Goal: Communication & Community: Answer question/provide support

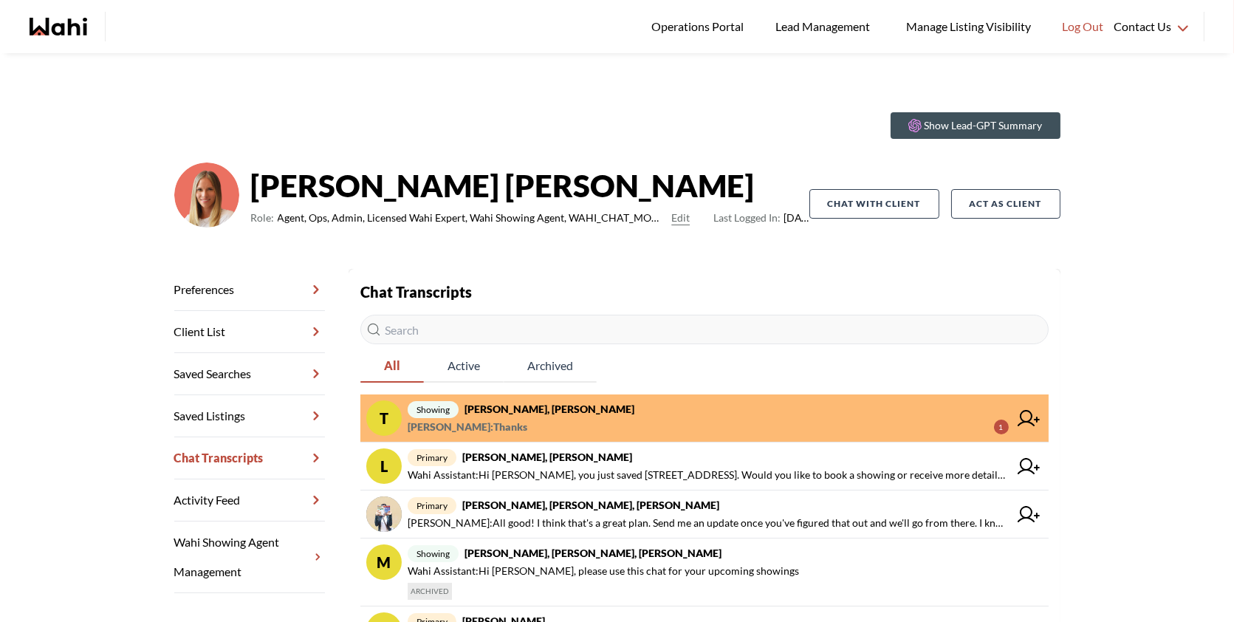
click at [735, 398] on link "T showing TIGRAN ARUSTAMYAN, Paul, Michelle TIGRAN ARUSTAMYAN : Thanks 1" at bounding box center [704, 418] width 688 height 48
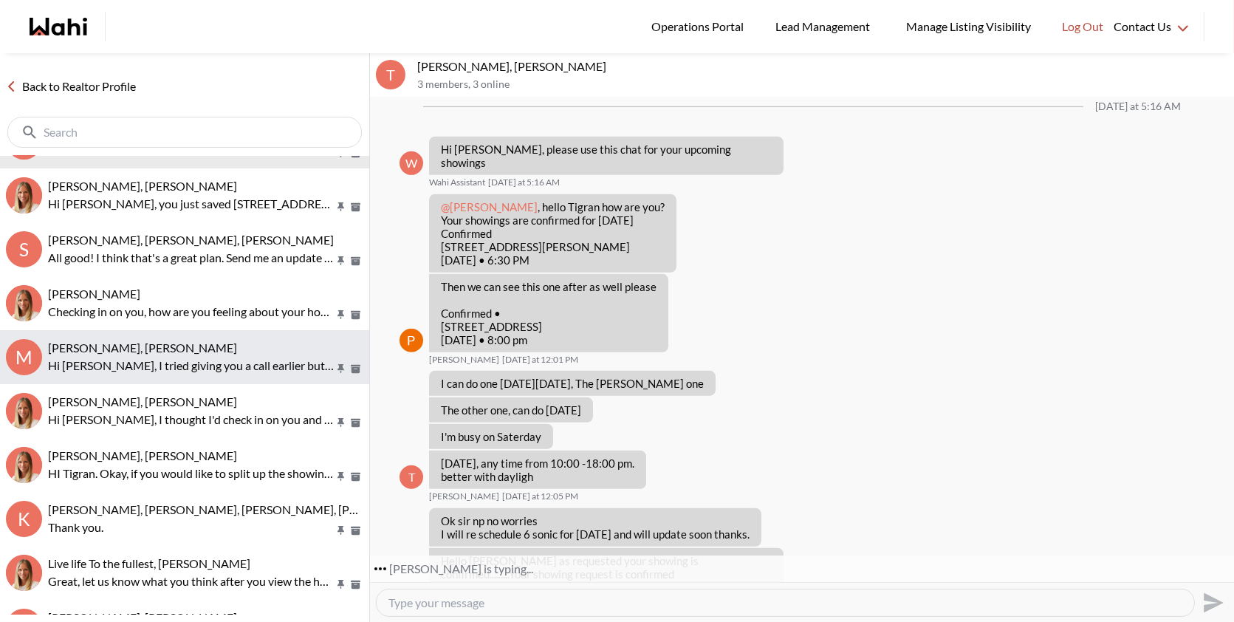
scroll to position [43, 0]
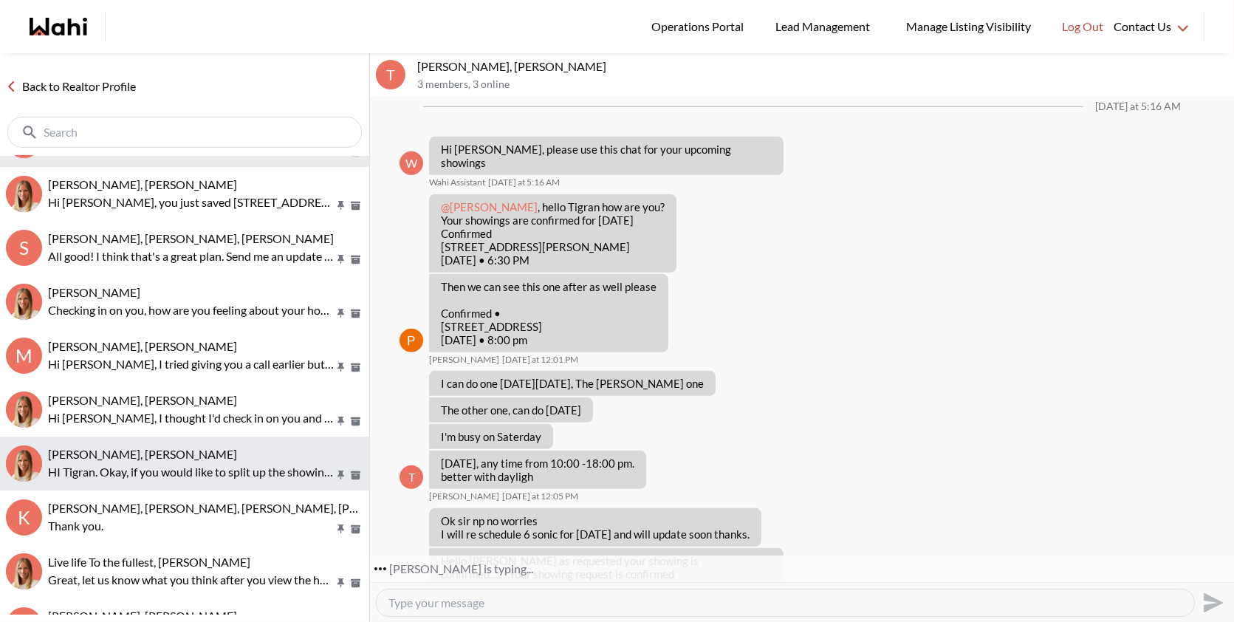
click at [179, 475] on p "HI Tigran. Okay, if you would like to split up the showings, then we would just…" at bounding box center [191, 472] width 286 height 18
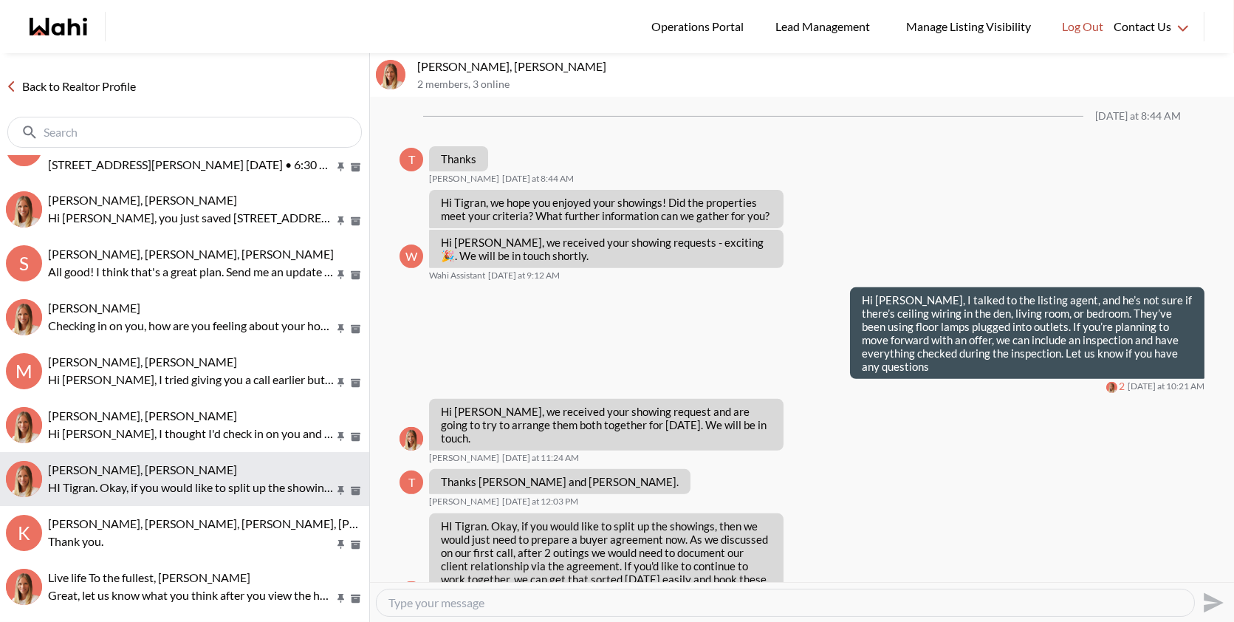
scroll to position [59, 0]
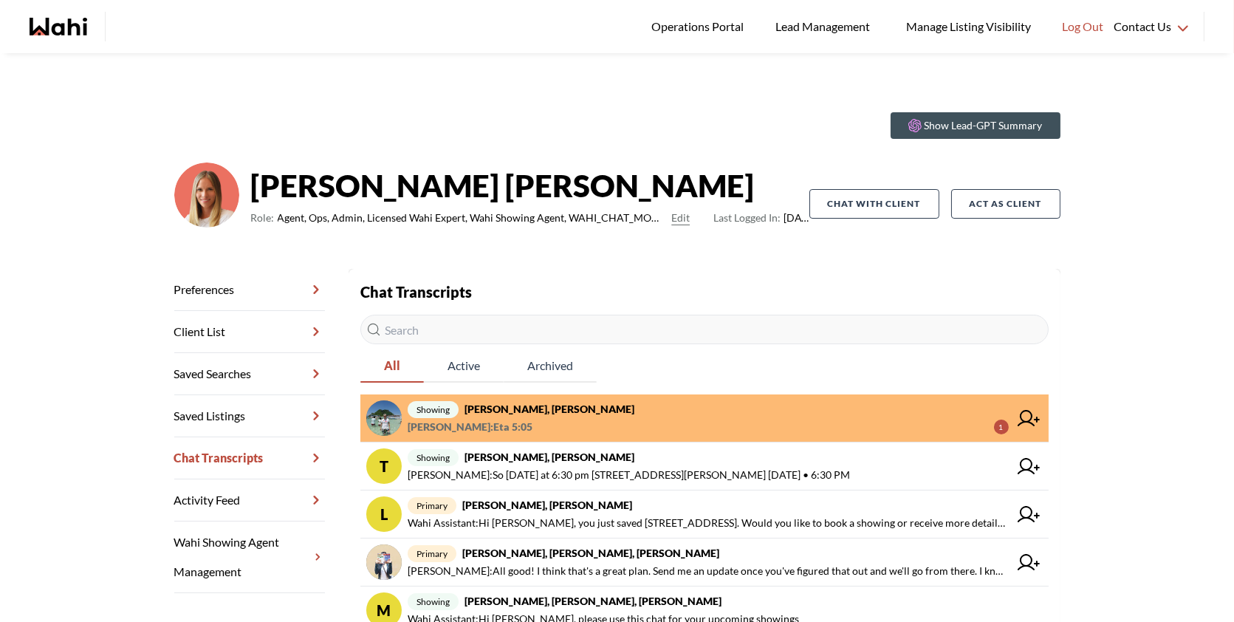
click at [693, 422] on span "[PERSON_NAME] : Eta 5:05 1" at bounding box center [708, 427] width 601 height 18
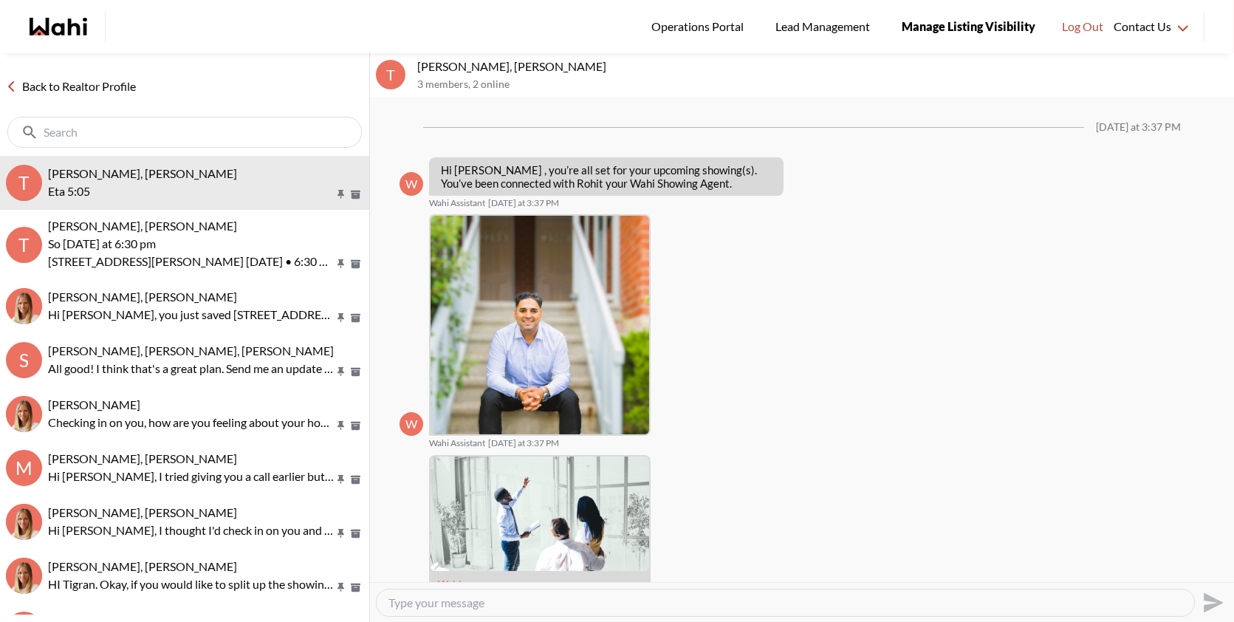
scroll to position [362, 0]
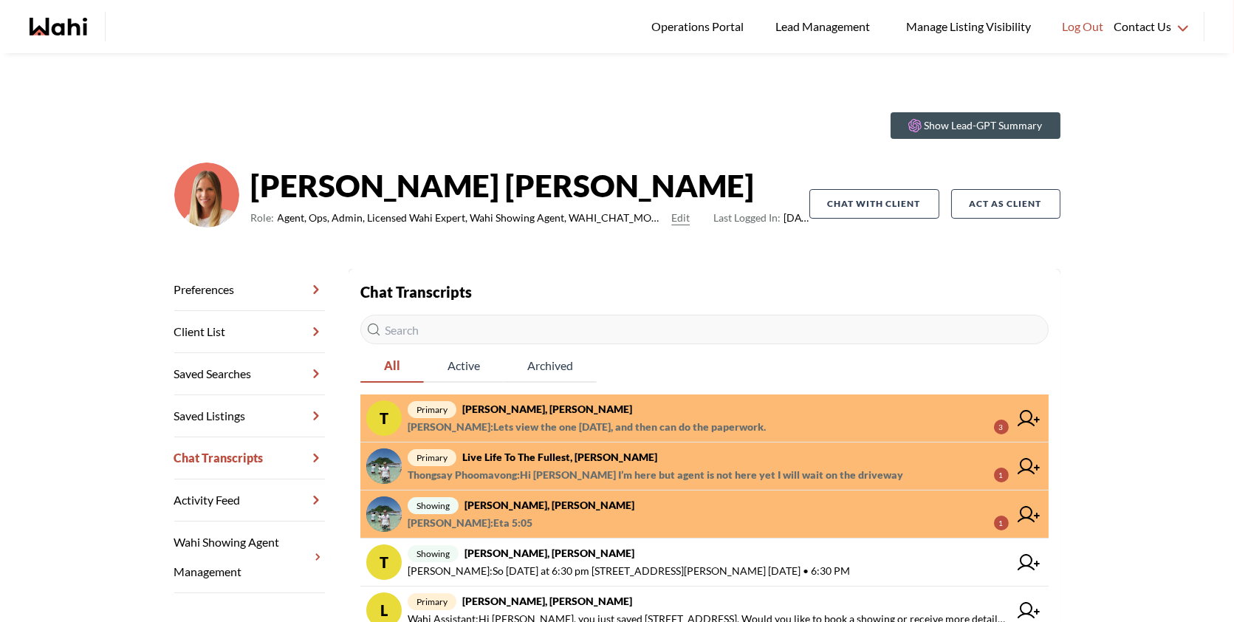
click at [699, 411] on span "primary TIGRAN ARUSTAMYAN, Michelle" at bounding box center [708, 409] width 601 height 18
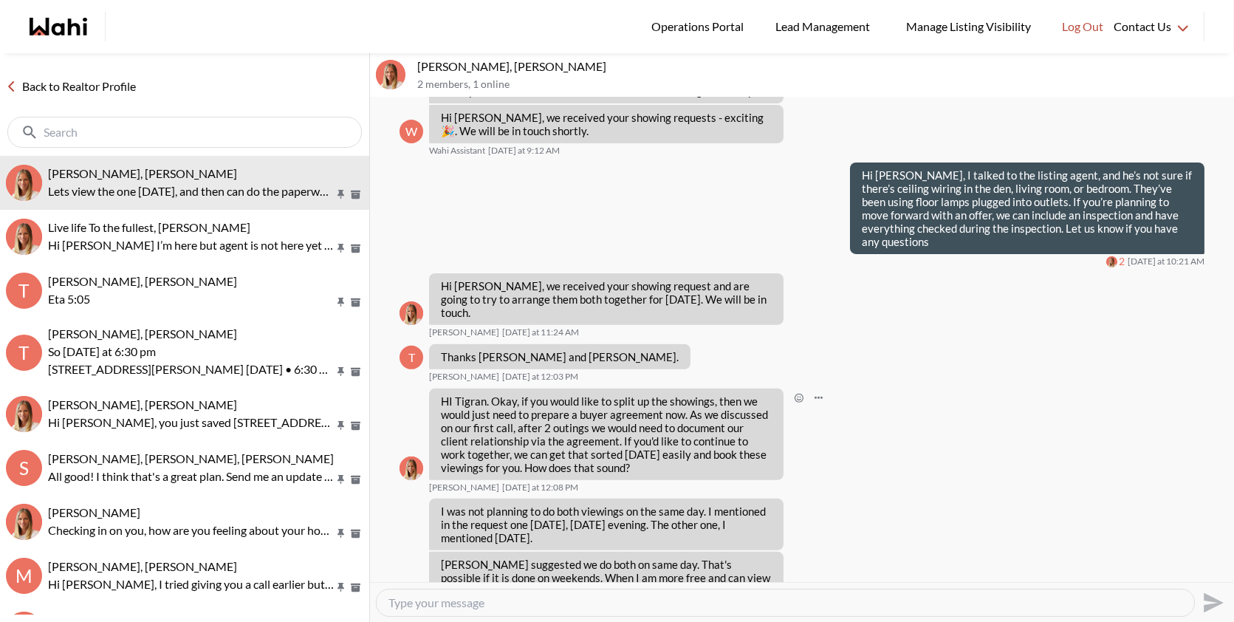
scroll to position [1186, 0]
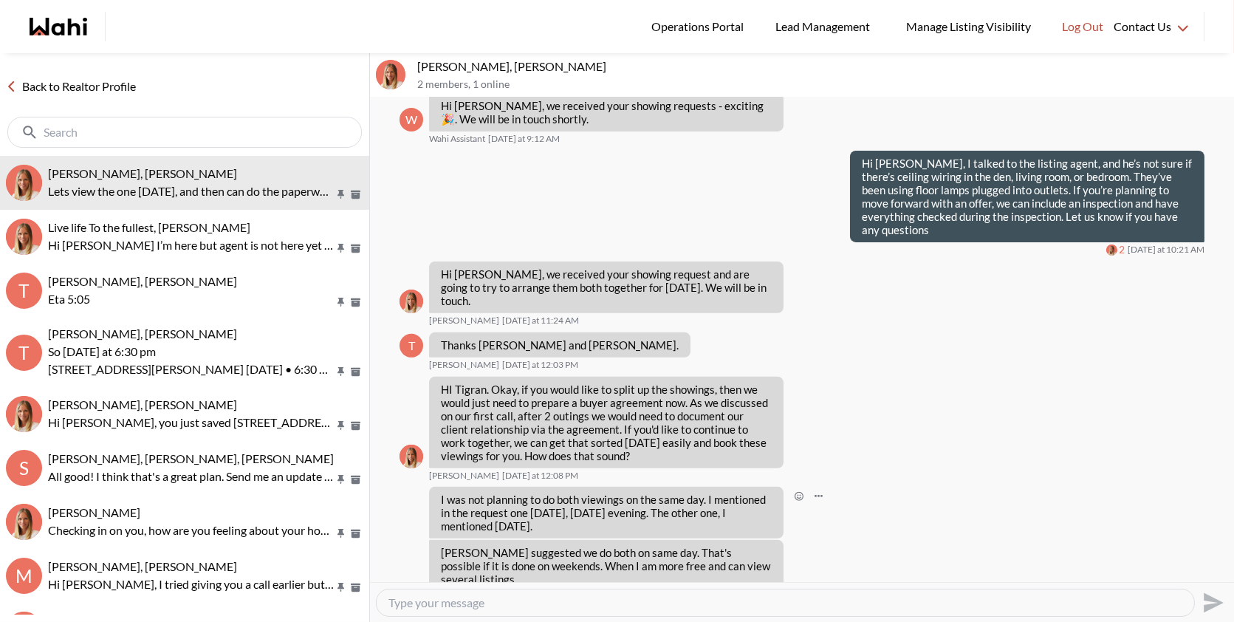
drag, startPoint x: 732, startPoint y: 548, endPoint x: 438, endPoint y: 453, distance: 309.3
copy ul "I was not planning to do both viewings on the same day. I mentioned in the requ…"
click at [487, 602] on textarea "Type your message" at bounding box center [785, 602] width 794 height 15
paste textarea "ChatGPT said: No worries at all! Let’s do the showing tomorrow, and we can chat…"
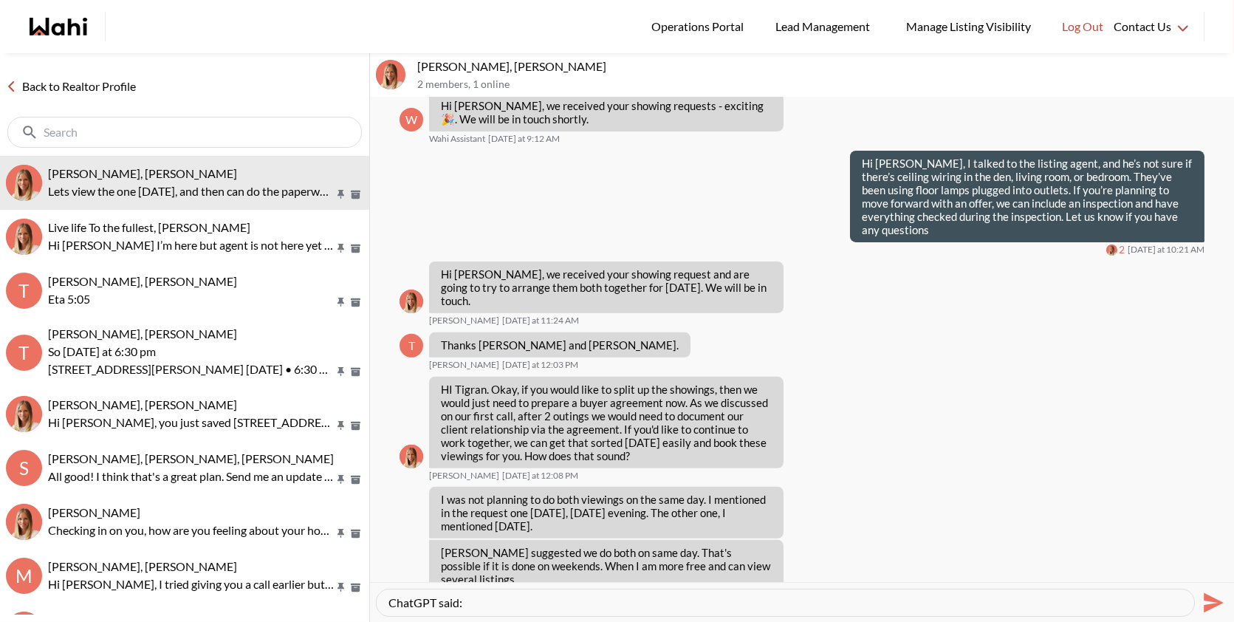
click at [487, 602] on textarea "ChatGPT said: No worries at all! Let’s do the showing tomorrow, and we can chat…" at bounding box center [785, 602] width 794 height 15
drag, startPoint x: 487, startPoint y: 602, endPoint x: 374, endPoint y: 595, distance: 113.2
click at [375, 595] on div "ChatGPT said: No worries at all! Let’s do the showing tomorrow, and we can chat…" at bounding box center [802, 602] width 864 height 40
type textarea "No worries at all! Let’s do the showing [DATE], and we can chat after that."
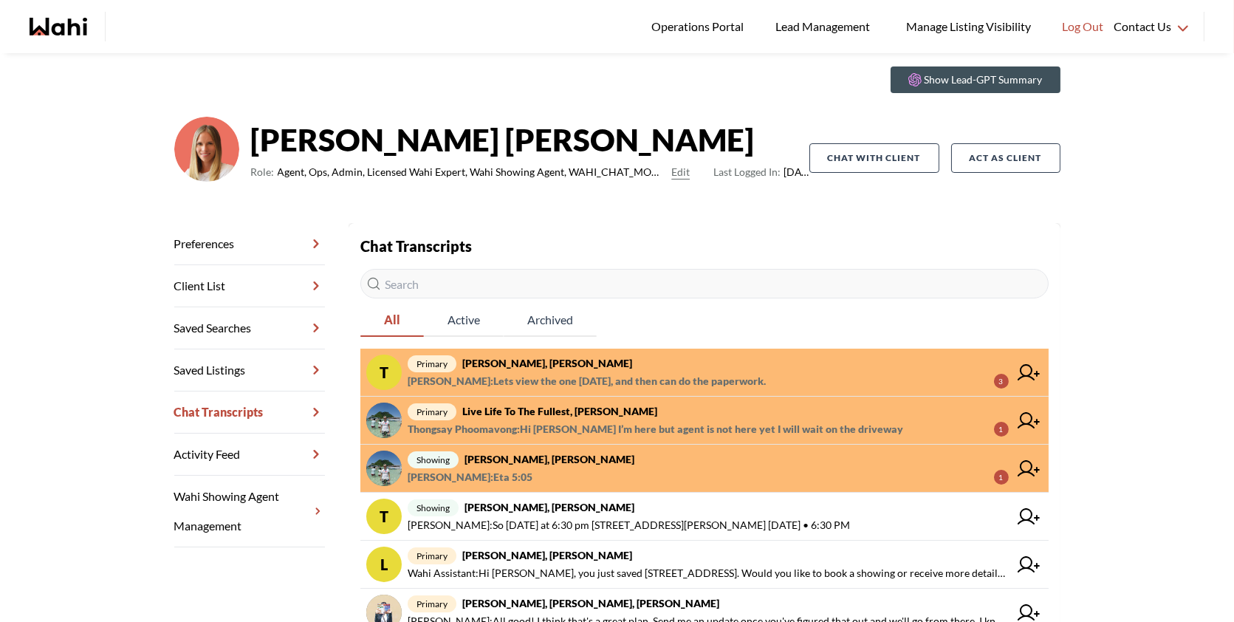
scroll to position [47, 0]
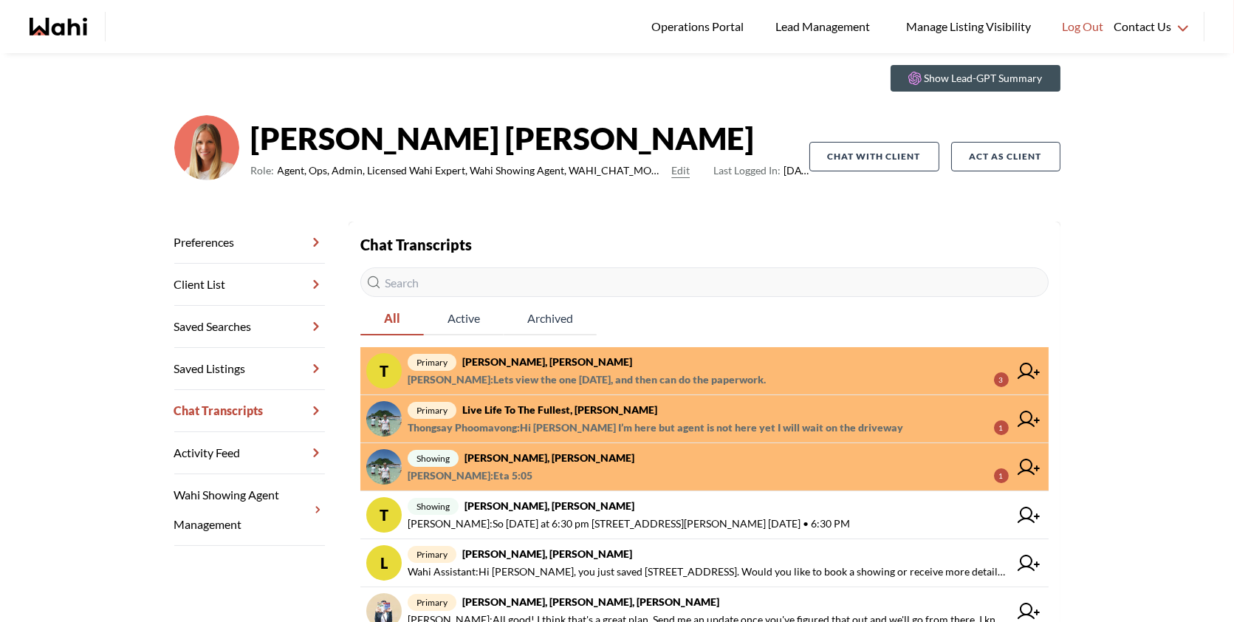
click at [587, 361] on strong "[PERSON_NAME], [PERSON_NAME]" at bounding box center [547, 361] width 170 height 13
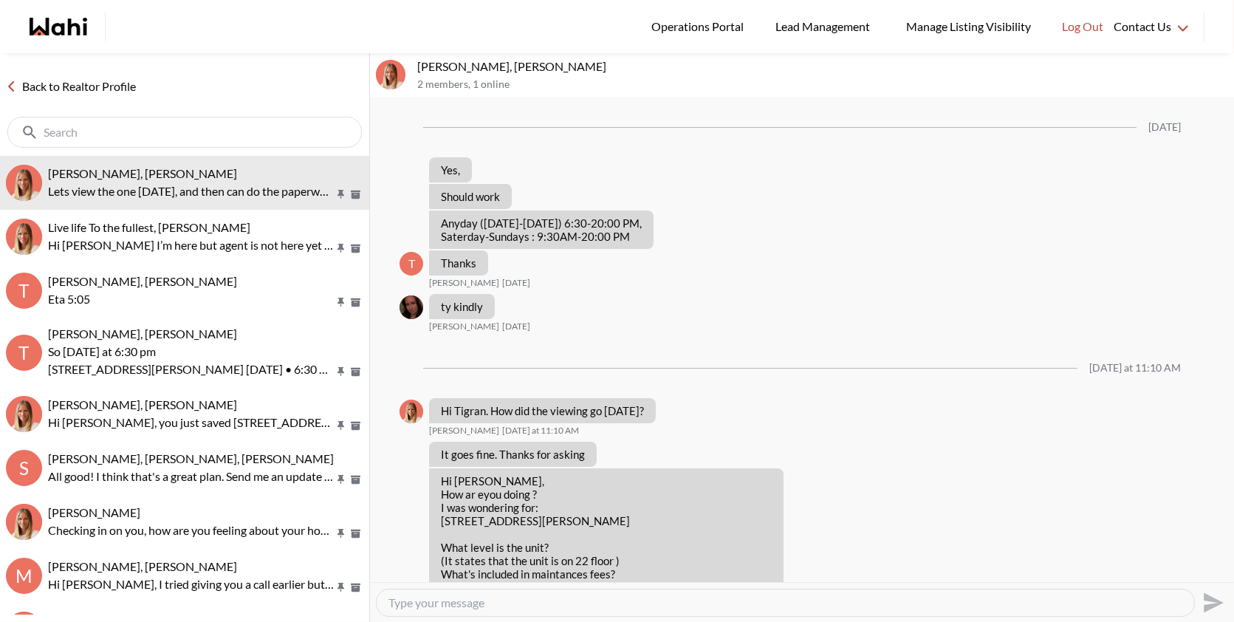
scroll to position [1186, 0]
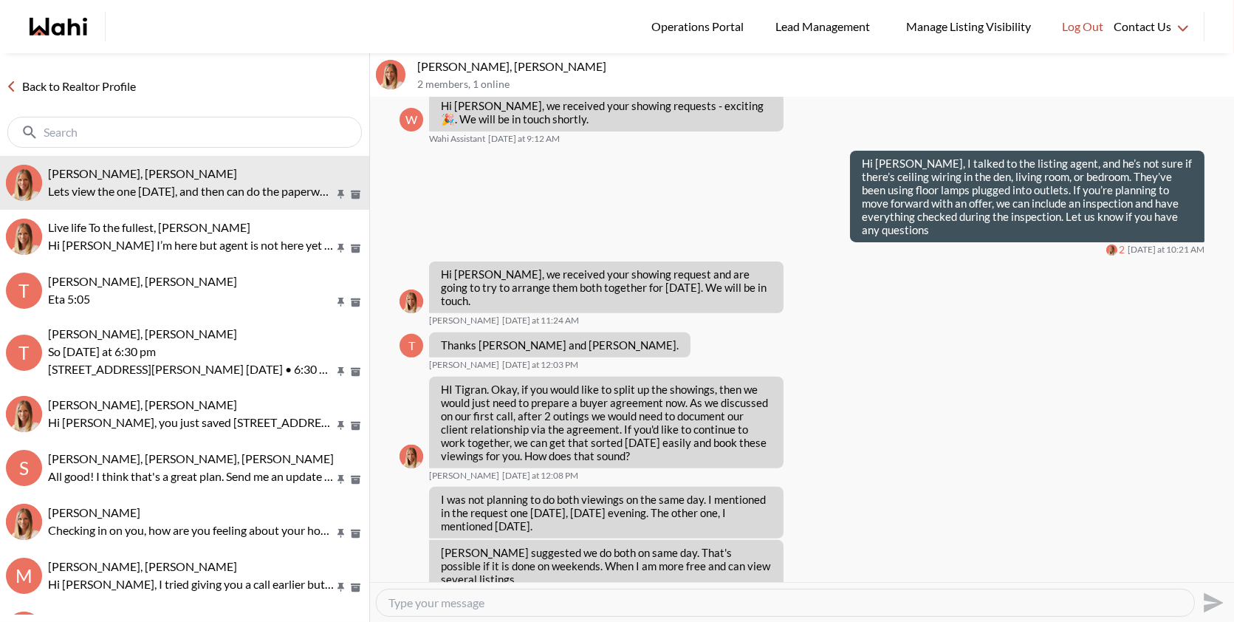
click at [452, 601] on textarea "Type your message" at bounding box center [785, 602] width 794 height 15
paste textarea "No worries at all! Let’s do the showing tomorrow, and we can chat after that."
type textarea "No worries at all! Let’s do the showing tomorrow, and we can chat after that."
click at [1214, 593] on icon "Send" at bounding box center [1212, 603] width 24 height 24
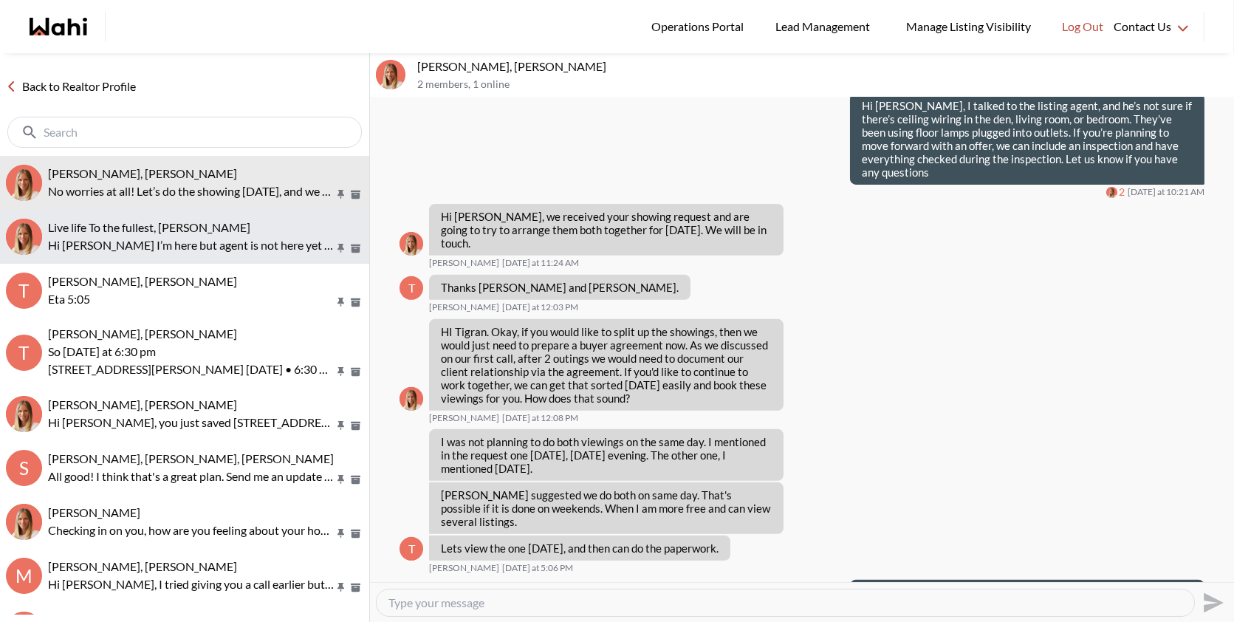
click at [249, 236] on p "Hi [PERSON_NAME] I’m here but agent is not here yet I will wait on the driveway" at bounding box center [191, 245] width 286 height 18
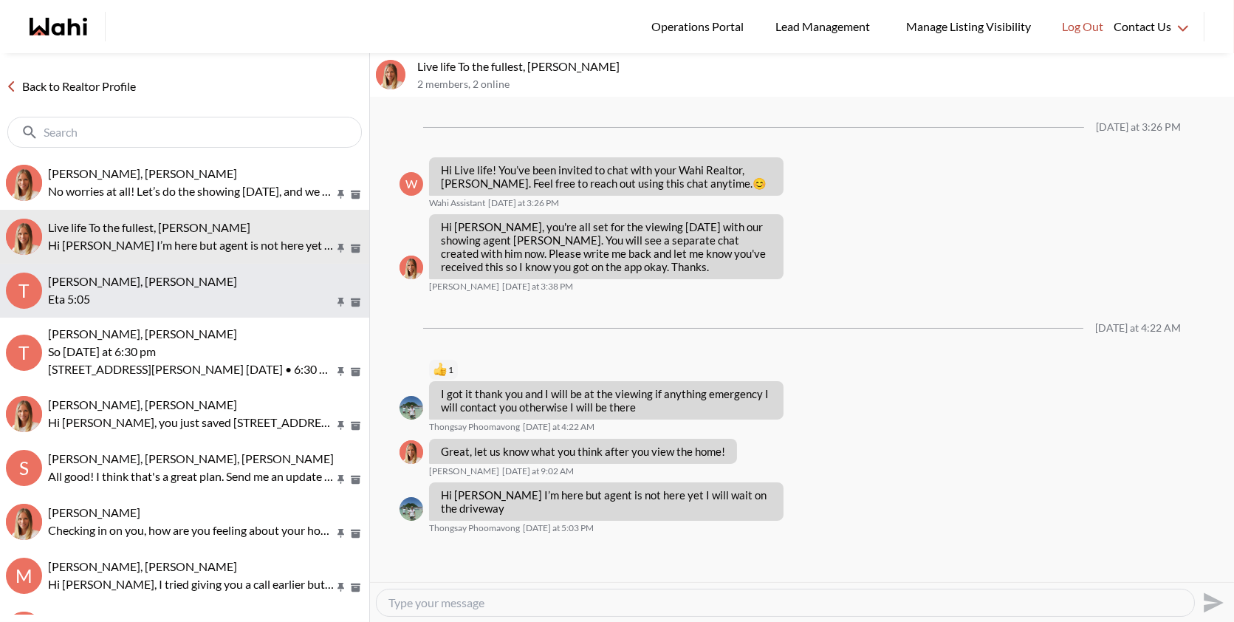
click at [216, 316] on button "T Thongsay Phoomavong, Rohit, Michelle Eta 5:05" at bounding box center [184, 291] width 369 height 54
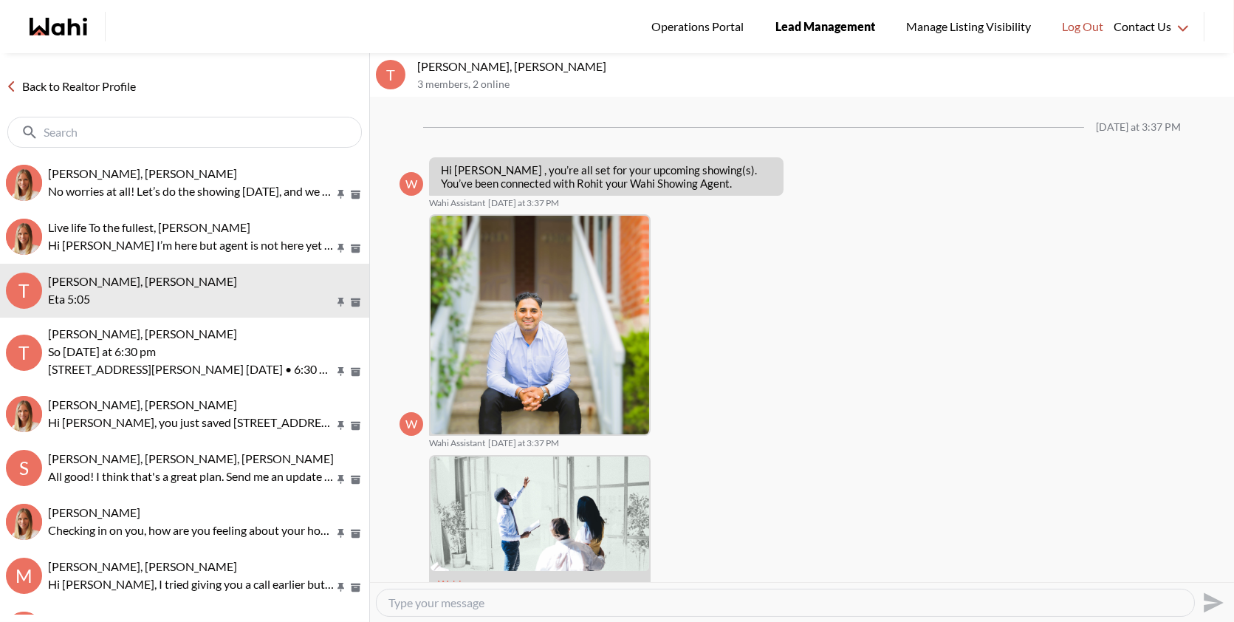
scroll to position [362, 0]
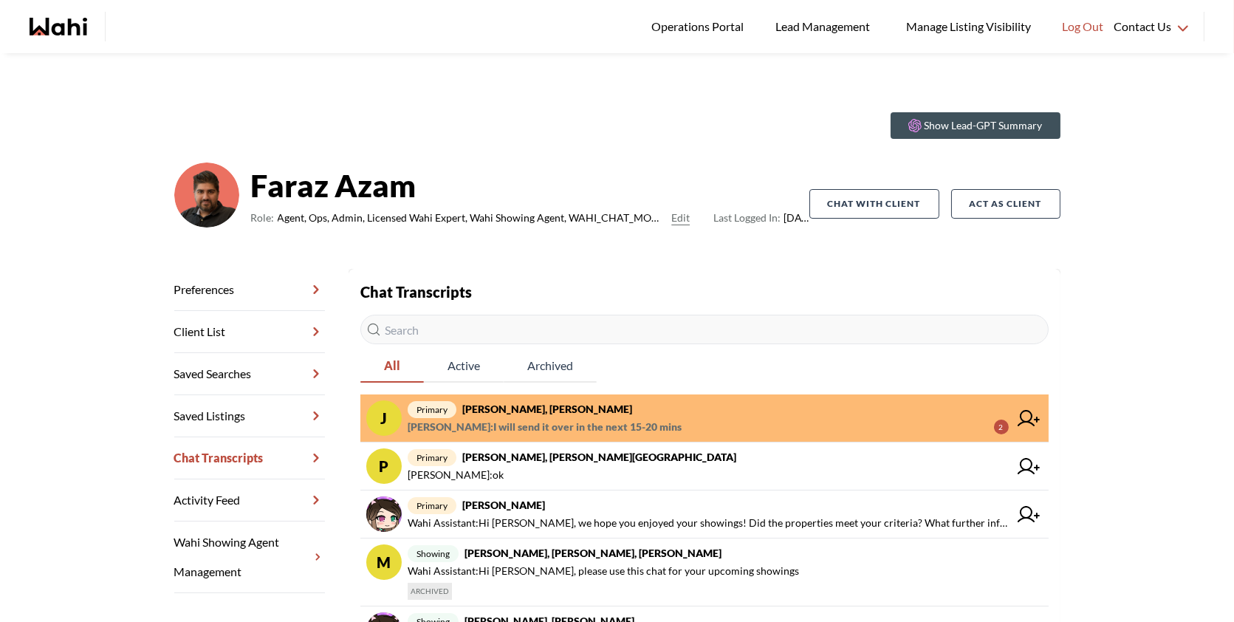
click at [850, 60] on div "Show Lead-GPT Summary [PERSON_NAME] Role: Agent, Ops, Admin, Licensed Wahi Expe…" at bounding box center [617, 539] width 1234 height 973
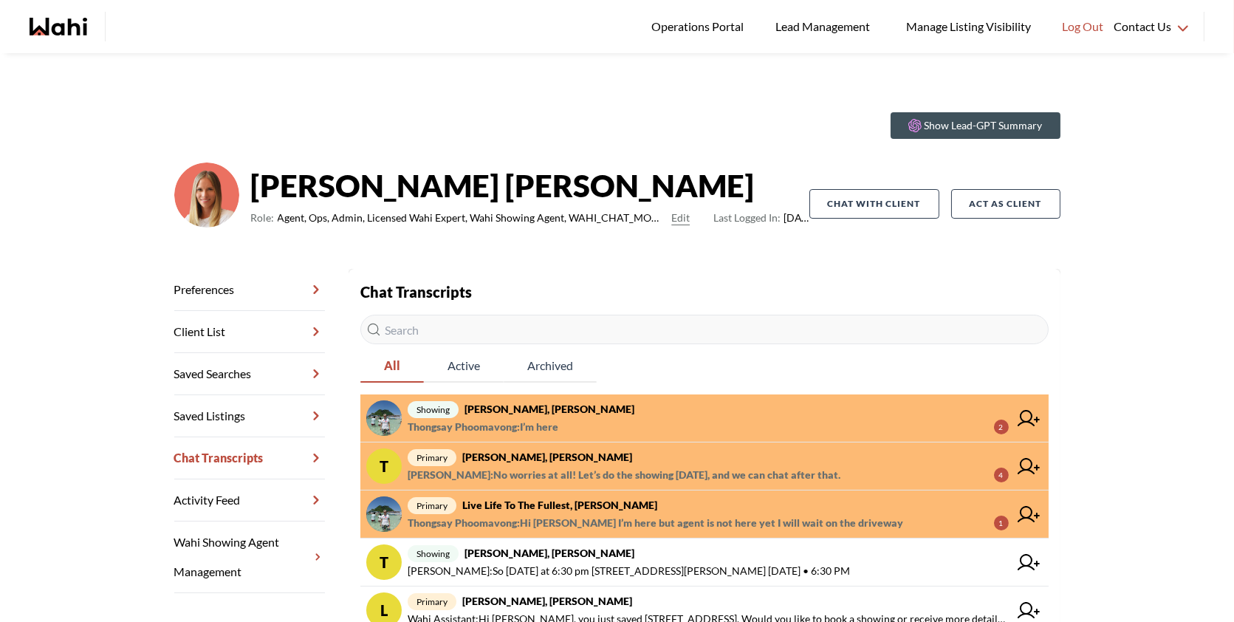
click at [724, 420] on span "Thongsay Phoomavong : I’m here 2" at bounding box center [708, 427] width 601 height 18
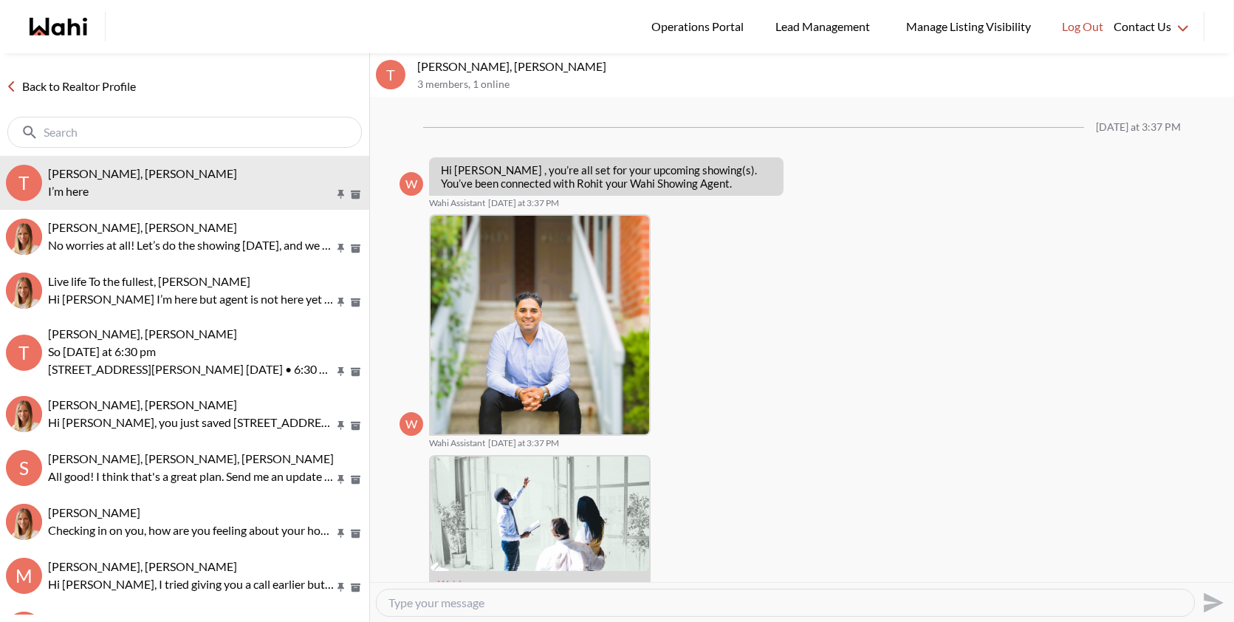
scroll to position [406, 0]
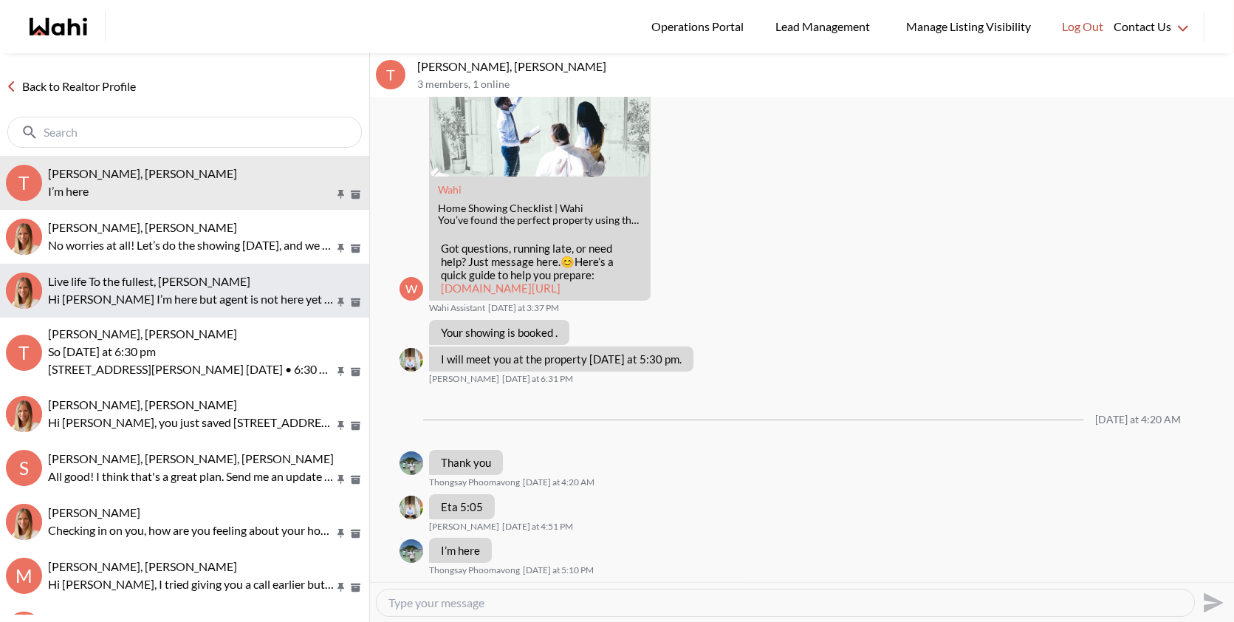
click at [106, 278] on span "Live life To the fullest, [PERSON_NAME]" at bounding box center [149, 281] width 202 height 14
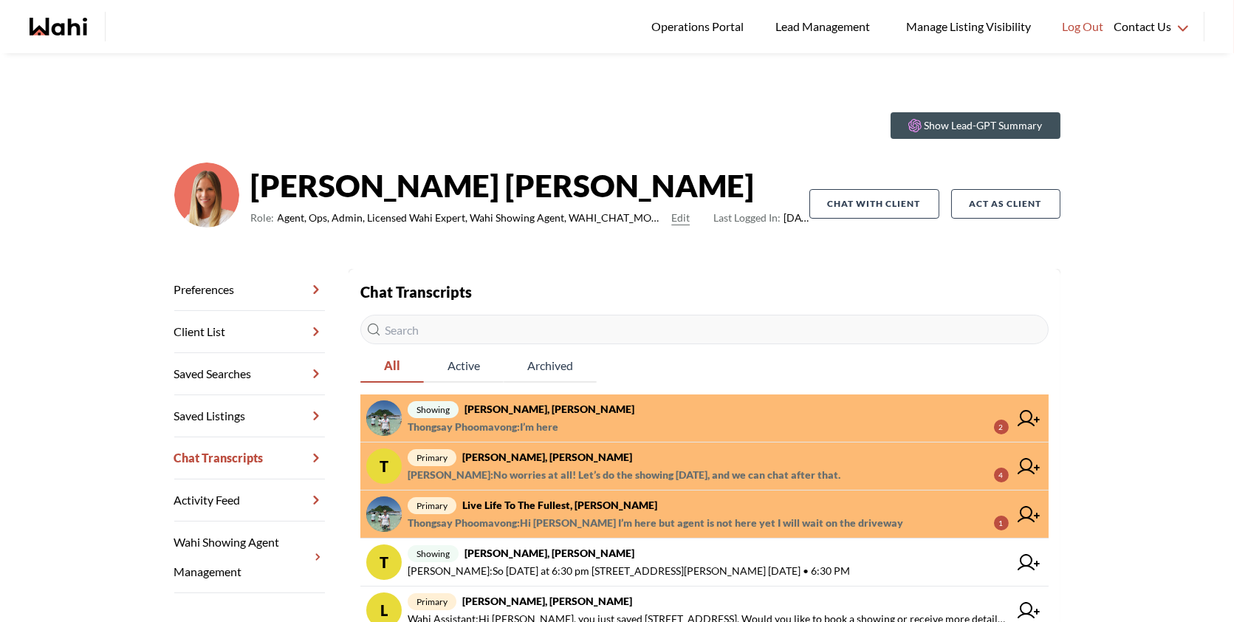
click at [711, 473] on span "Behnam Fazili : No worries at all! Let’s do the showing tomorrow, and we can ch…" at bounding box center [624, 475] width 433 height 18
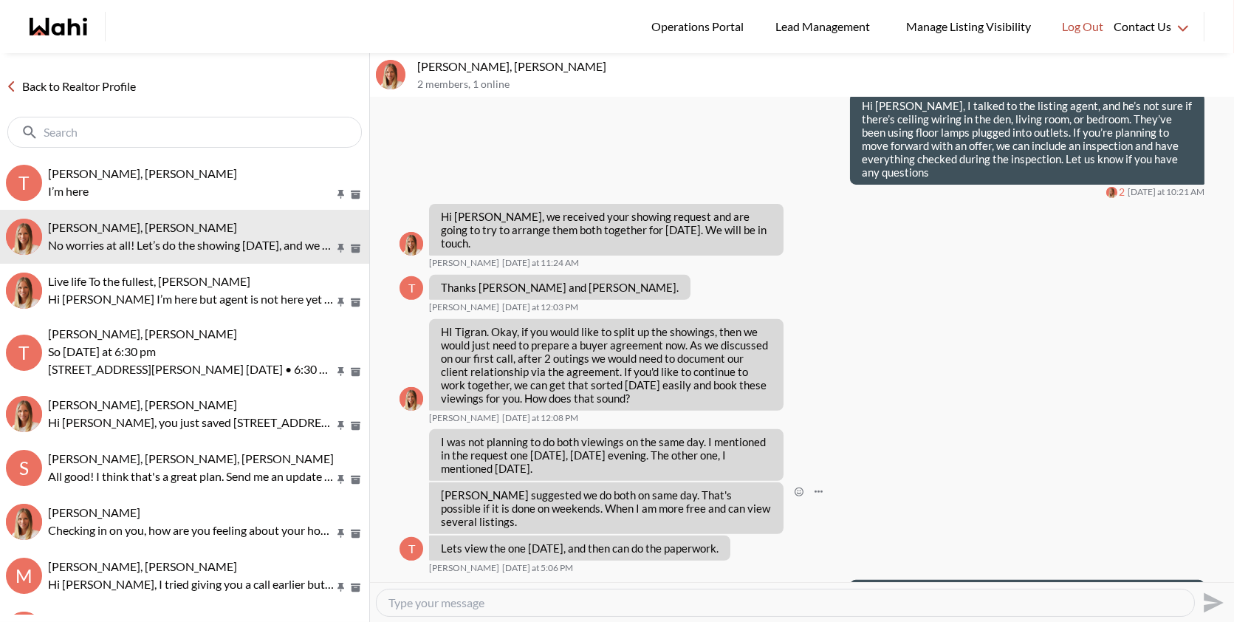
scroll to position [1217, 0]
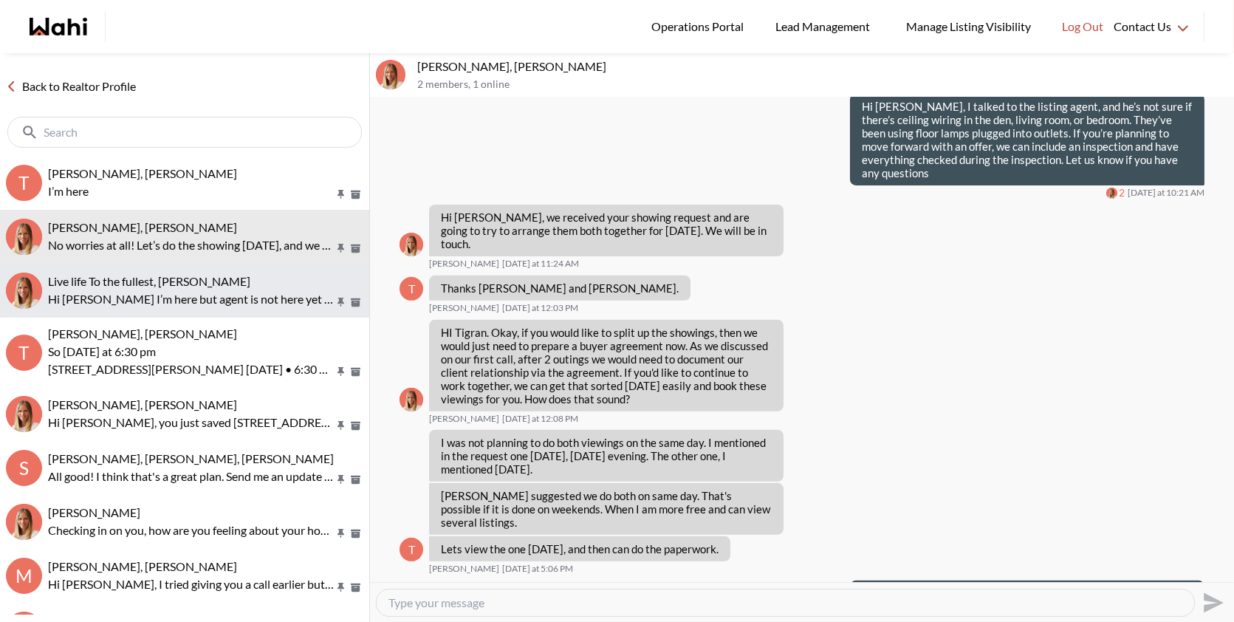
click at [256, 303] on p "Hi Michelle I’m here but agent is not here yet I will wait on the driveway" at bounding box center [191, 299] width 286 height 18
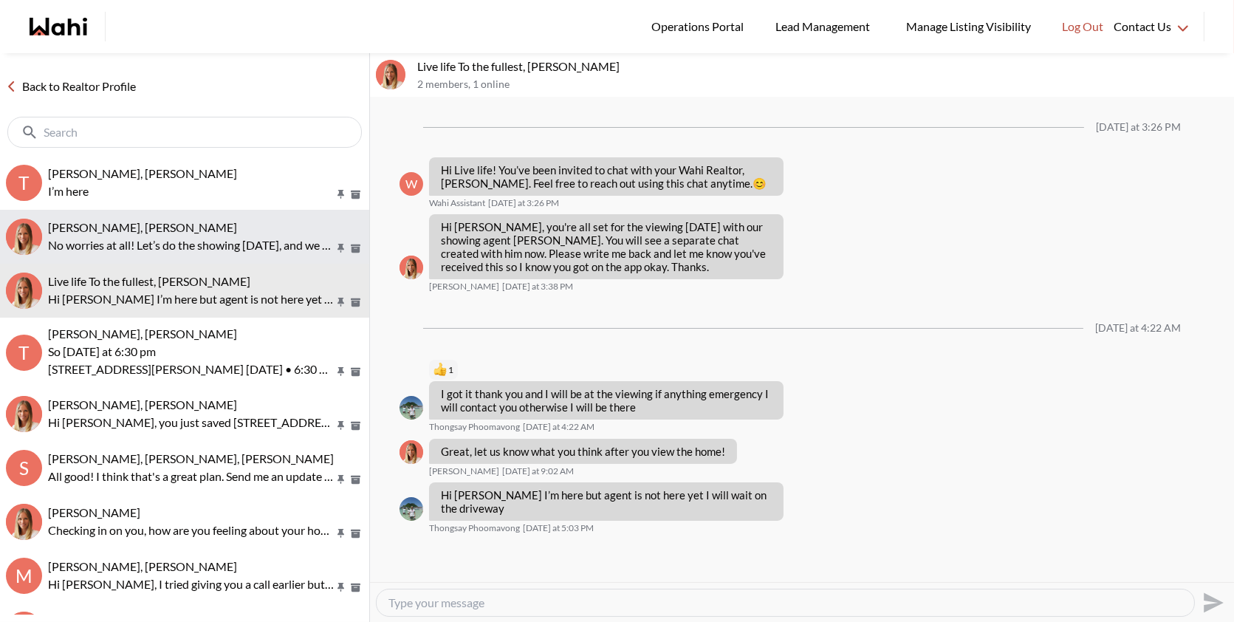
click at [282, 252] on p "No worries at all! Let’s do the showing tomorrow, and we can chat after that." at bounding box center [191, 245] width 286 height 18
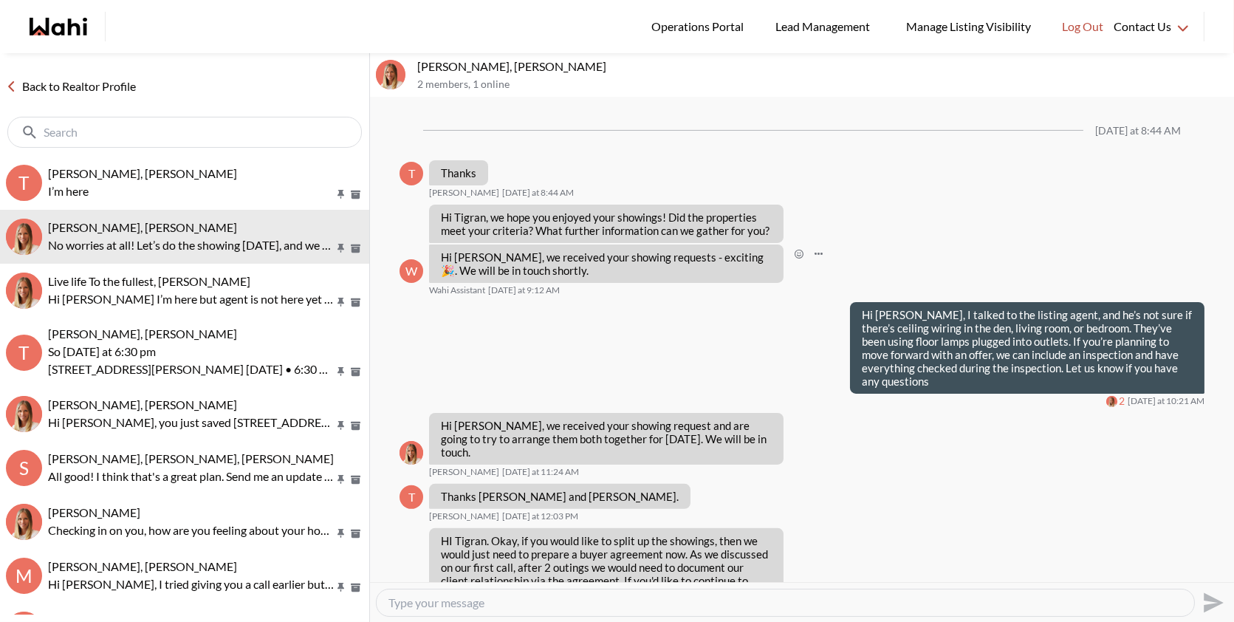
scroll to position [1217, 0]
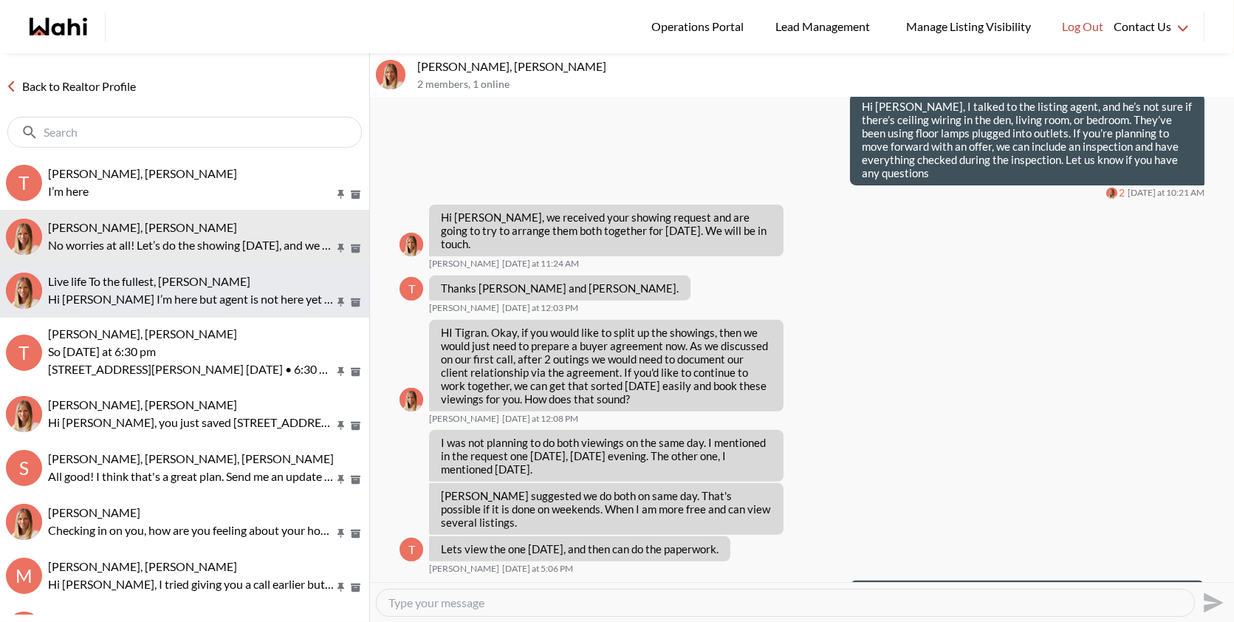
click at [108, 302] on p "Hi Michelle I’m here but agent is not here yet I will wait on the driveway" at bounding box center [191, 299] width 286 height 18
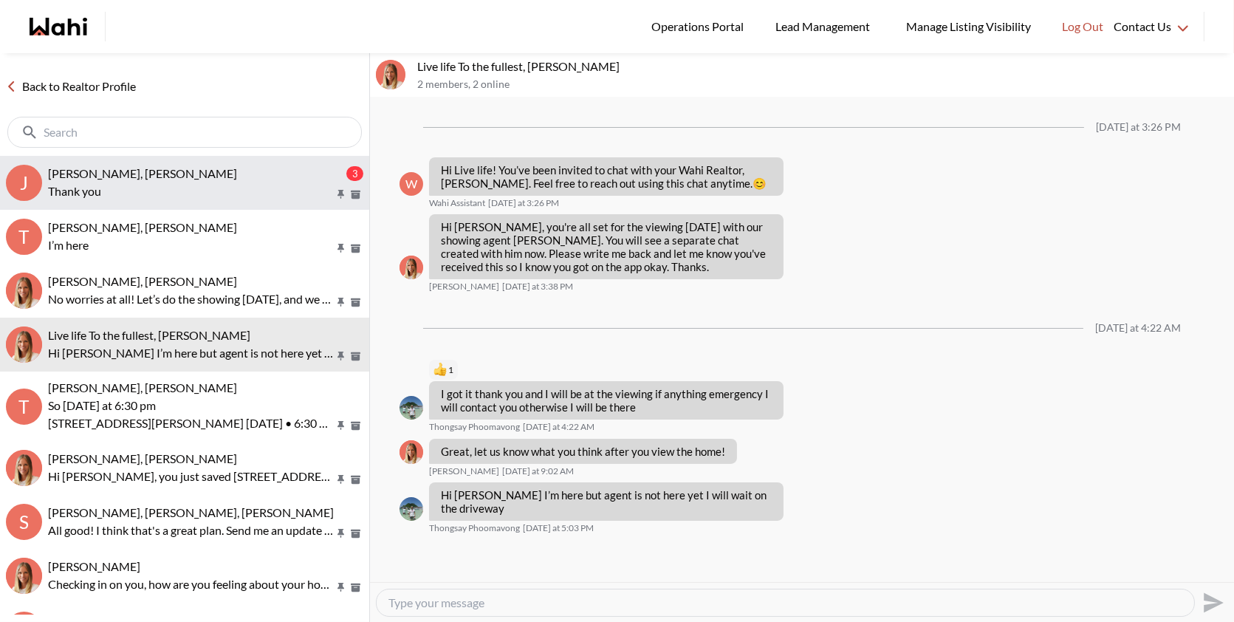
click at [194, 194] on p "Thank you" at bounding box center [191, 191] width 286 height 18
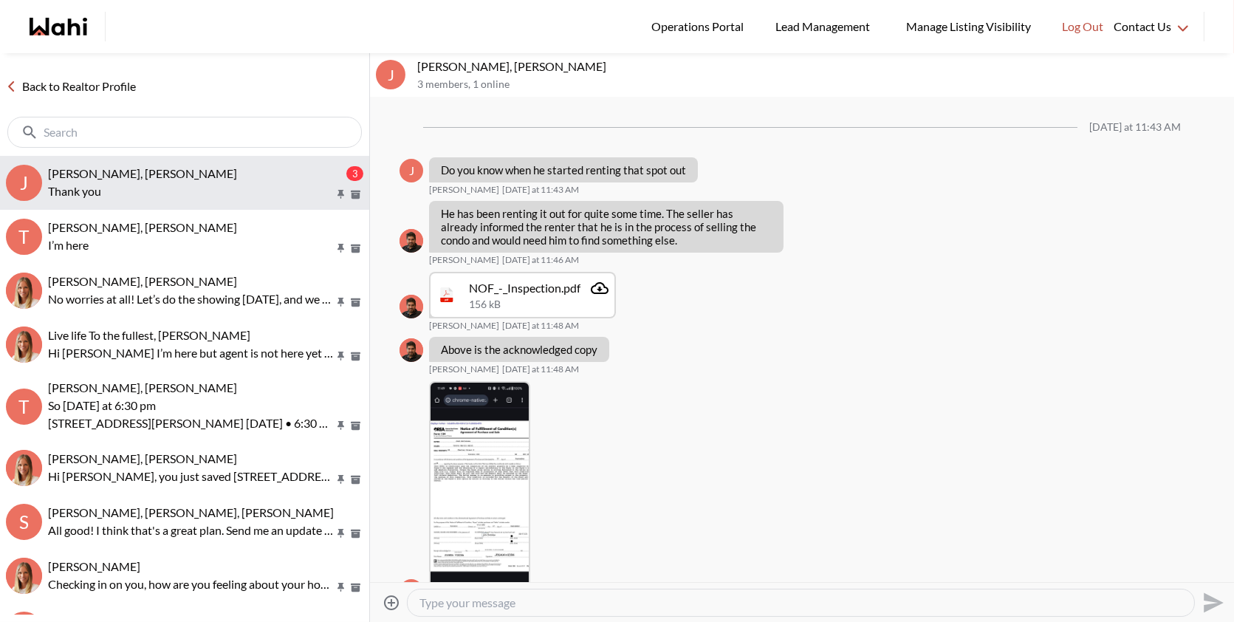
scroll to position [4999, 0]
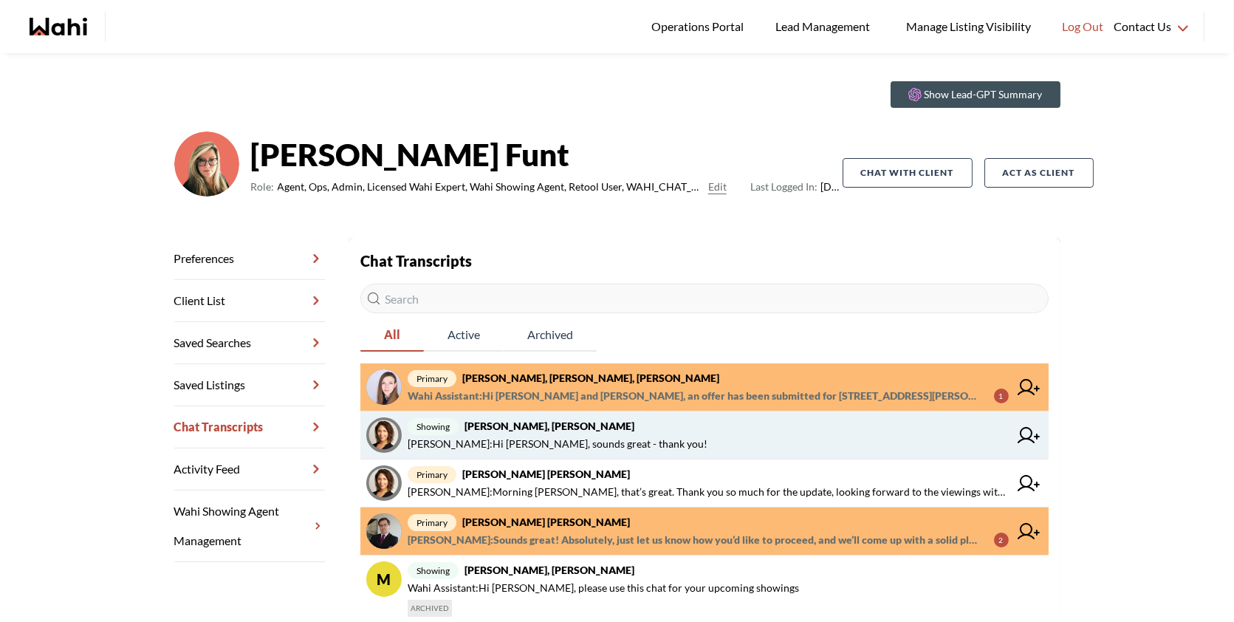
scroll to position [33, 0]
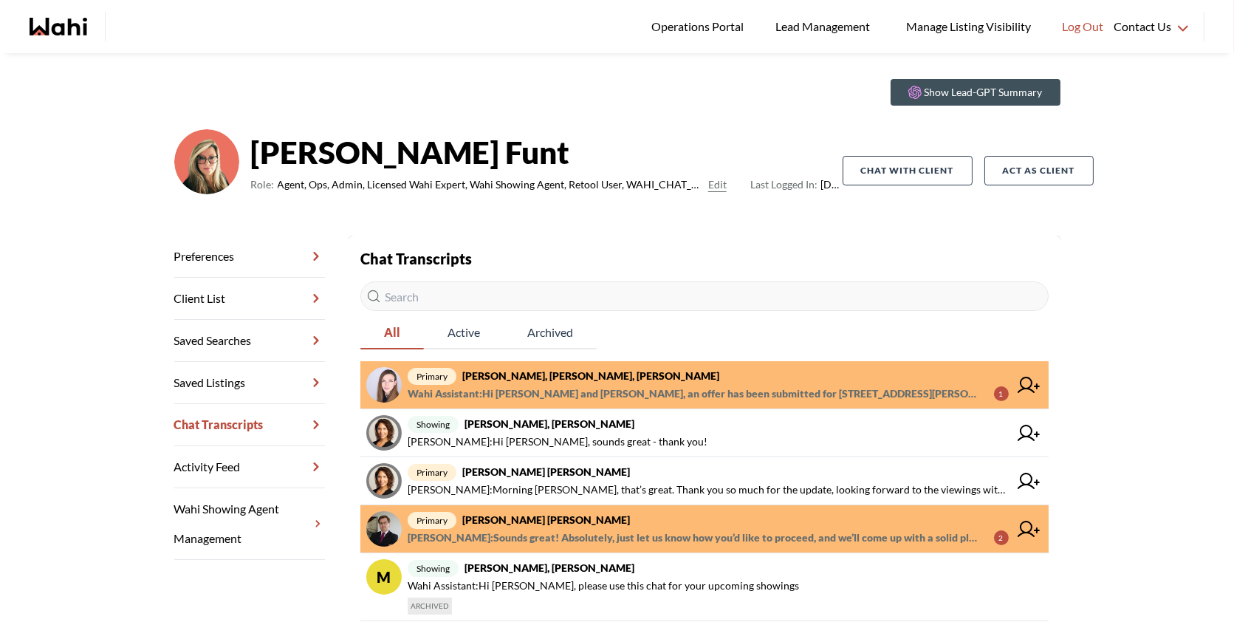
click at [440, 299] on input "text" at bounding box center [704, 296] width 688 height 30
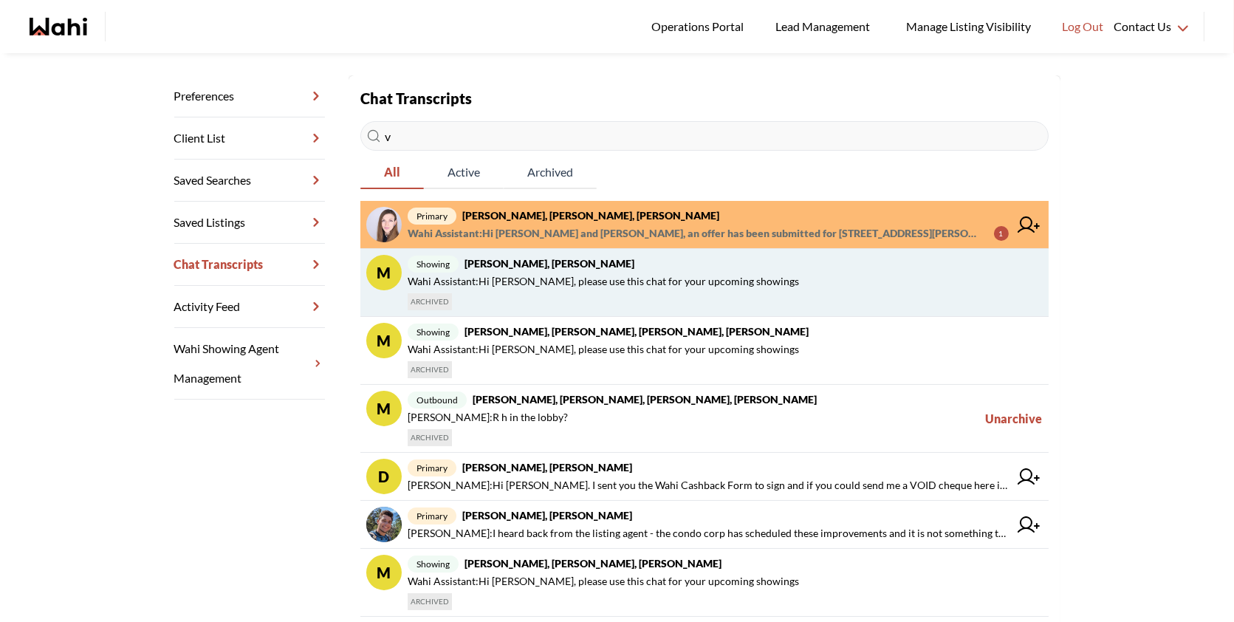
scroll to position [209, 0]
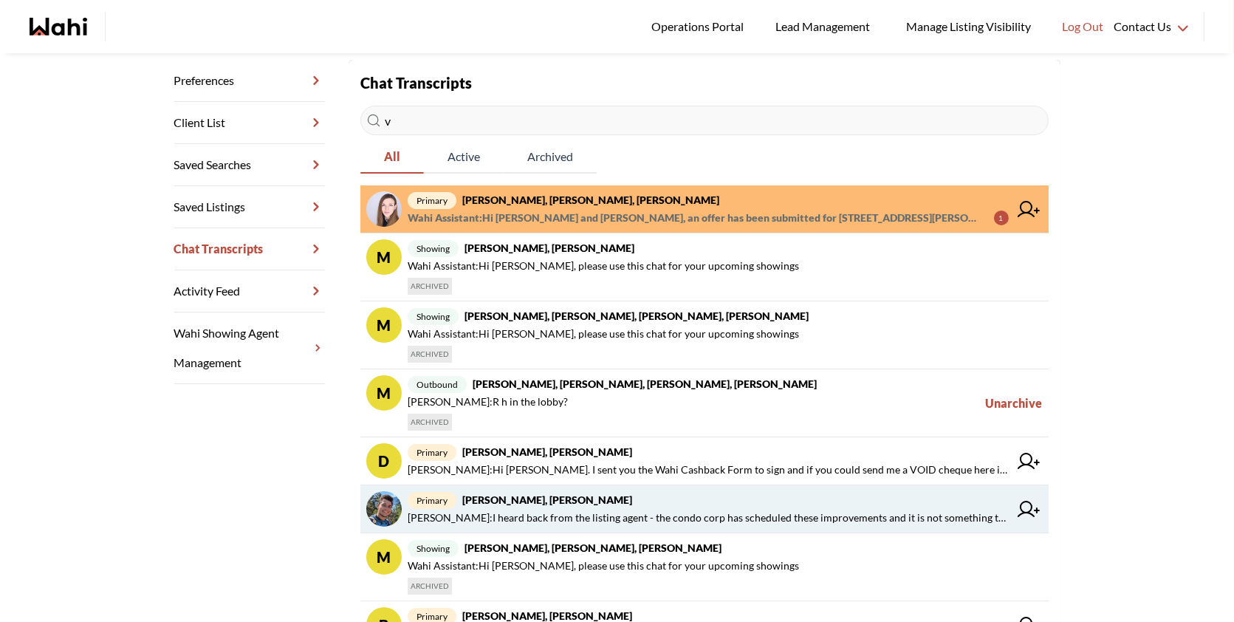
type input "v"
click at [520, 509] on span "Barbara Funt : I heard back from the listing agent - the condo corp has schedul…" at bounding box center [708, 518] width 601 height 18
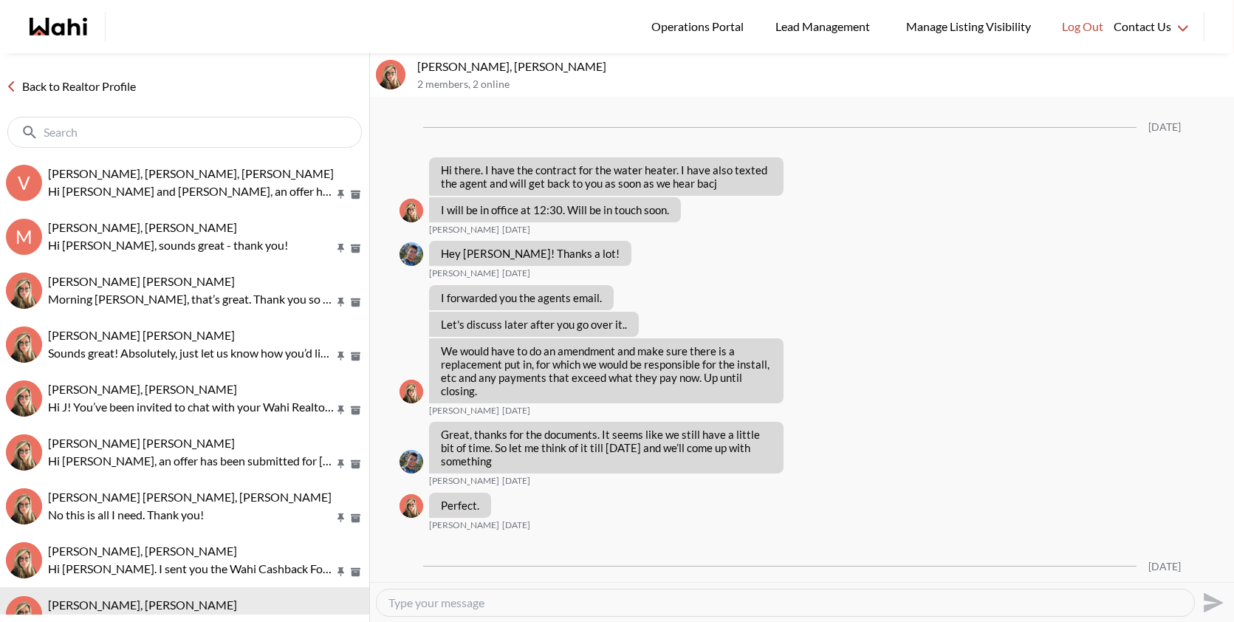
scroll to position [2475, 0]
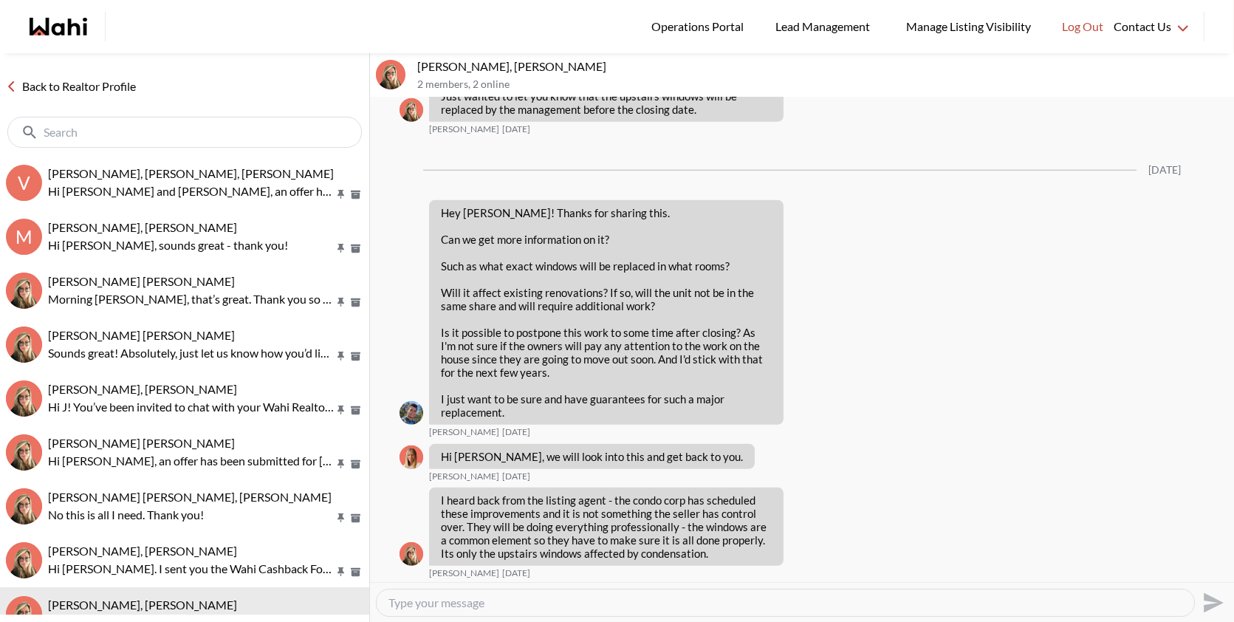
click at [473, 65] on p "[PERSON_NAME], [PERSON_NAME]" at bounding box center [822, 66] width 811 height 15
drag, startPoint x: 518, startPoint y: 63, endPoint x: 420, endPoint y: 63, distance: 97.5
click at [420, 63] on p "Volodymyr Vozniak, Barb" at bounding box center [822, 66] width 811 height 15
copy p "Volodymyr Vozniak"
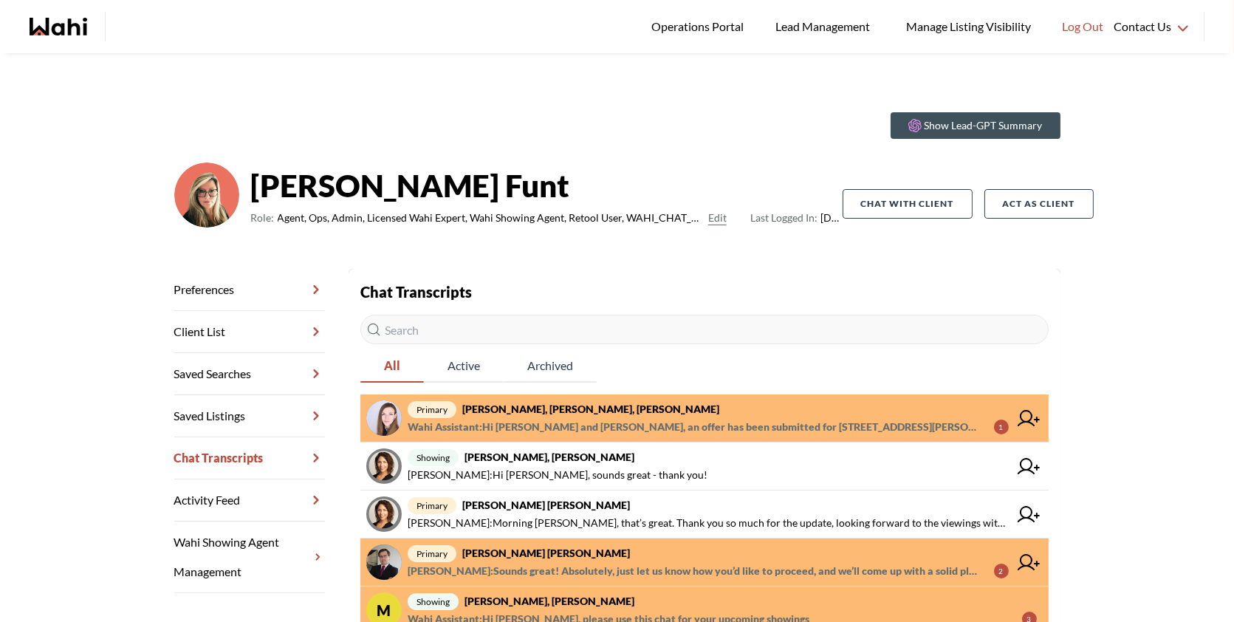
click at [571, 340] on input "text" at bounding box center [704, 329] width 688 height 30
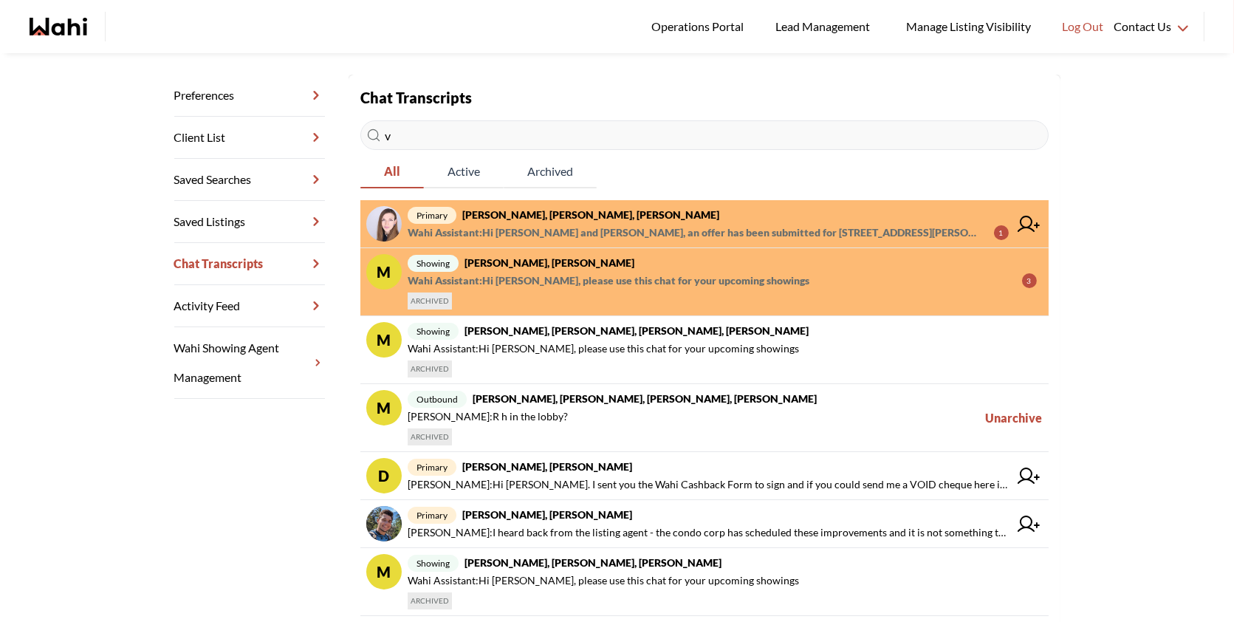
scroll to position [195, 0]
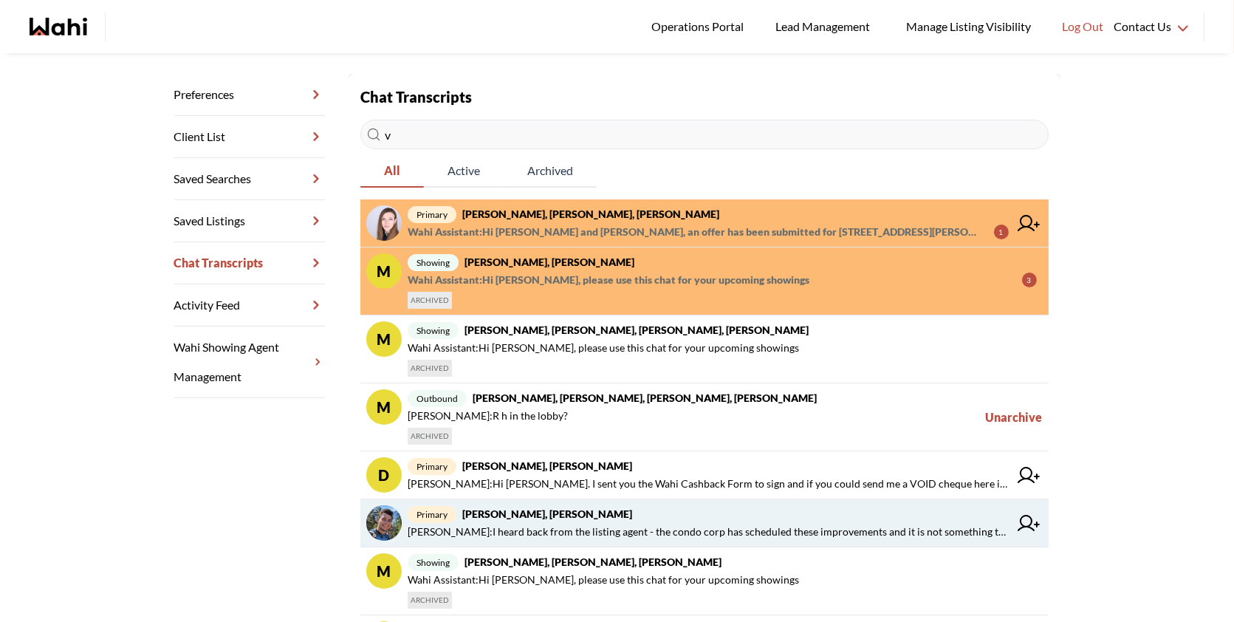
type input "v"
click at [535, 523] on span "Barbara Funt : I heard back from the listing agent - the condo corp has schedul…" at bounding box center [708, 532] width 601 height 18
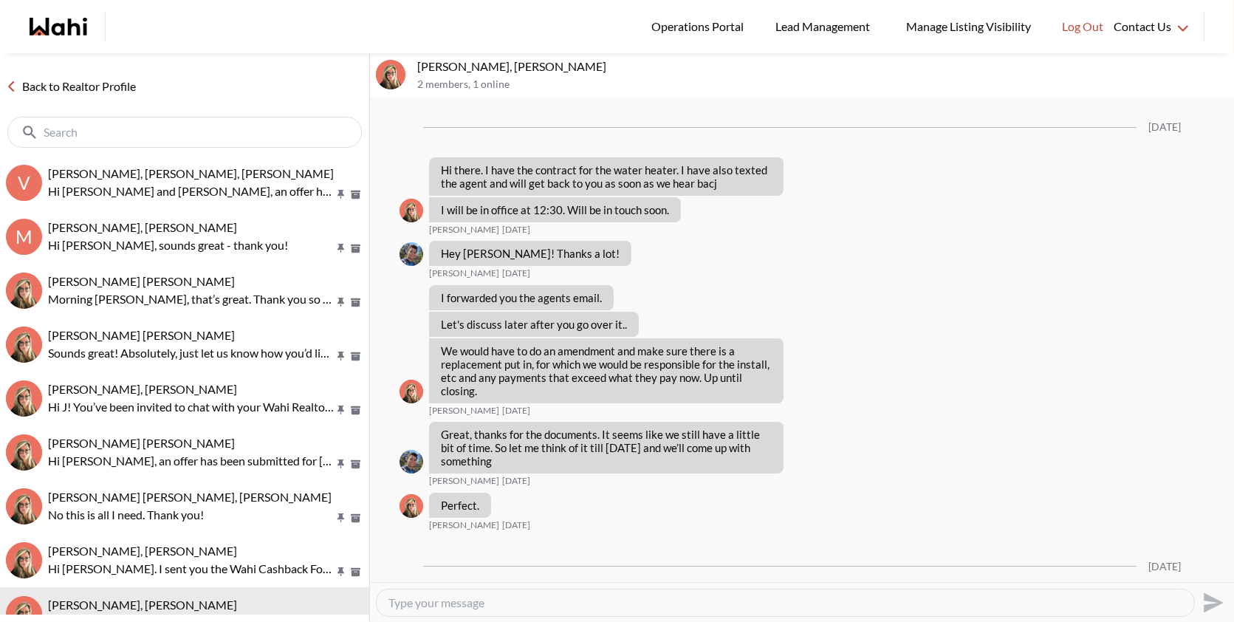
scroll to position [2475, 0]
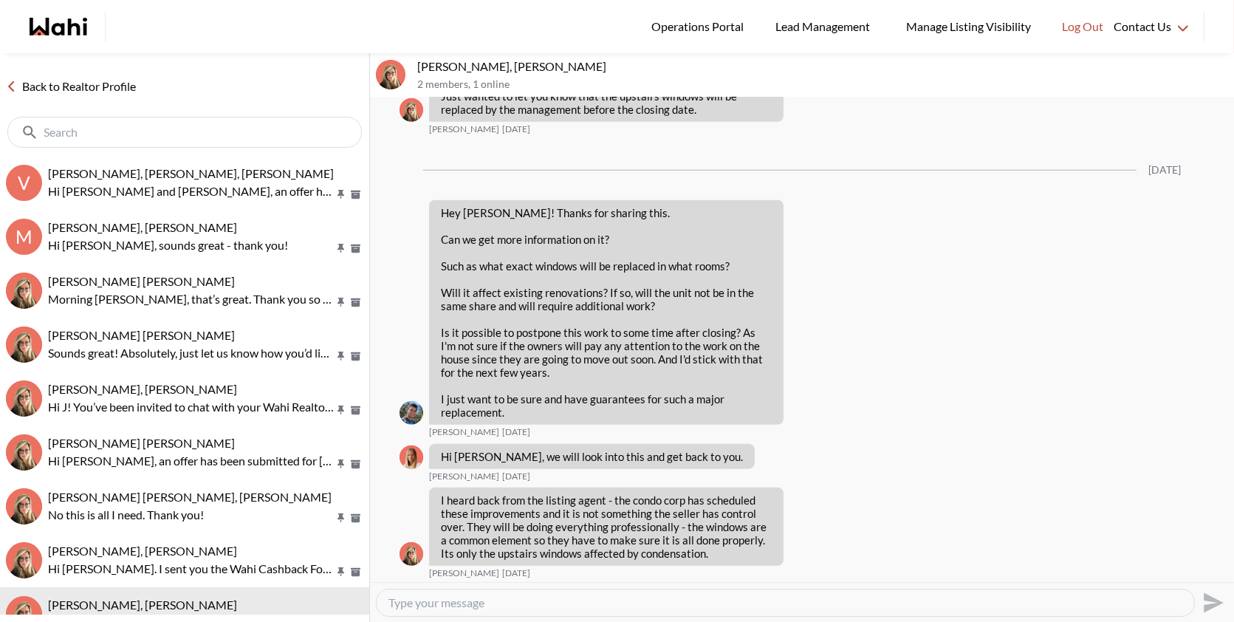
click at [487, 608] on textarea "Type your message" at bounding box center [785, 602] width 794 height 15
paste textarea "it was a pleasure speaking with you earlier. As you requested, I’ve emailed the…"
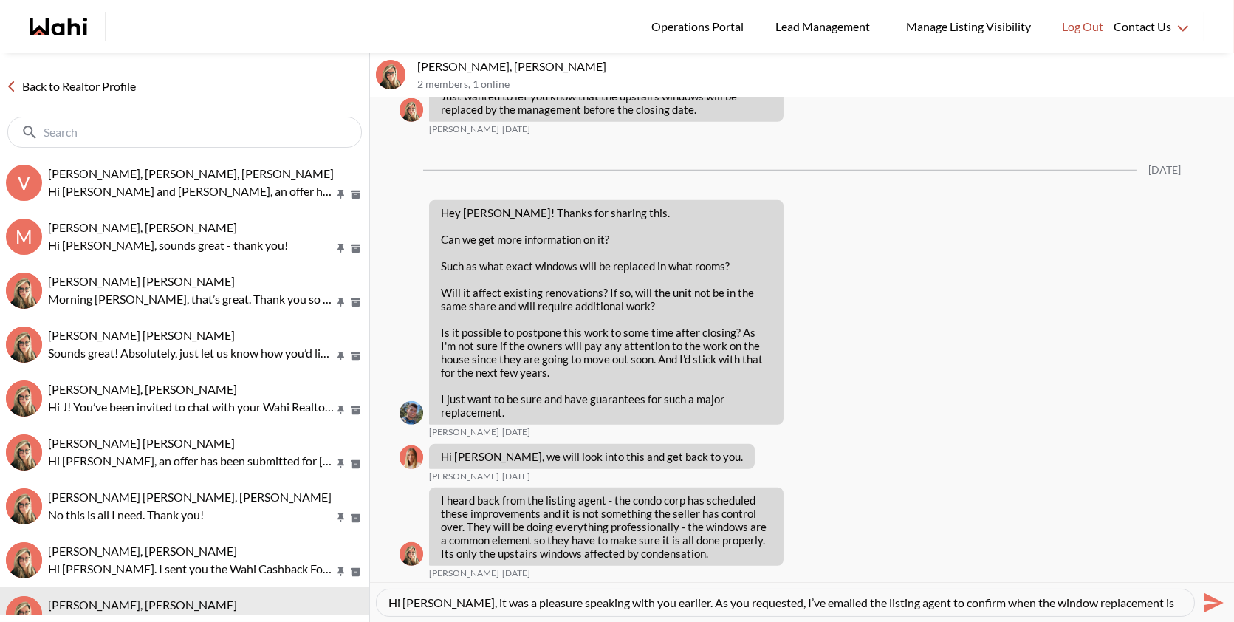
scroll to position [15, 0]
type textarea "Hi Volodymyr, it was a pleasure speaking with you earlier. As you requested, I’…"
click at [1208, 601] on icon "Send" at bounding box center [1212, 603] width 24 height 24
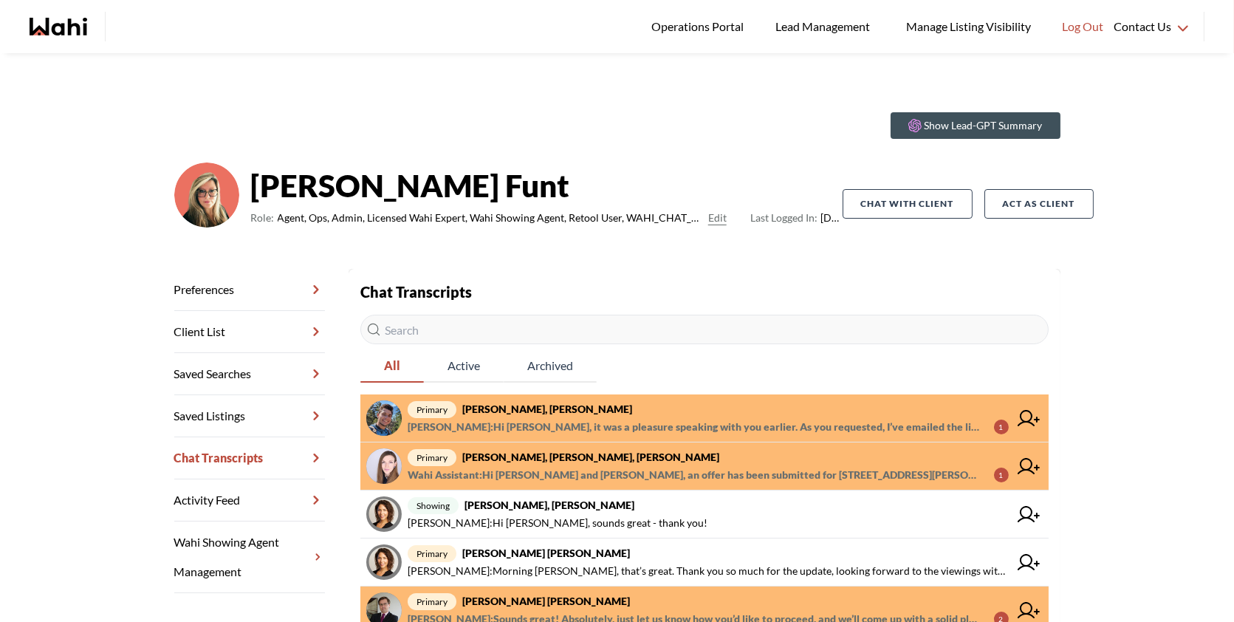
click at [696, 418] on span "[PERSON_NAME] : Hi [PERSON_NAME], it was a pleasure speaking with you earlier. …" at bounding box center [695, 427] width 574 height 18
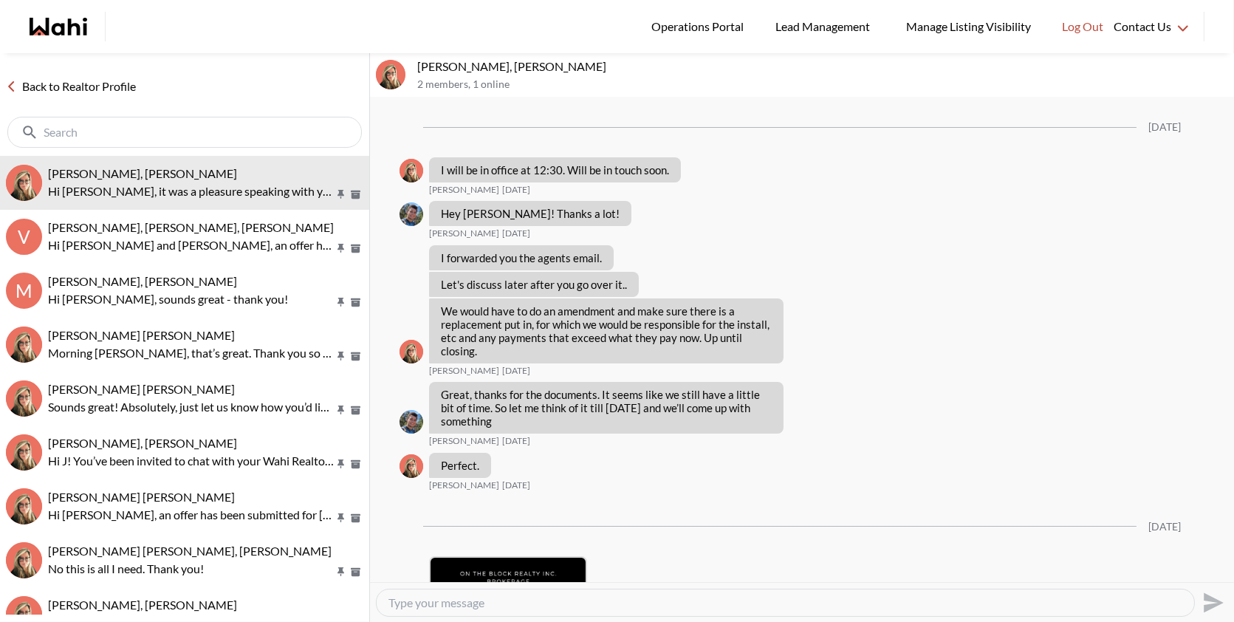
scroll to position [2578, 0]
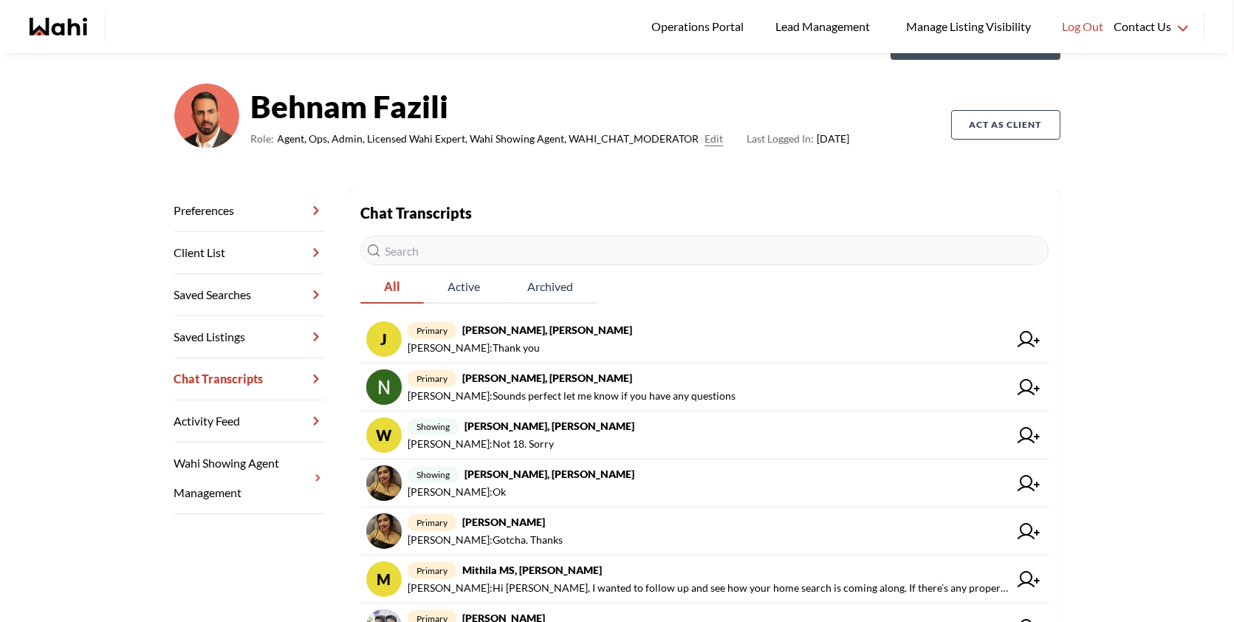
scroll to position [72, 0]
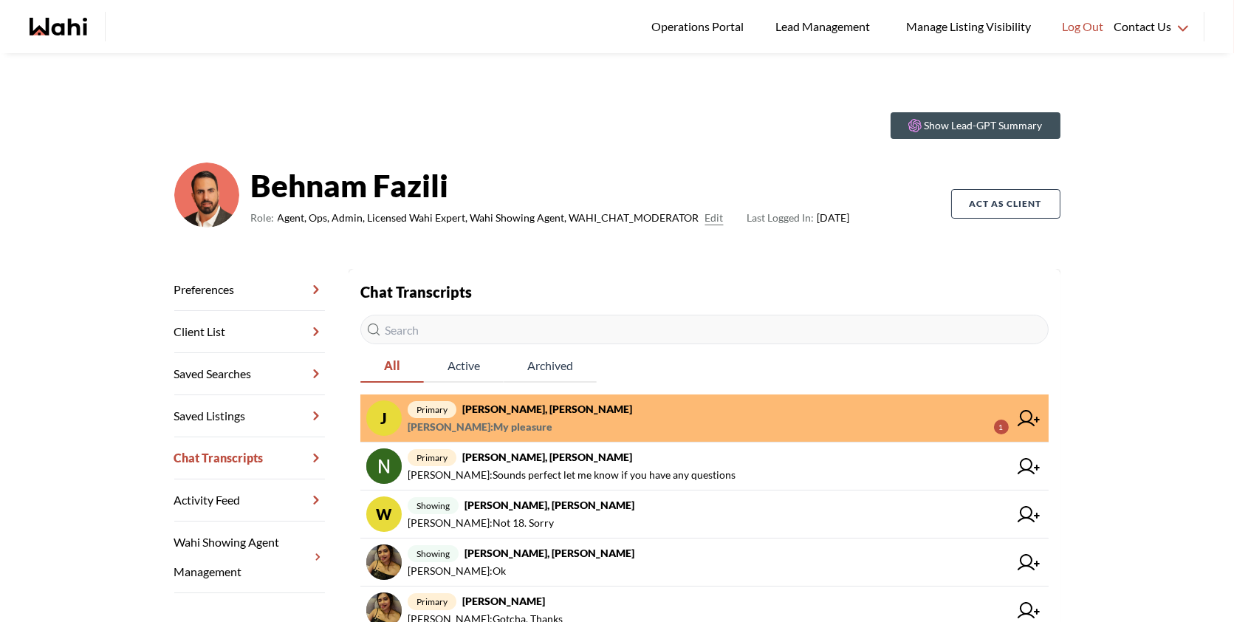
click at [611, 405] on span "primary [PERSON_NAME], [PERSON_NAME]" at bounding box center [708, 409] width 601 height 18
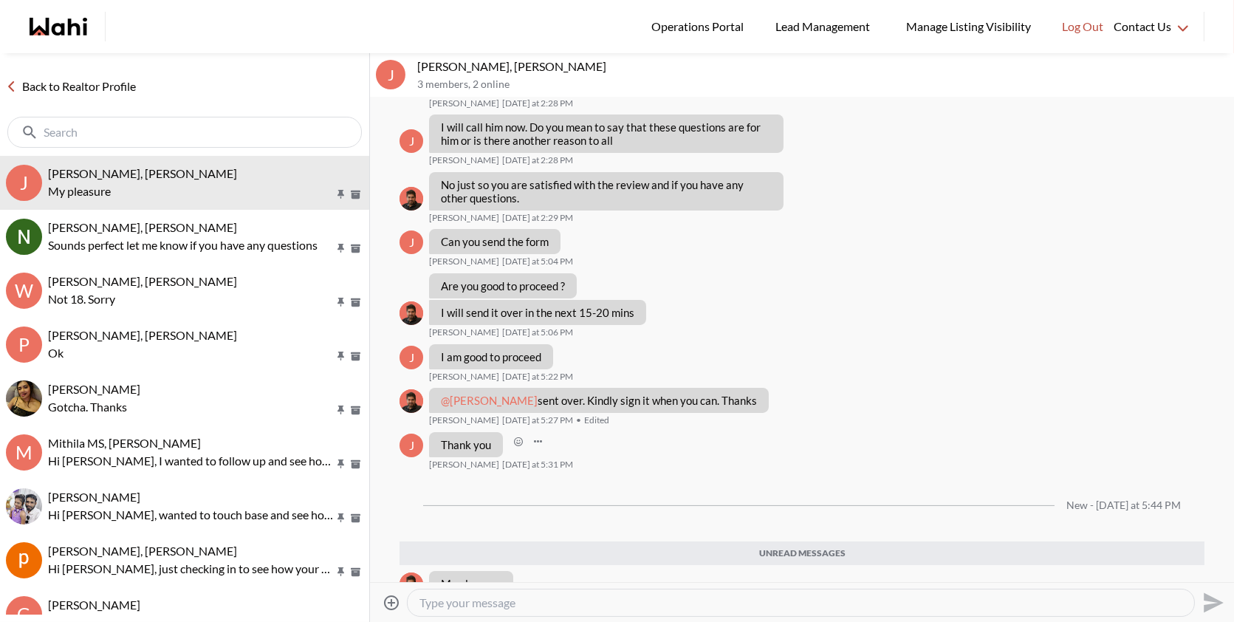
scroll to position [757, 0]
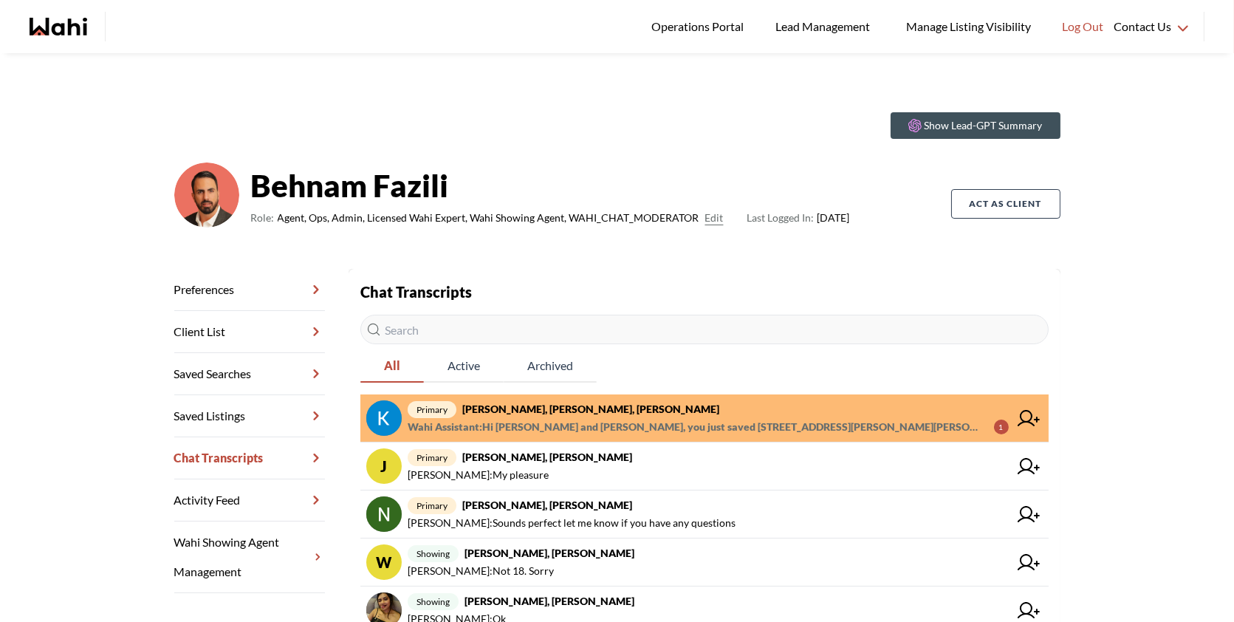
click at [701, 420] on span "Wahi Assistant : Hi Kevin and Fawzia, you just saved 56 Bannister Rd, Barrie. W…" at bounding box center [695, 427] width 574 height 18
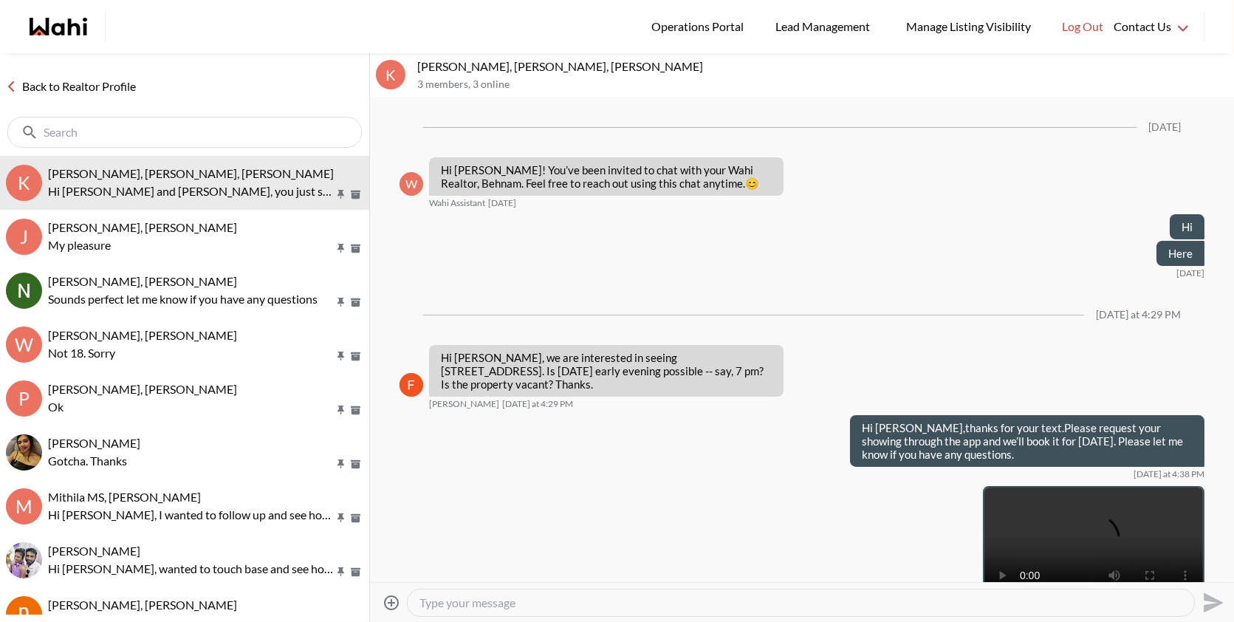
scroll to position [1013, 0]
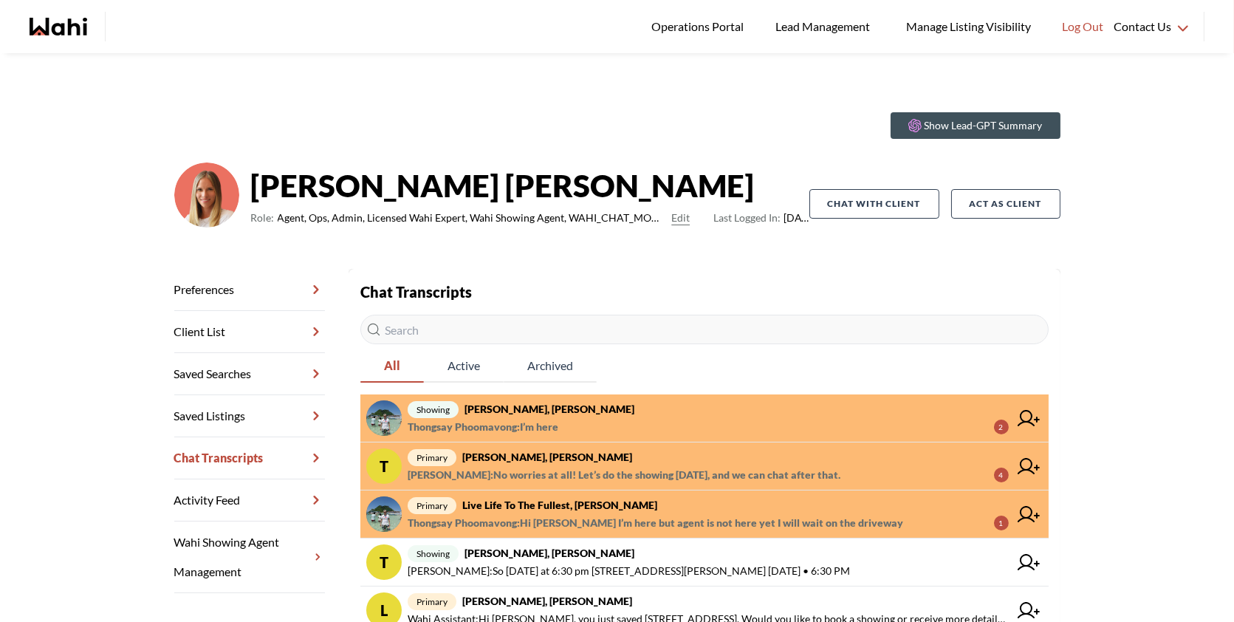
click at [705, 418] on span "Thongsay Phoomavong : I’m here 2" at bounding box center [708, 427] width 601 height 18
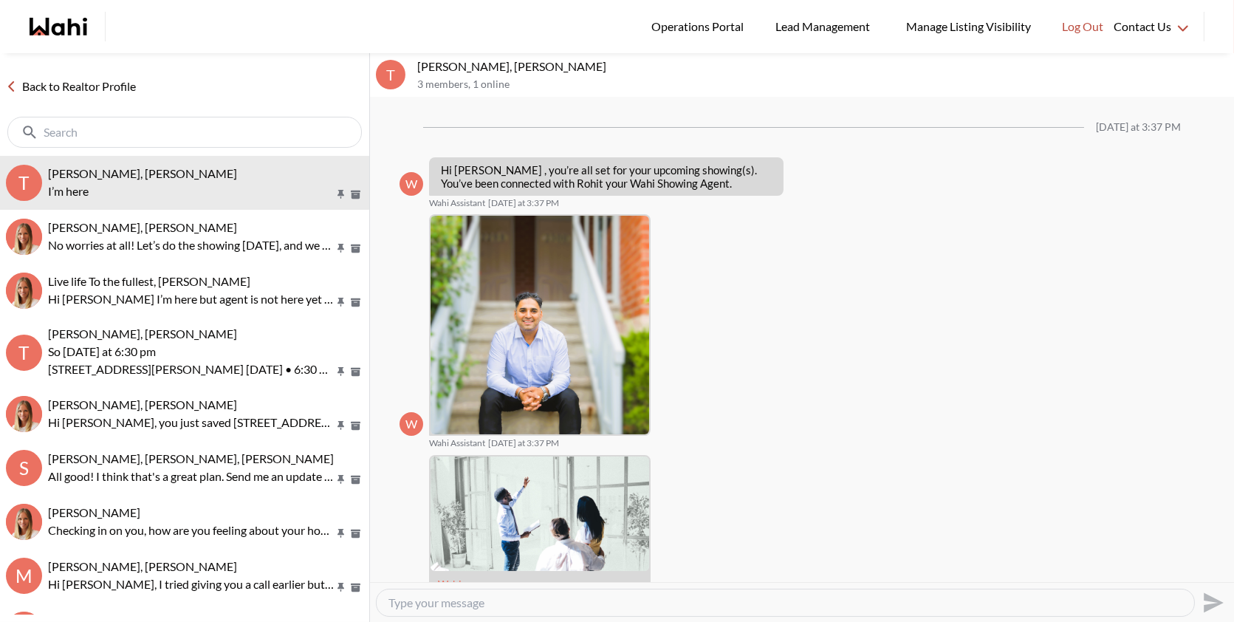
scroll to position [406, 0]
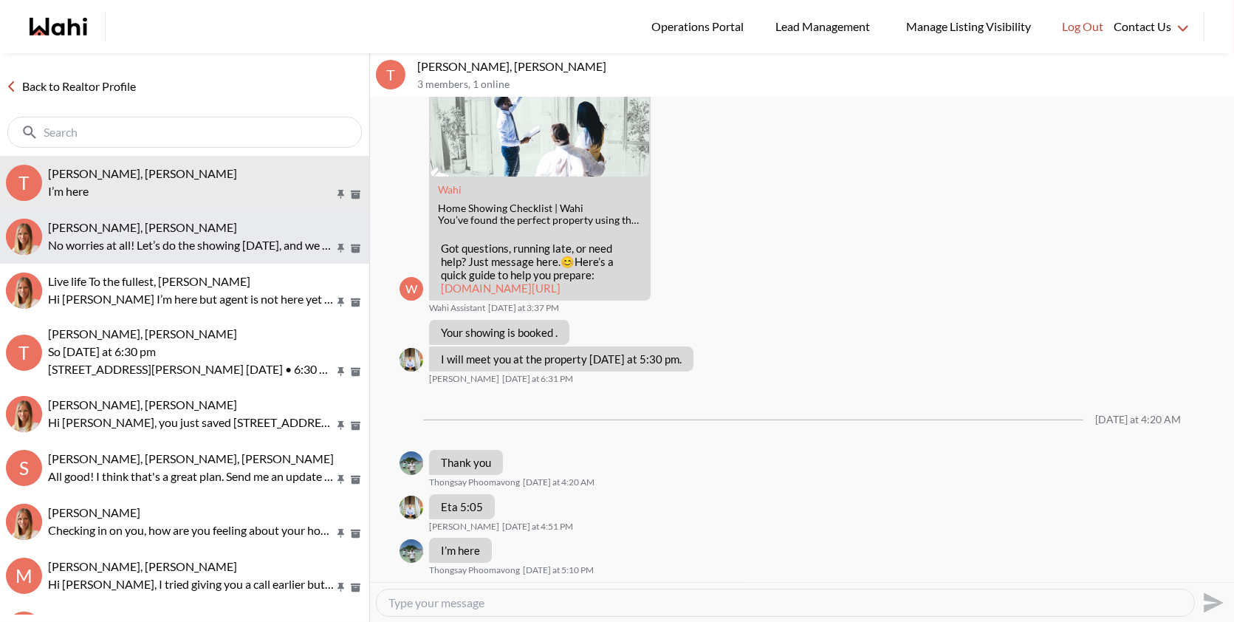
click at [163, 215] on button "TIGRAN ARUSTAMYAN, Michelle No worries at all! Let’s do the showing tomorrow, a…" at bounding box center [184, 237] width 369 height 54
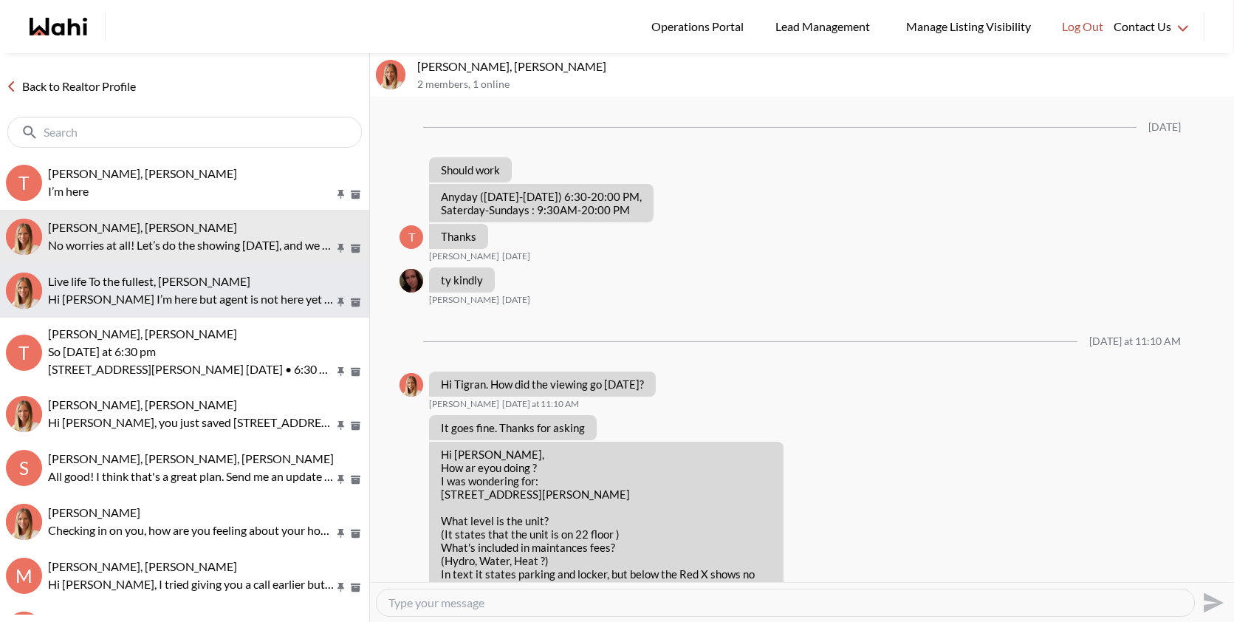
scroll to position [1217, 0]
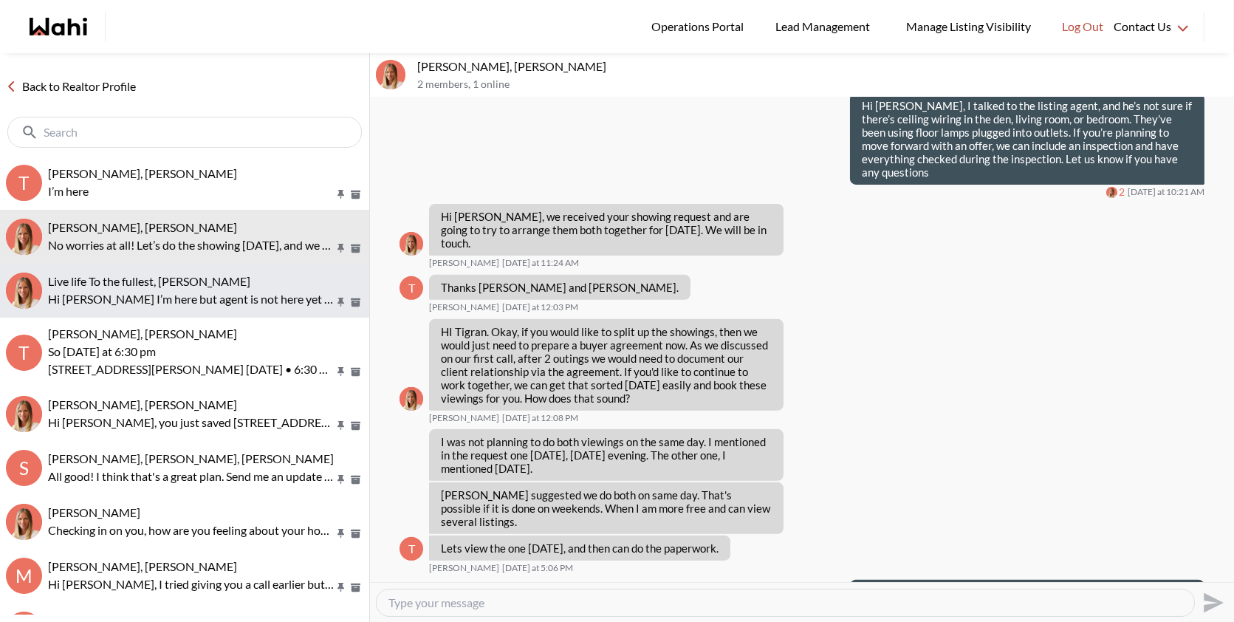
click at [204, 279] on span "Live life To the fullest, [PERSON_NAME]" at bounding box center [149, 281] width 202 height 14
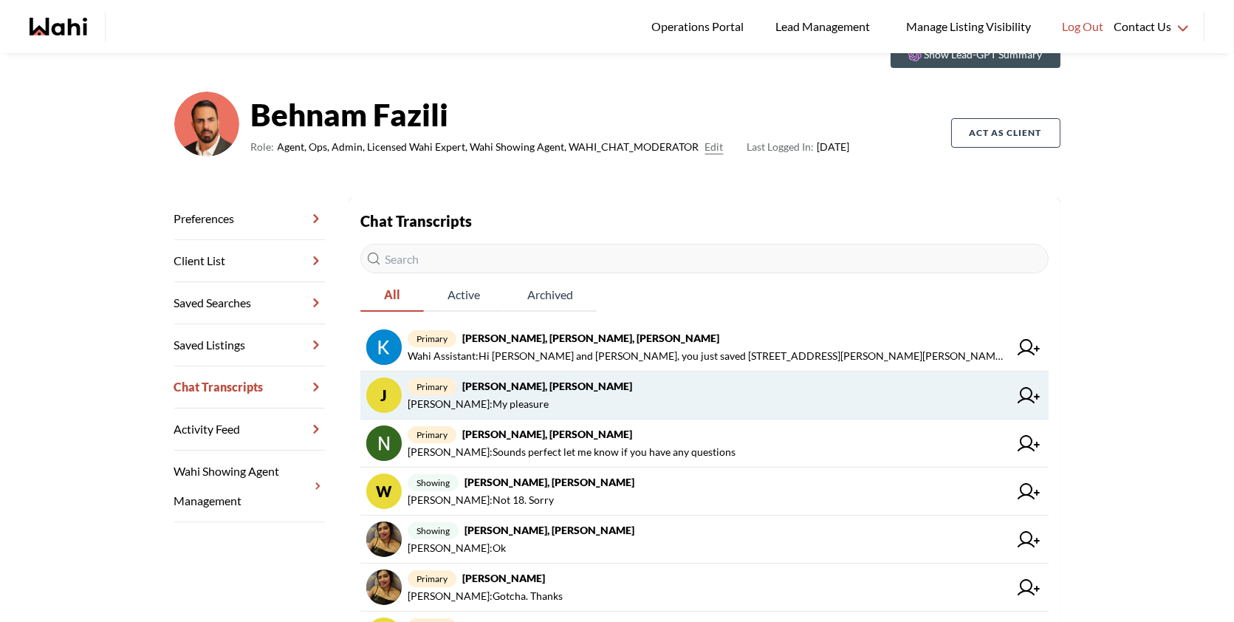
scroll to position [86, 0]
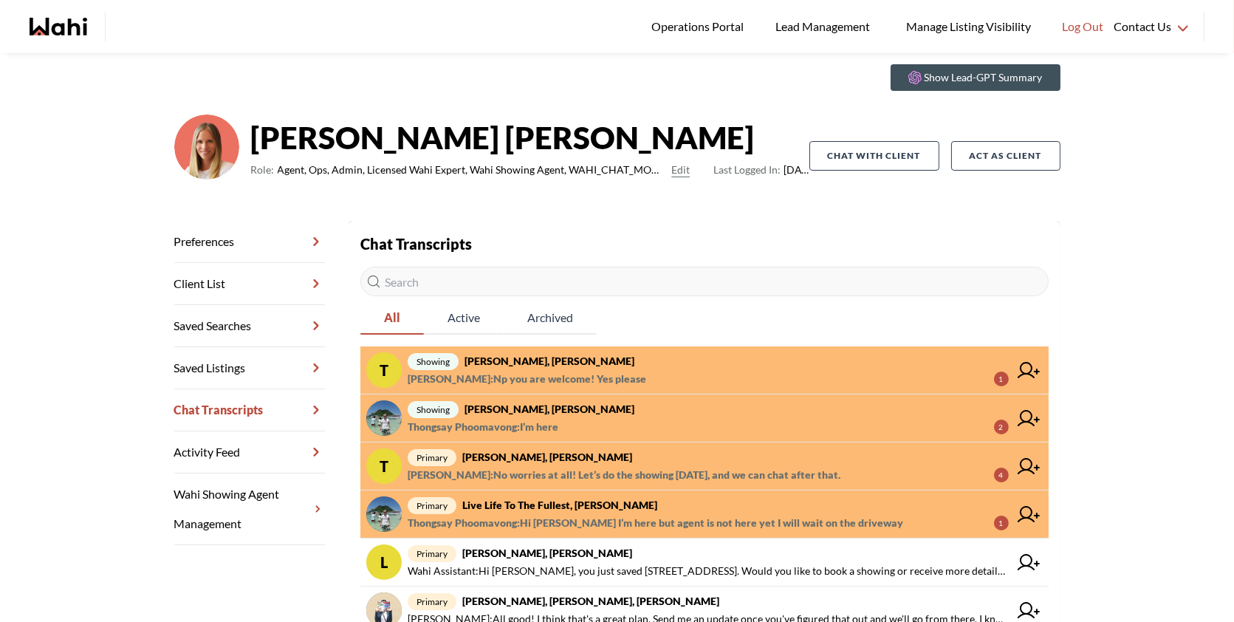
scroll to position [63, 0]
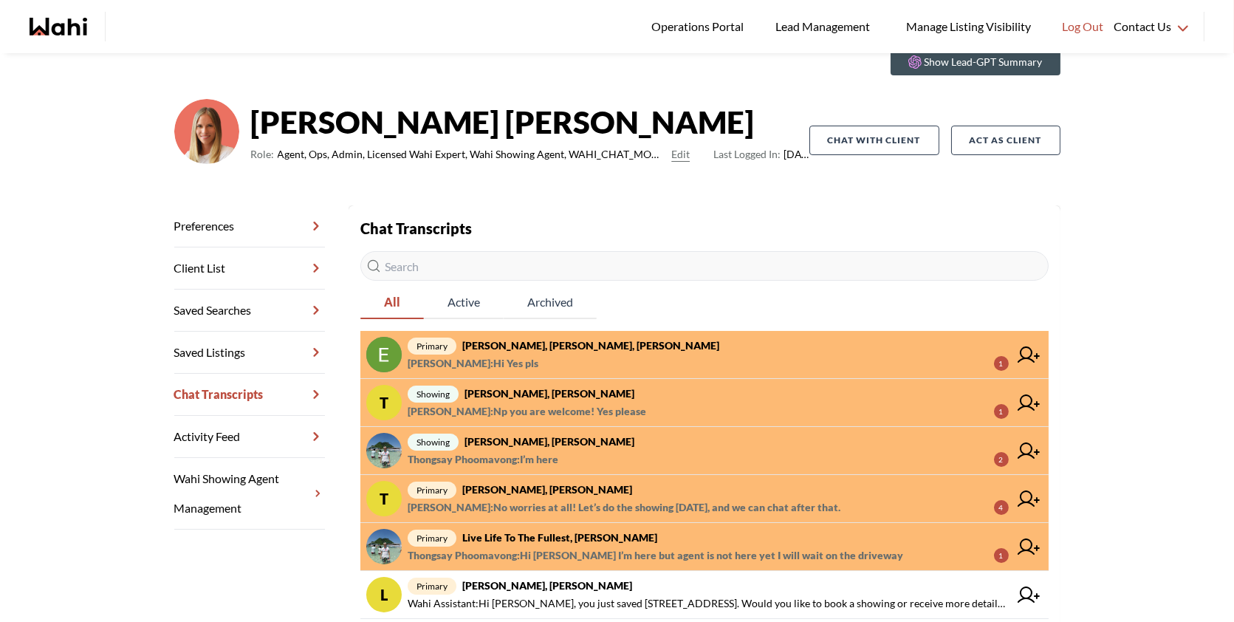
click at [597, 357] on span "Margarita Haimov : Hi Yes pls 1" at bounding box center [708, 363] width 601 height 18
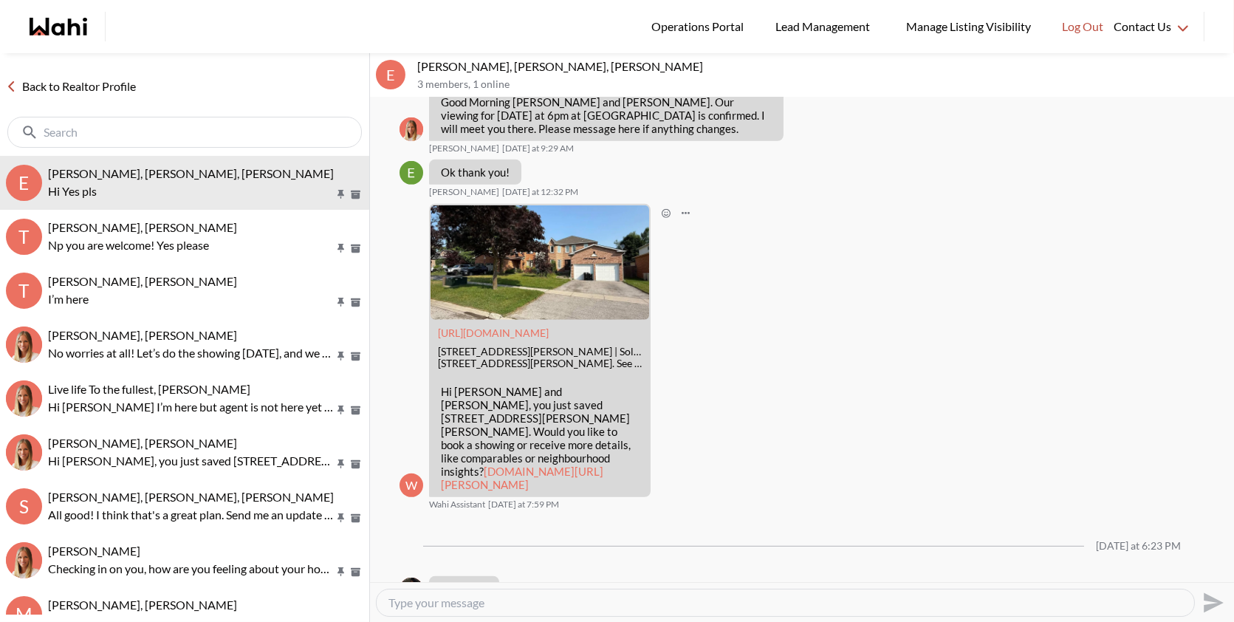
scroll to position [1568, 0]
click at [628, 440] on p "Hi Erik and Margarita, you just saved 200 Livingstone St W, Barrie. Would you l…" at bounding box center [540, 436] width 198 height 106
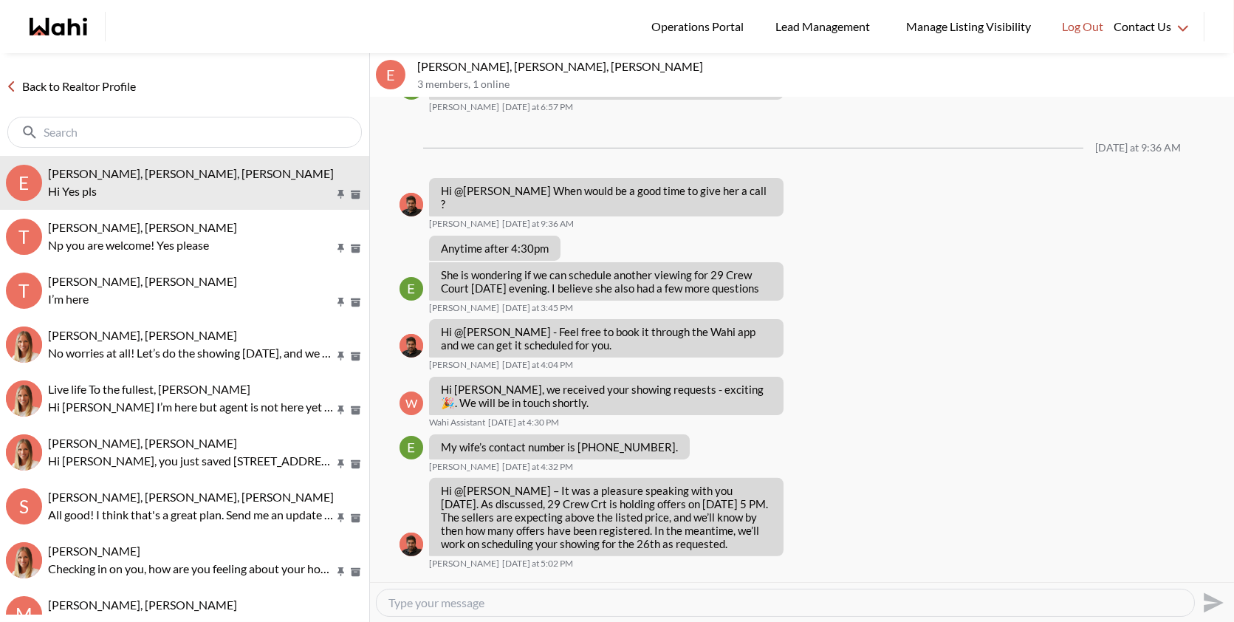
scroll to position [1031, 0]
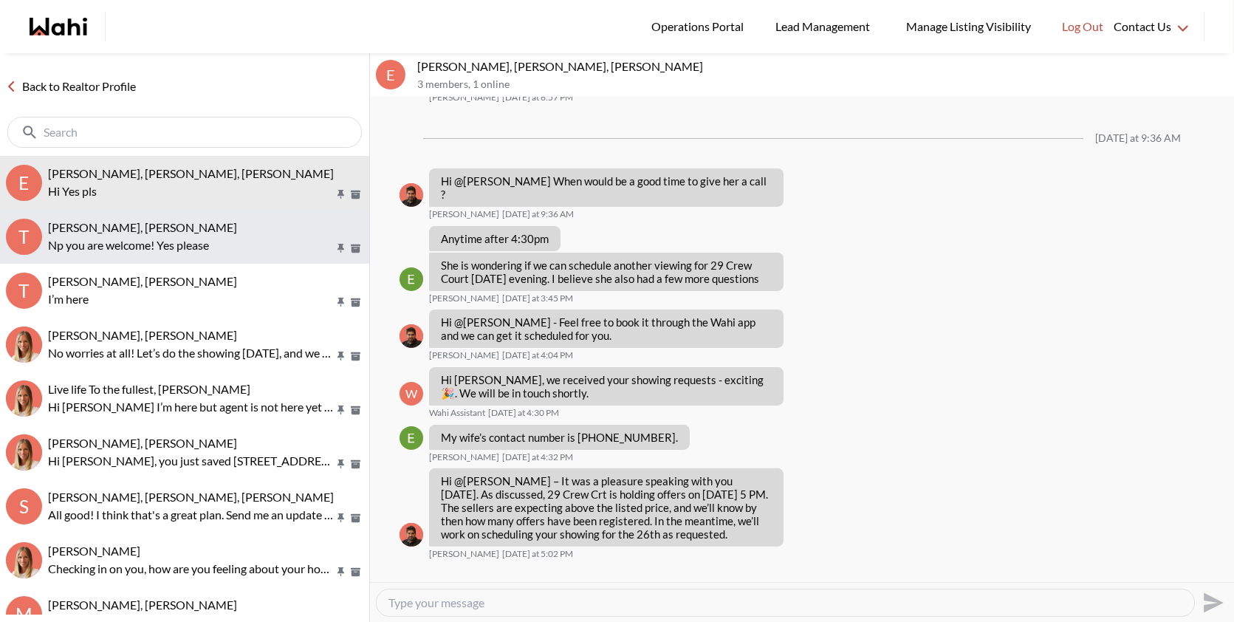
click at [250, 254] on button "T TIGRAN ARUSTAMYAN, Paul, Michelle Np you are welcome! Yes please" at bounding box center [184, 237] width 369 height 54
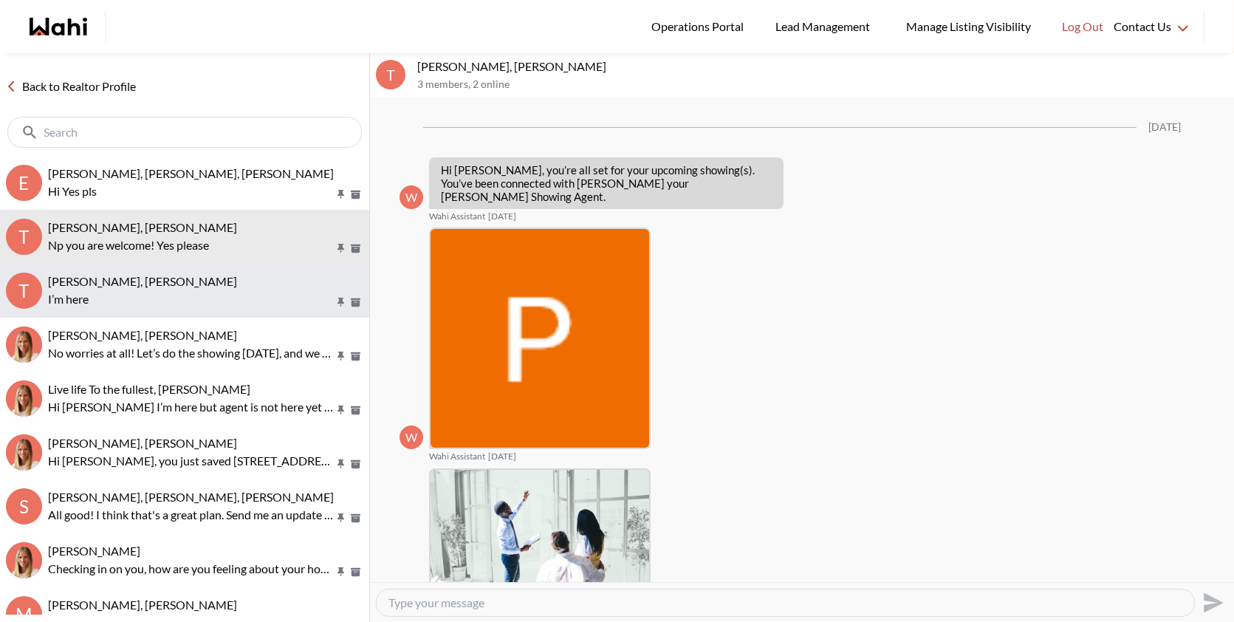
click at [221, 310] on button "T Thongsay Phoomavong, Rohit, Michelle I’m here" at bounding box center [184, 291] width 369 height 54
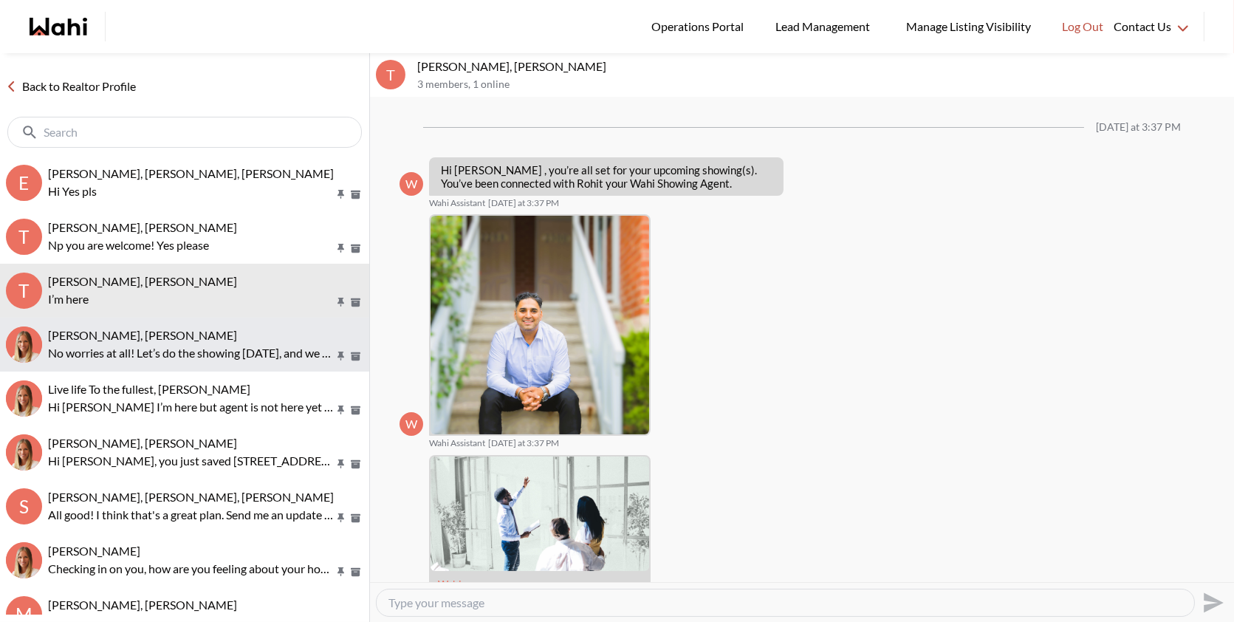
click at [229, 322] on button "TIGRAN ARUSTAMYAN, Michelle No worries at all! Let’s do the showing tomorrow, a…" at bounding box center [184, 344] width 369 height 54
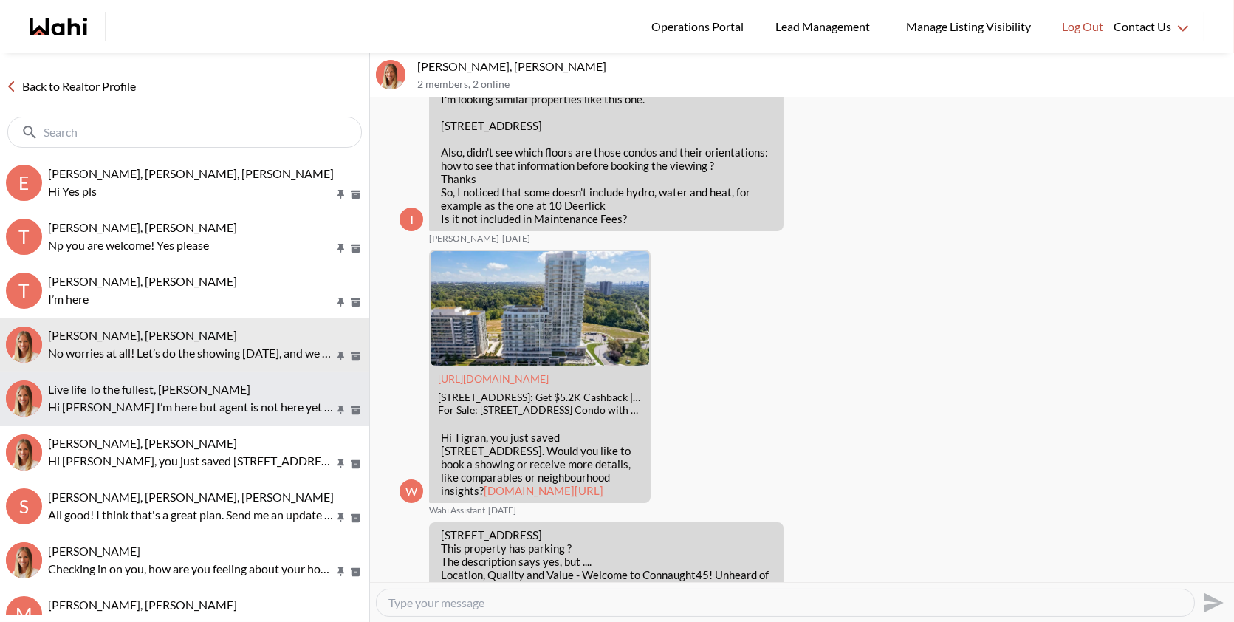
scroll to position [25, 0]
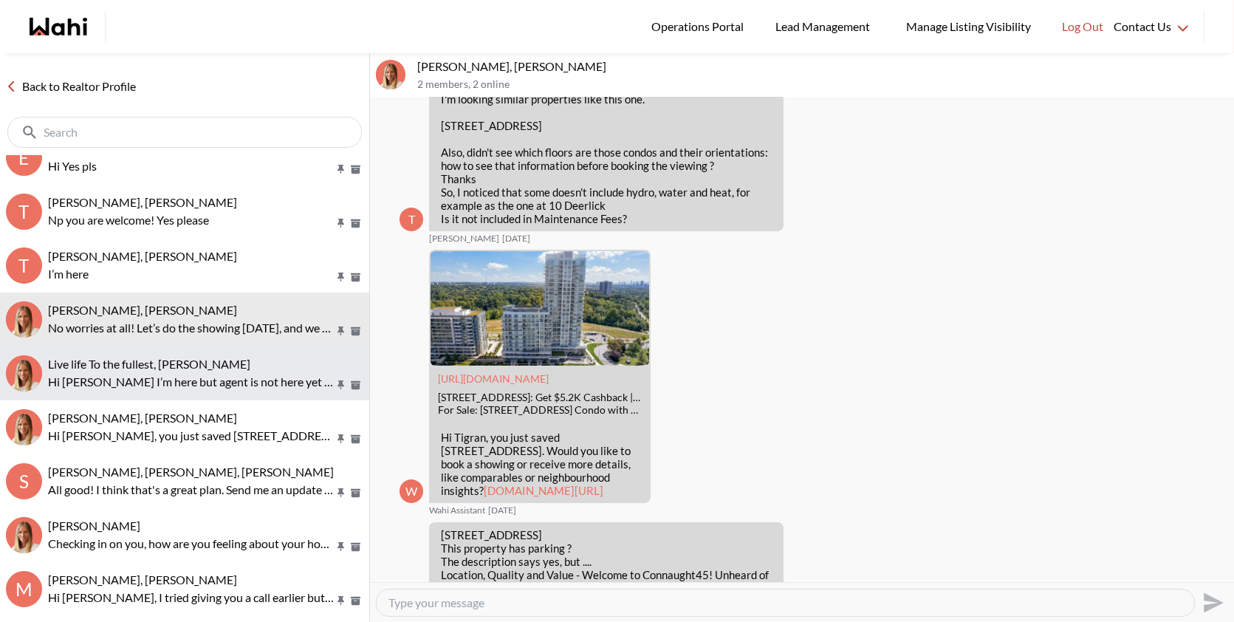
click at [183, 383] on p "Hi Michelle I’m here but agent is not here yet I will wait on the driveway" at bounding box center [191, 382] width 286 height 18
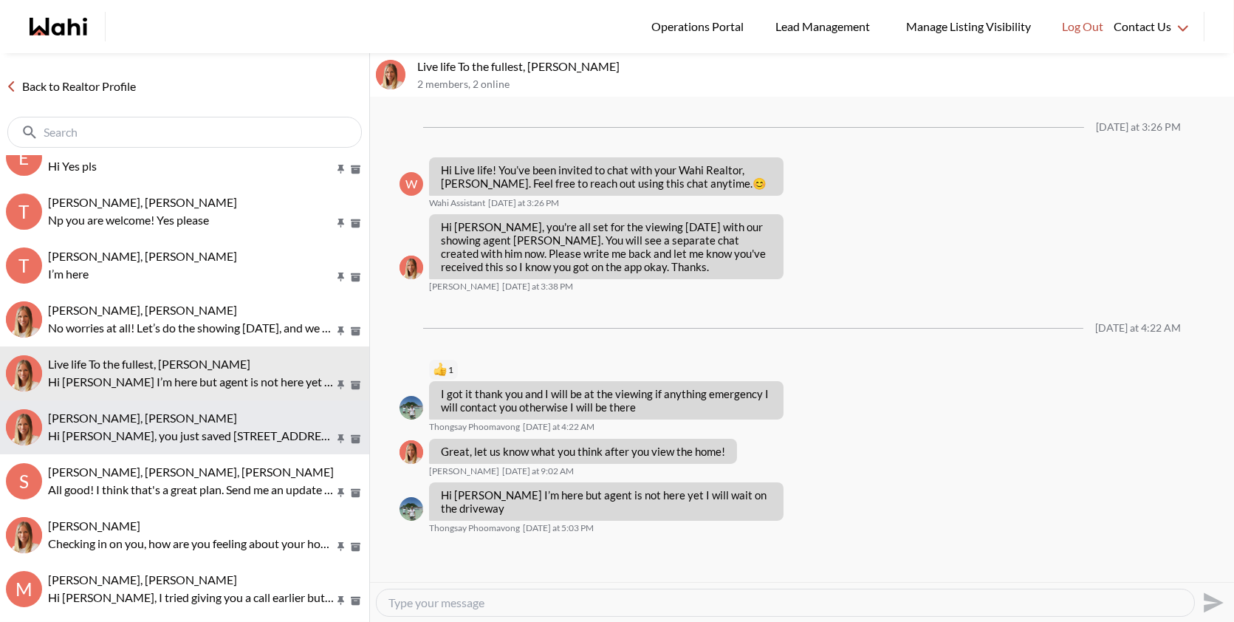
click at [187, 422] on div "Luisa Diaz, Michelle" at bounding box center [205, 417] width 315 height 15
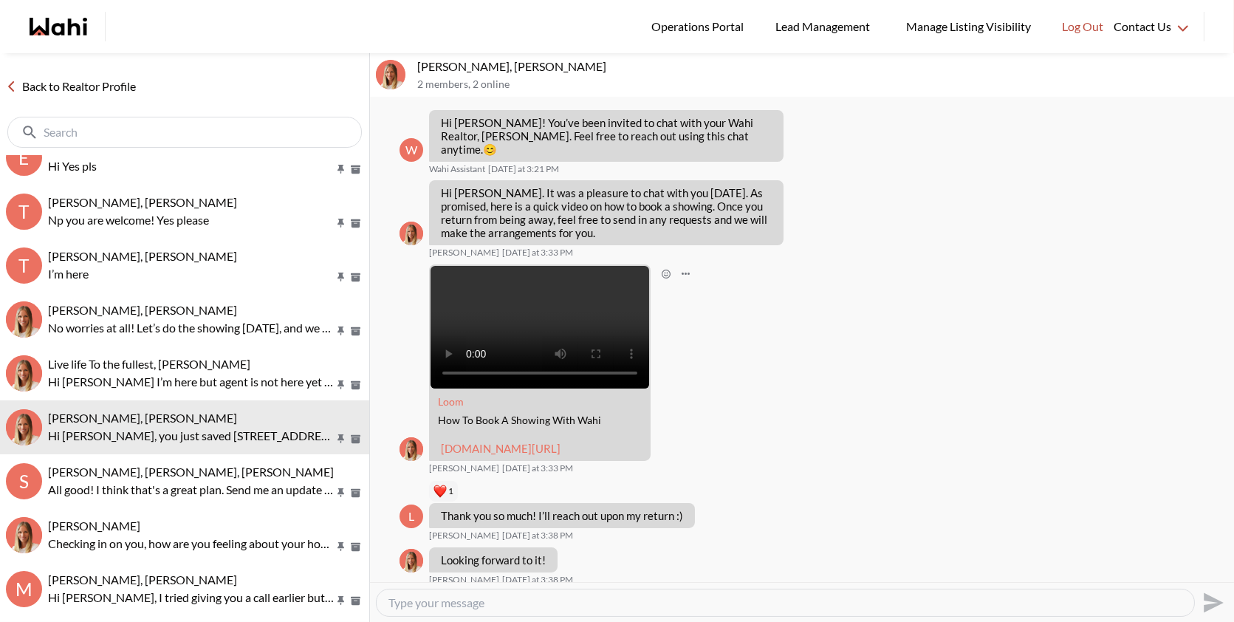
scroll to position [63, 0]
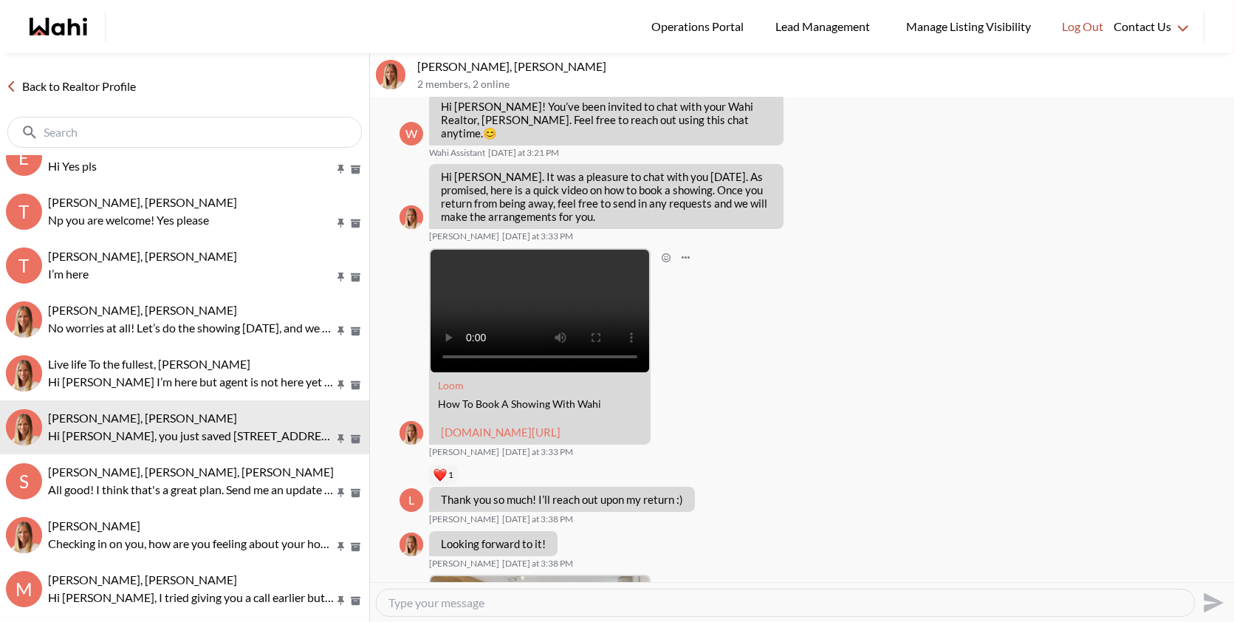
drag, startPoint x: 523, startPoint y: 461, endPoint x: 439, endPoint y: 370, distance: 124.9
click at [439, 370] on div "Loom How To Book A Showing With Wahi loom.com/share/86ec866ece634ae5814dd0926dc…" at bounding box center [539, 346] width 221 height 196
copy div "Loom How To Book A Showing With Wahi loom.com/share/86ec866ece634ae5814dd0926dc…"
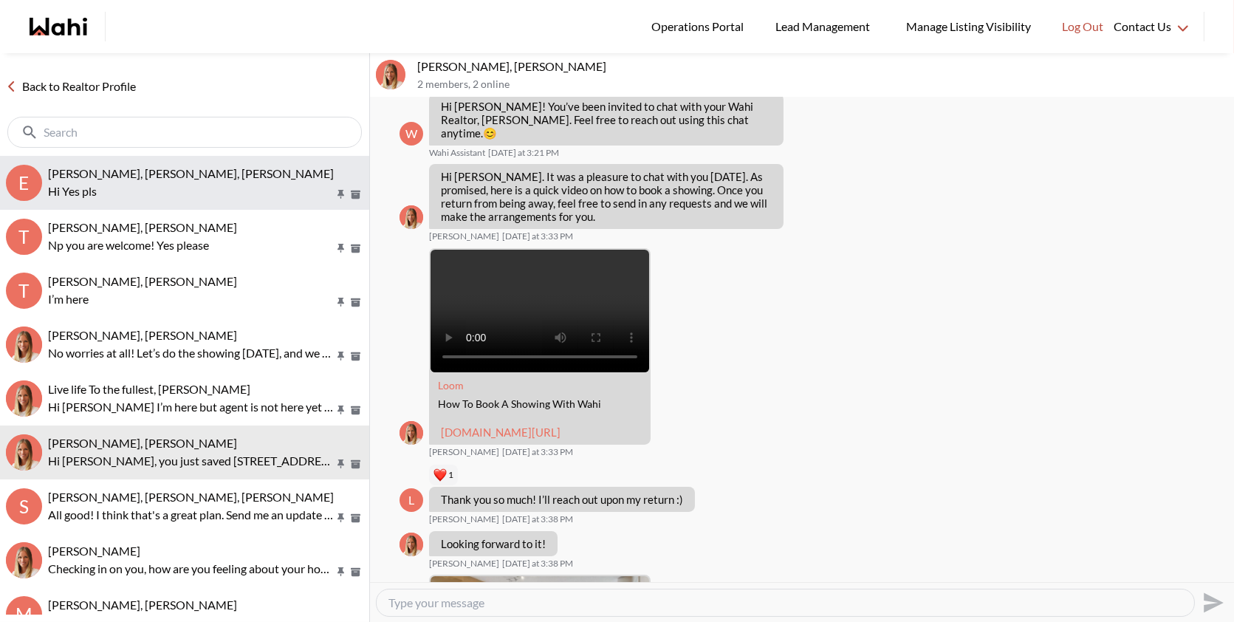
click at [182, 193] on p "Hi Yes pls" at bounding box center [191, 191] width 286 height 18
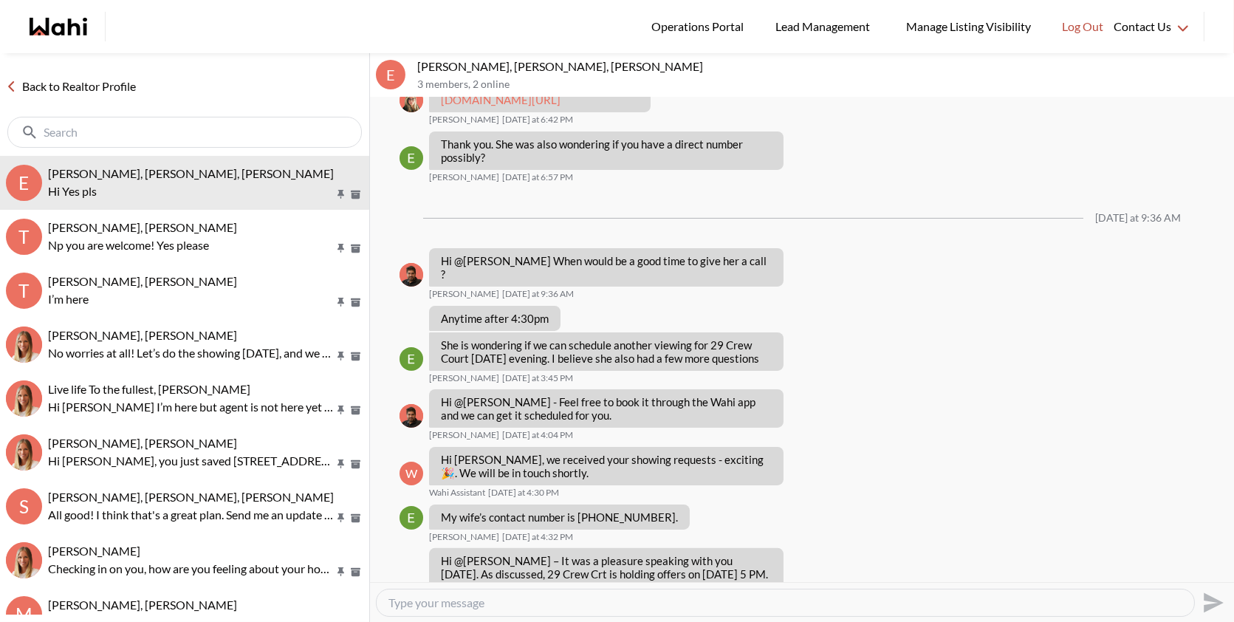
scroll to position [1589, 0]
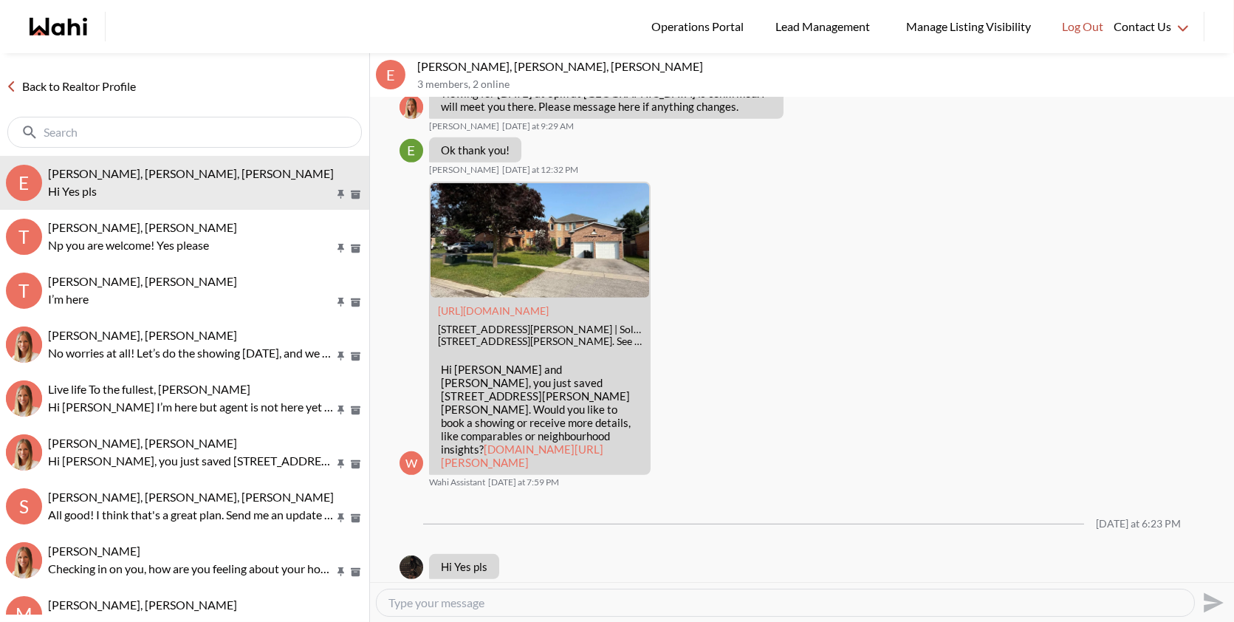
click at [496, 604] on textarea "Type your message" at bounding box center [785, 602] width 794 height 15
click at [505, 599] on textarea "Type your message" at bounding box center [785, 602] width 794 height 15
paste textarea "Loom How To Book A Showing With Wahi loom.com/share/86ec866ece634ae5814dd0926dc…"
type textarea "Hi Margarita, here is how you can book your showings! Loom How To Book A Showin…"
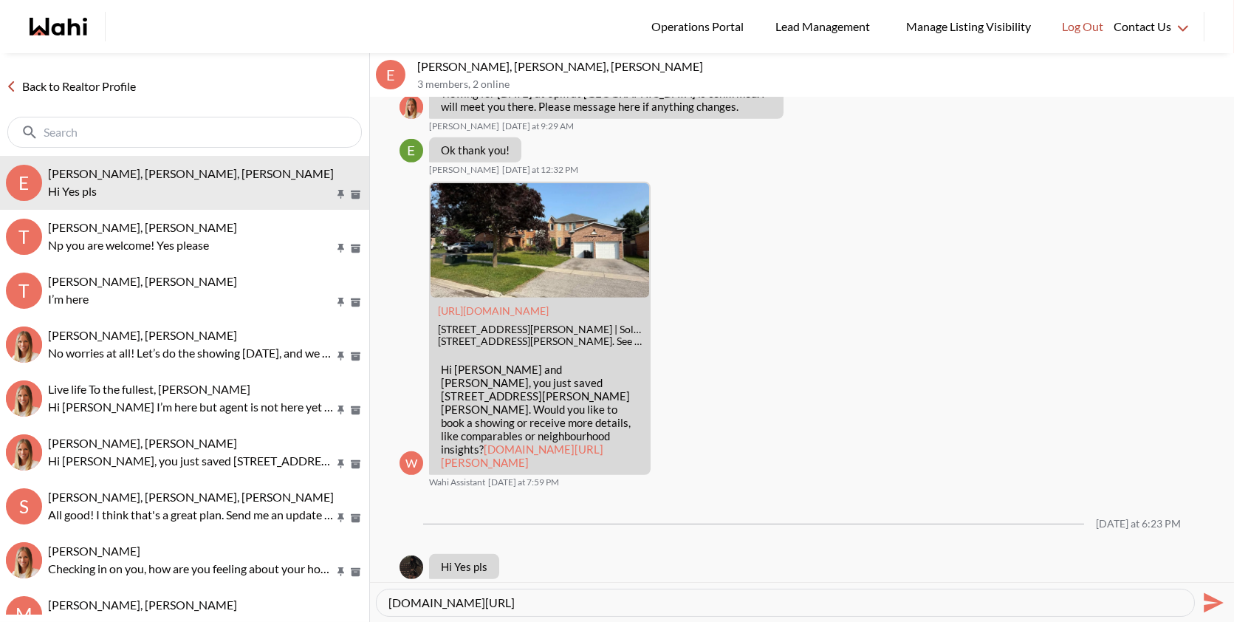
click at [1203, 600] on icon "Send" at bounding box center [1212, 603] width 24 height 24
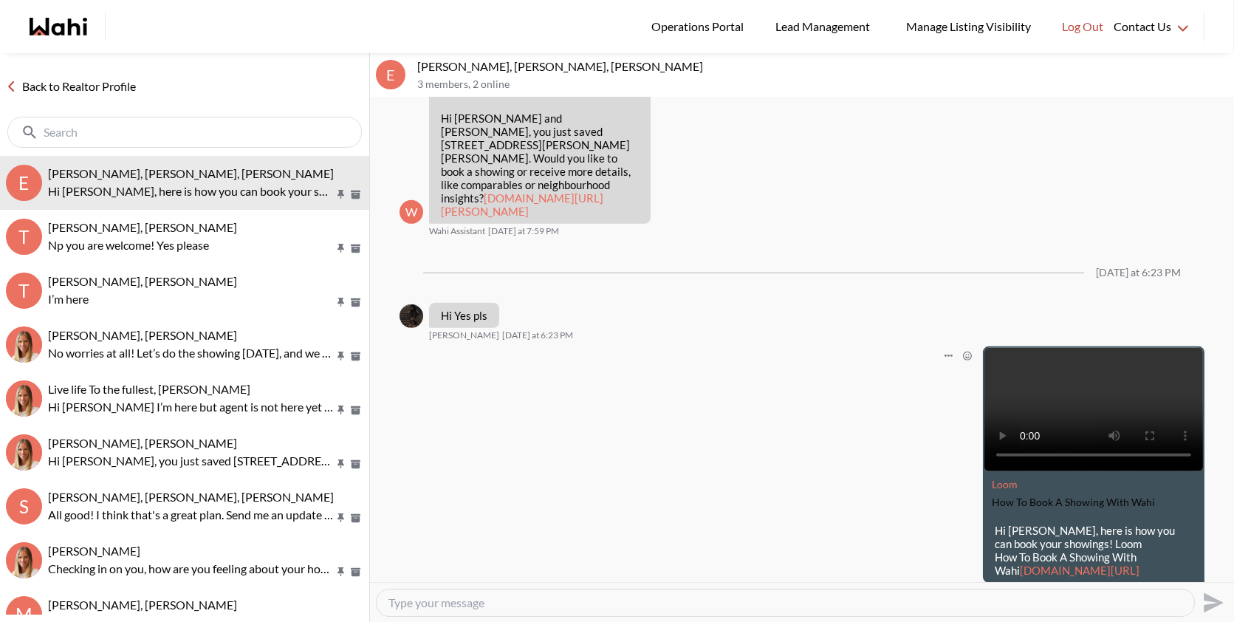
scroll to position [1884, 0]
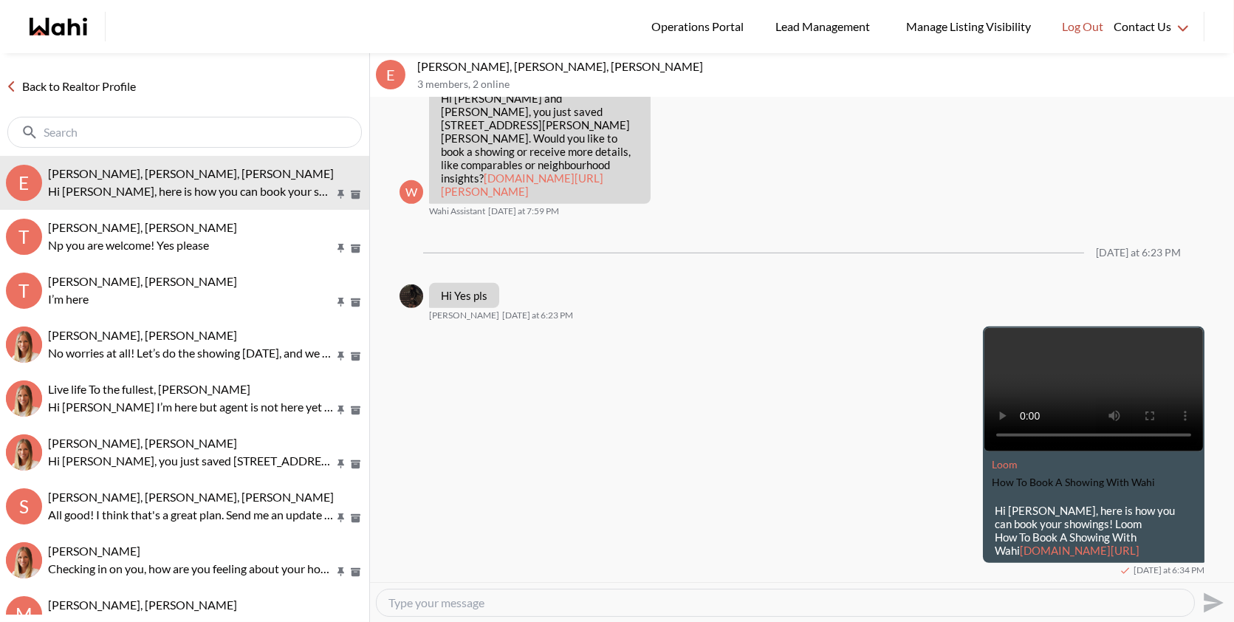
click at [574, 599] on textarea "Type your message" at bounding box center [785, 602] width 794 height 15
type textarea "Please let me know if you have any questions regarding this property!"
click at [1215, 599] on icon "Send" at bounding box center [1213, 602] width 20 height 20
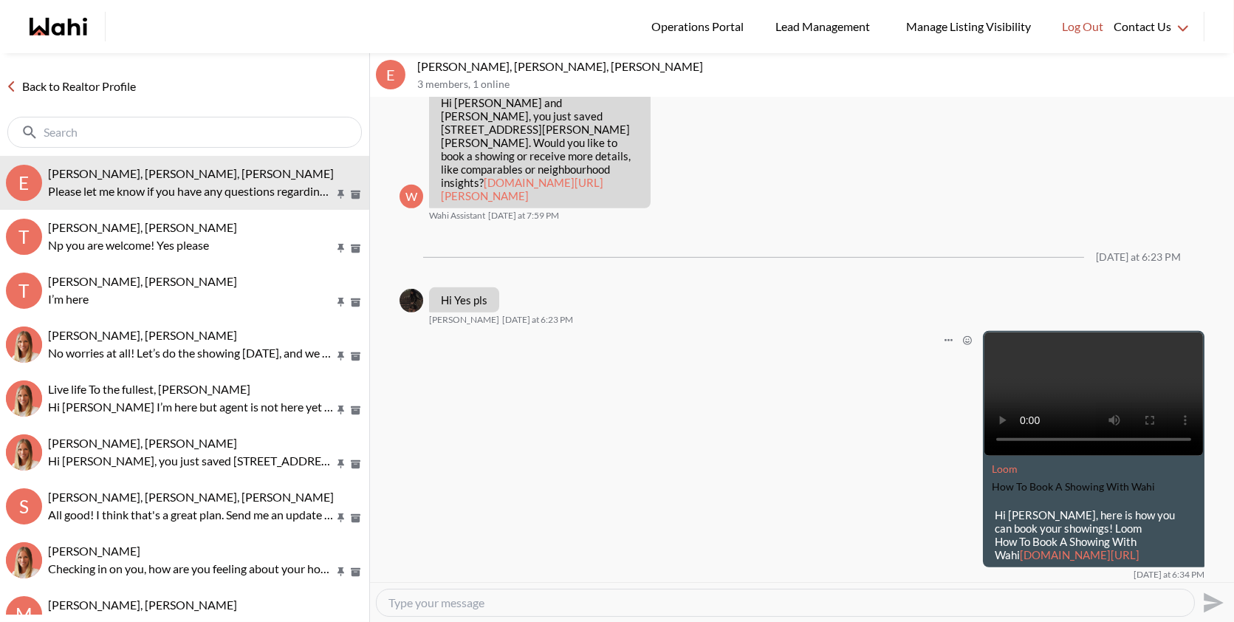
scroll to position [1942, 0]
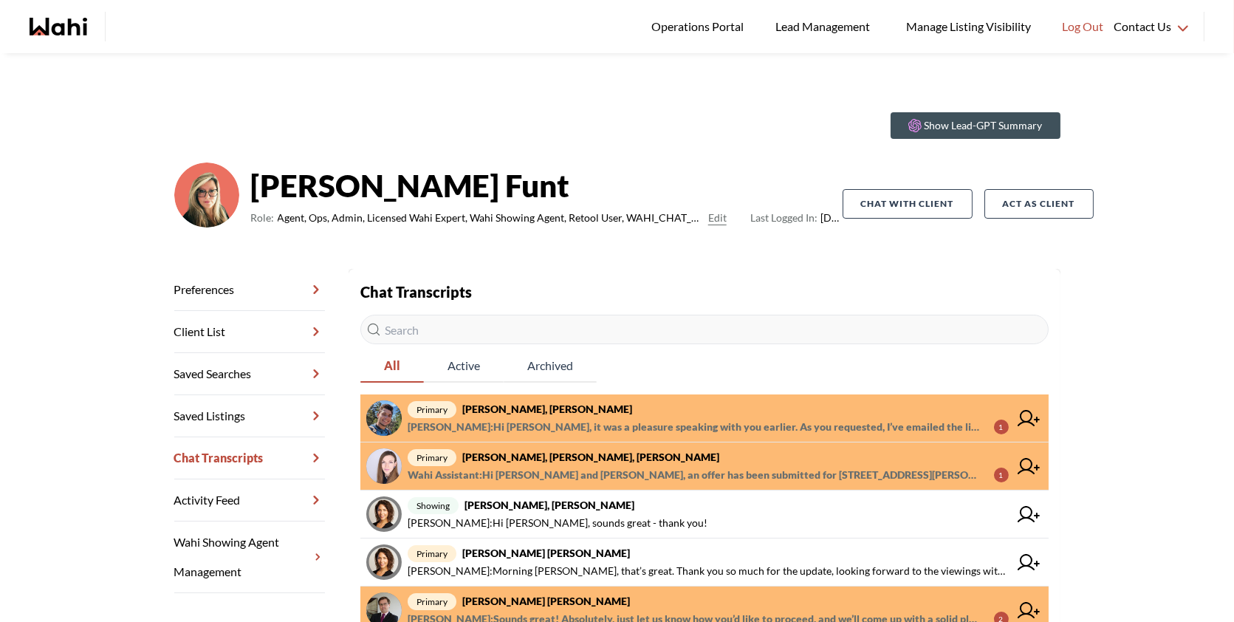
click at [664, 414] on span "primary Volodymyr Vozniak, Barb" at bounding box center [708, 409] width 601 height 18
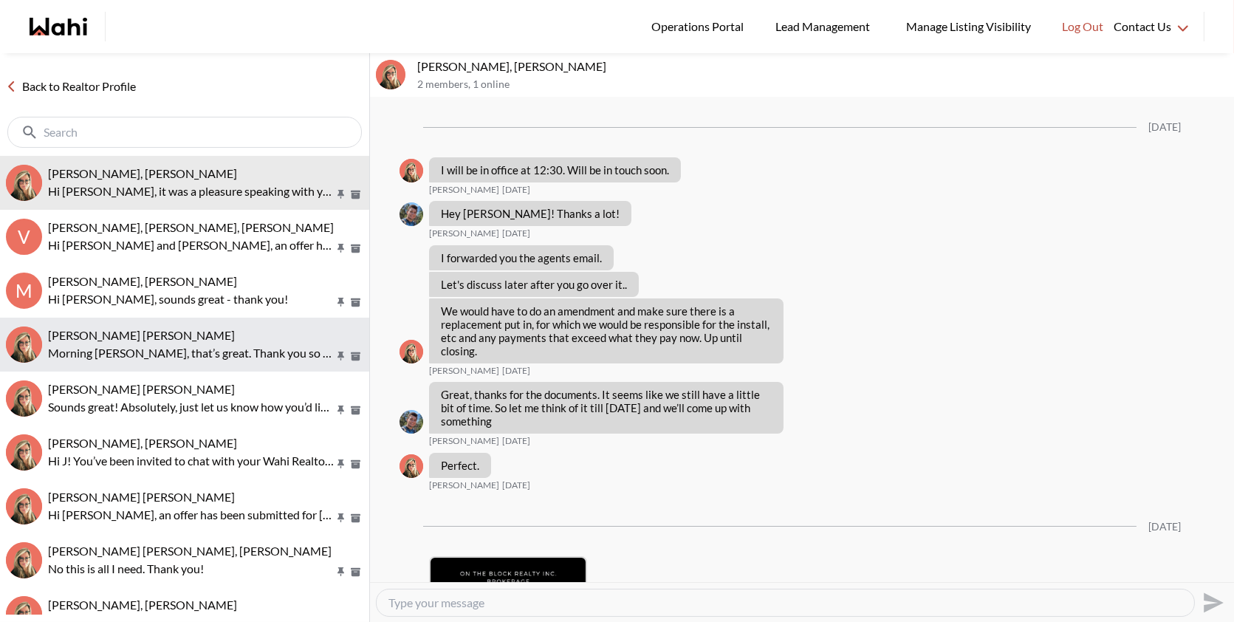
scroll to position [2578, 0]
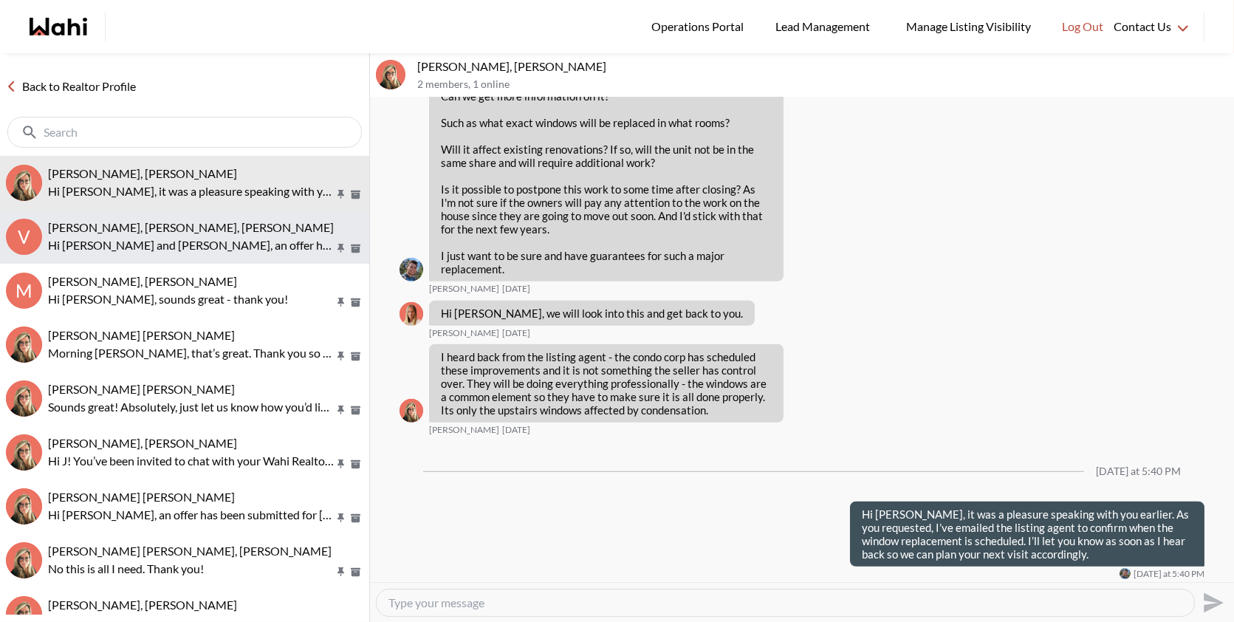
click at [185, 231] on span "Victoria Basova, Dylan Maloney, Barbara" at bounding box center [191, 227] width 286 height 14
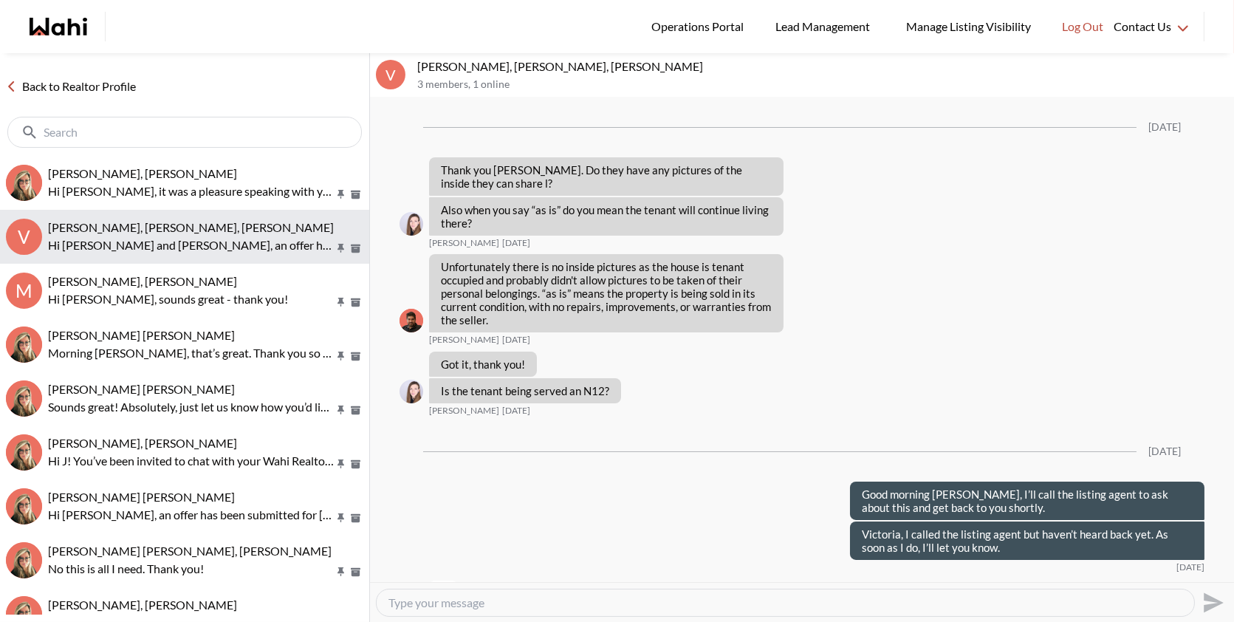
scroll to position [2695, 0]
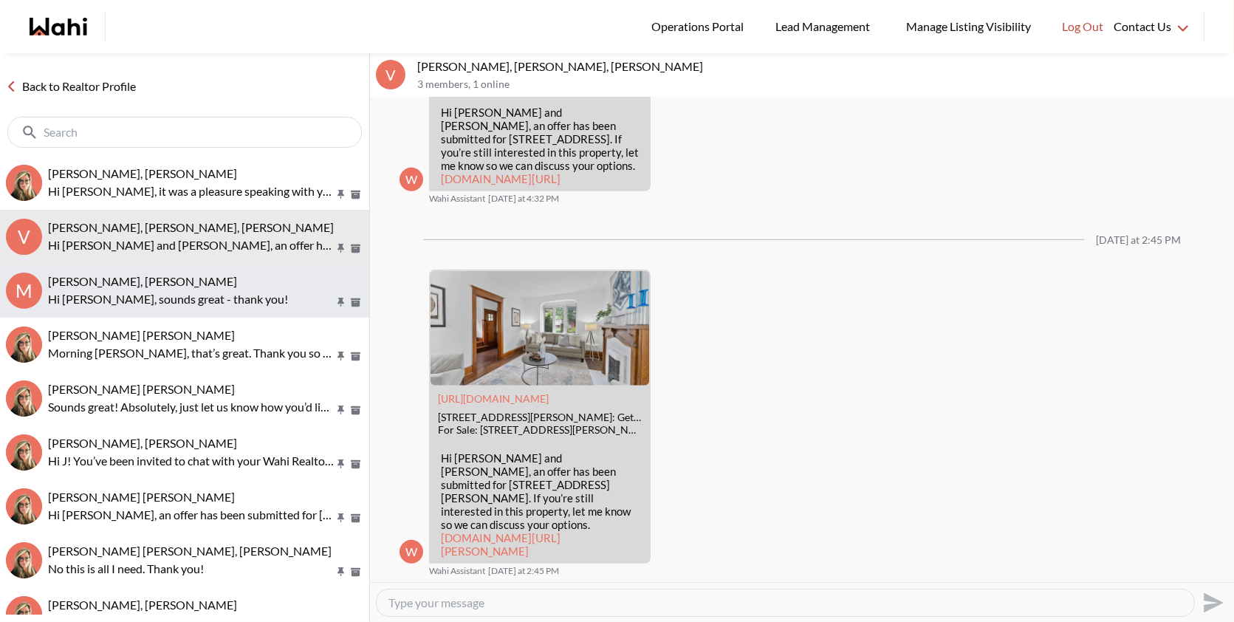
click at [172, 306] on p "Hi Rohit, sounds great - thank you!" at bounding box center [191, 299] width 286 height 18
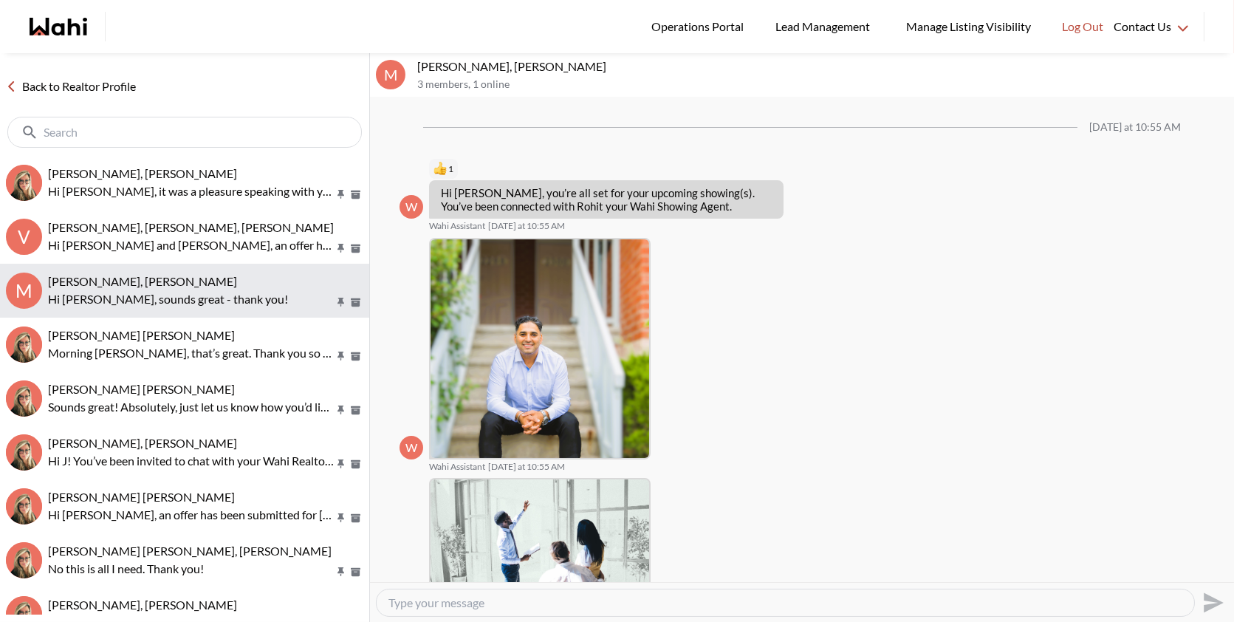
scroll to position [295, 0]
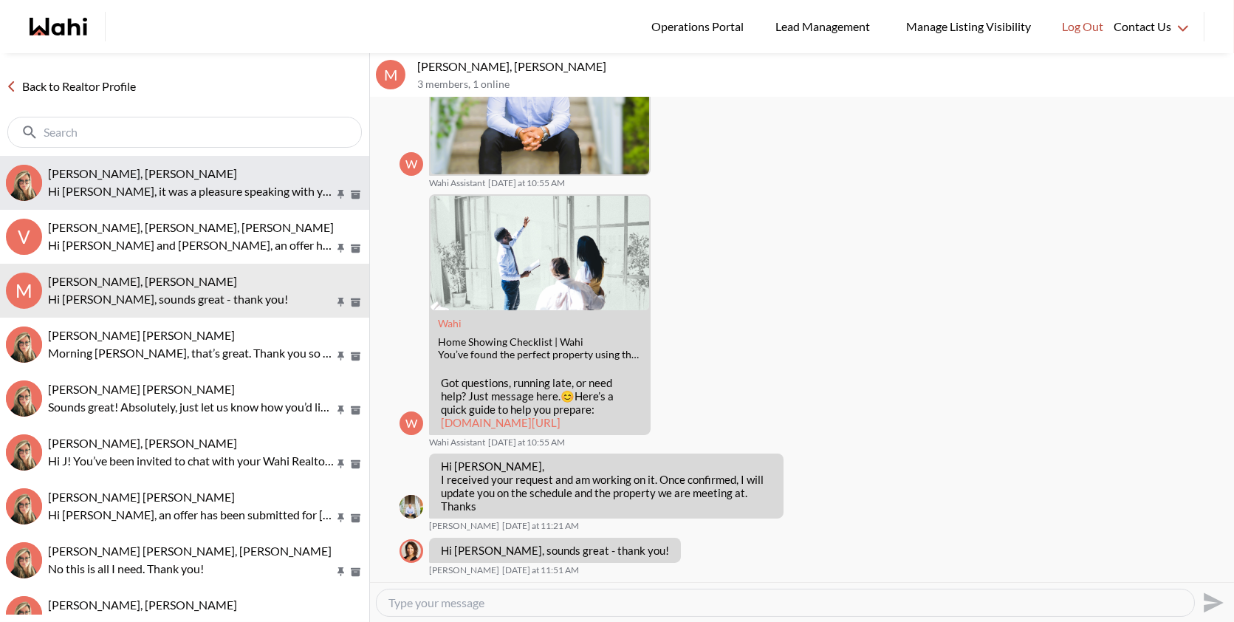
click at [208, 208] on button "Volodymyr Vozniak, Barb Hi Volodymyr, it was a pleasure speaking with you earli…" at bounding box center [184, 183] width 369 height 54
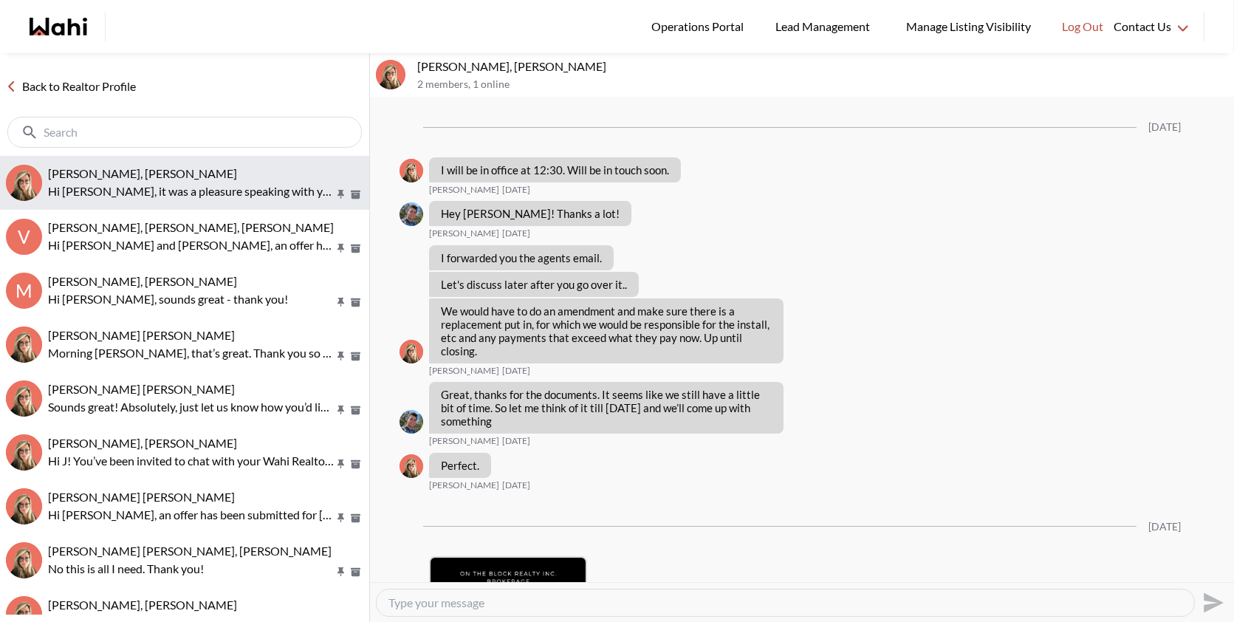
scroll to position [2578, 0]
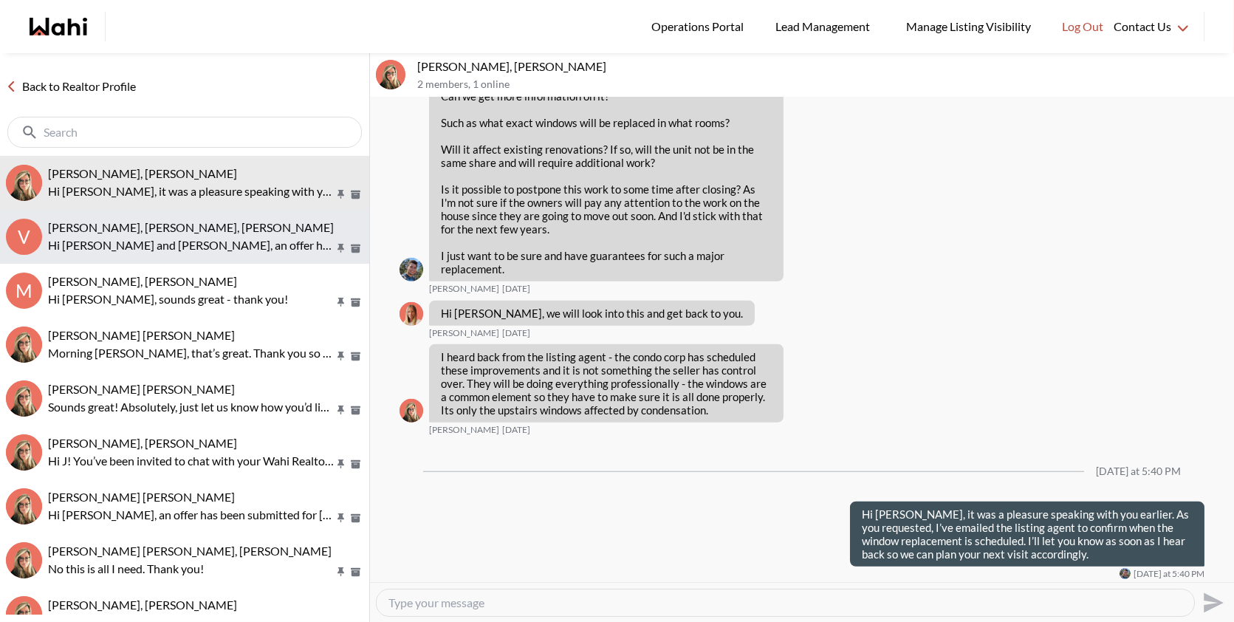
click at [189, 247] on p "Hi [PERSON_NAME] and [PERSON_NAME], an offer has been submitted for [STREET_ADD…" at bounding box center [191, 245] width 286 height 18
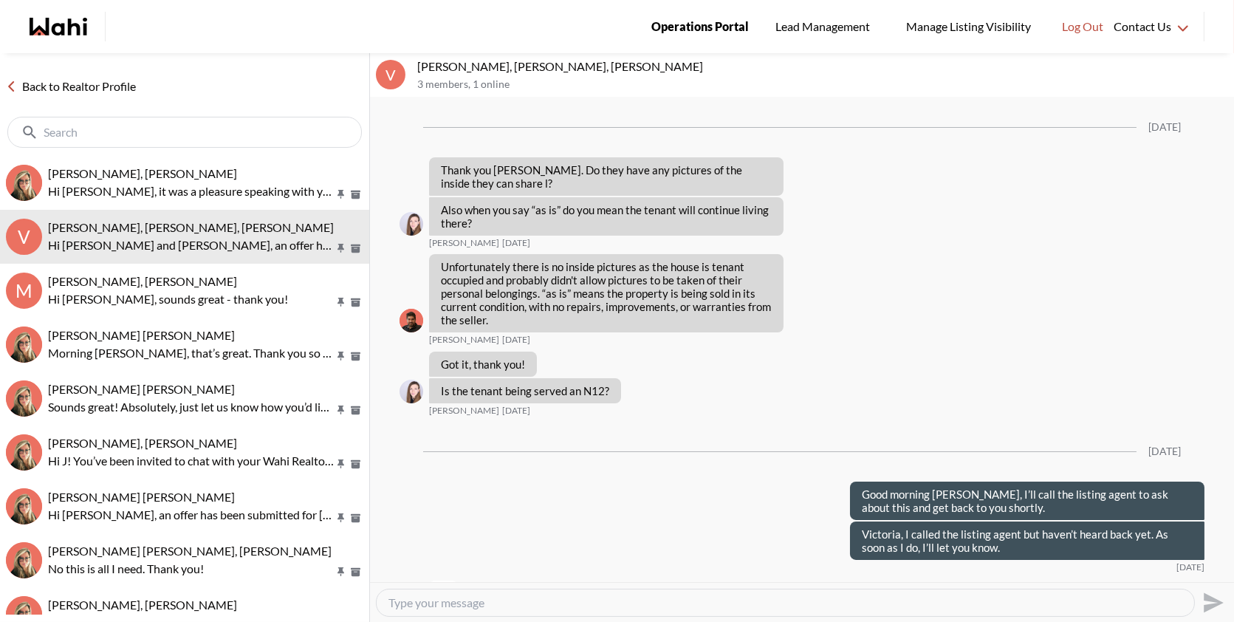
scroll to position [2695, 0]
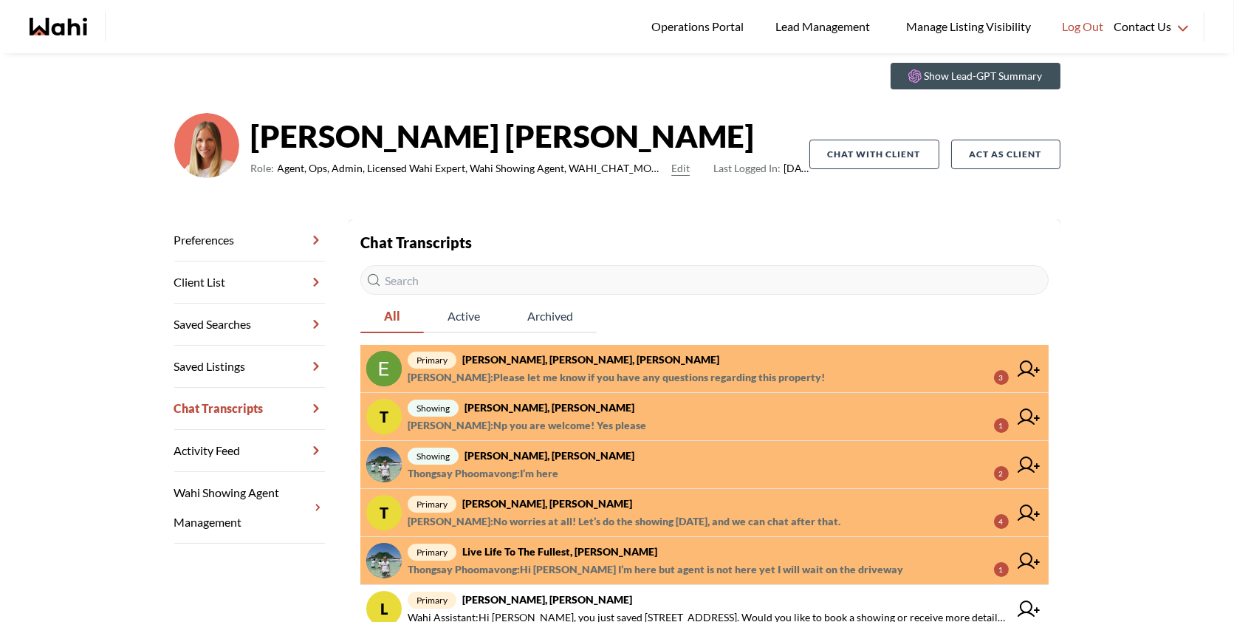
scroll to position [52, 0]
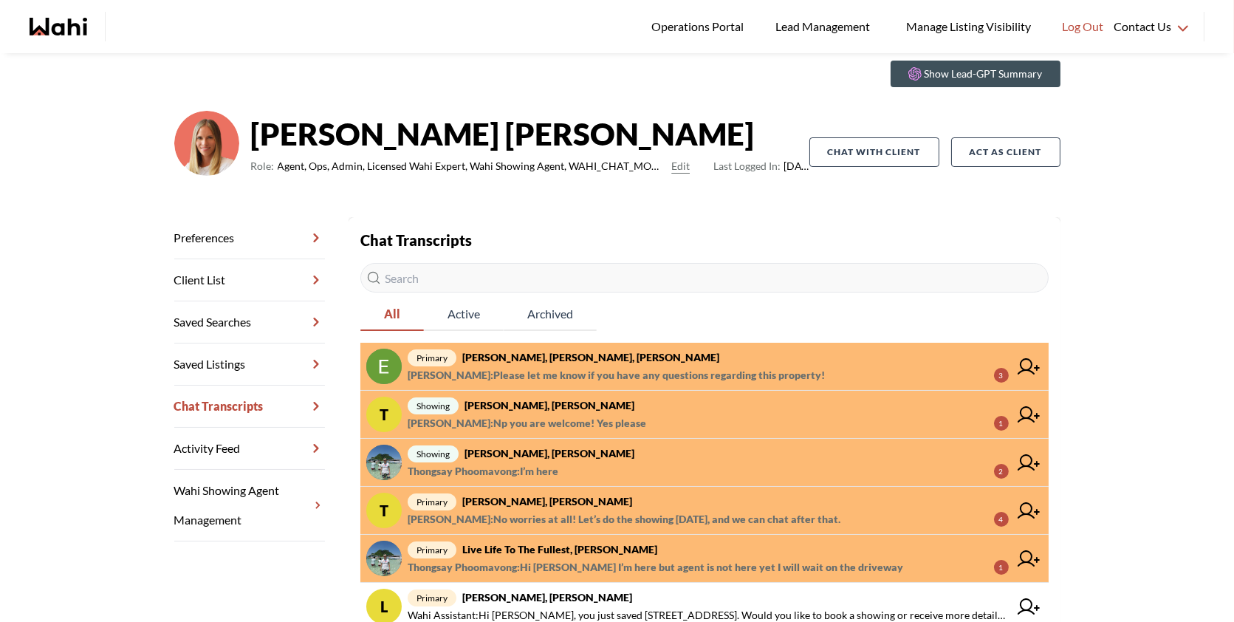
click at [630, 363] on span "primary [PERSON_NAME], [PERSON_NAME], [PERSON_NAME]" at bounding box center [708, 357] width 601 height 18
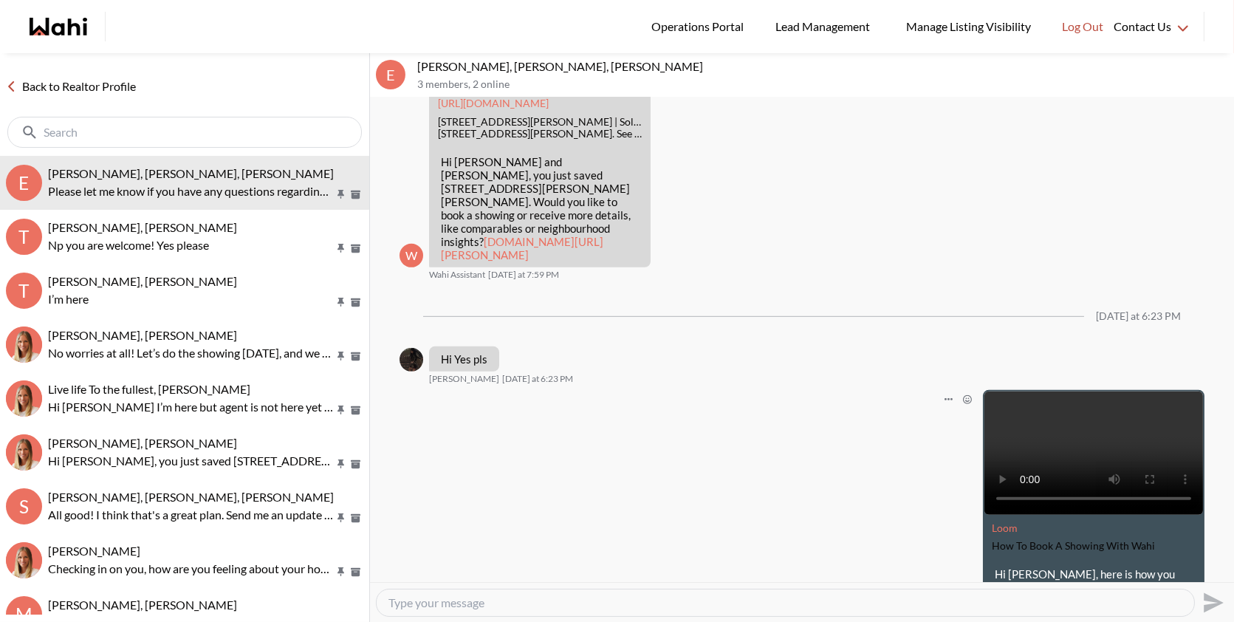
scroll to position [1942, 0]
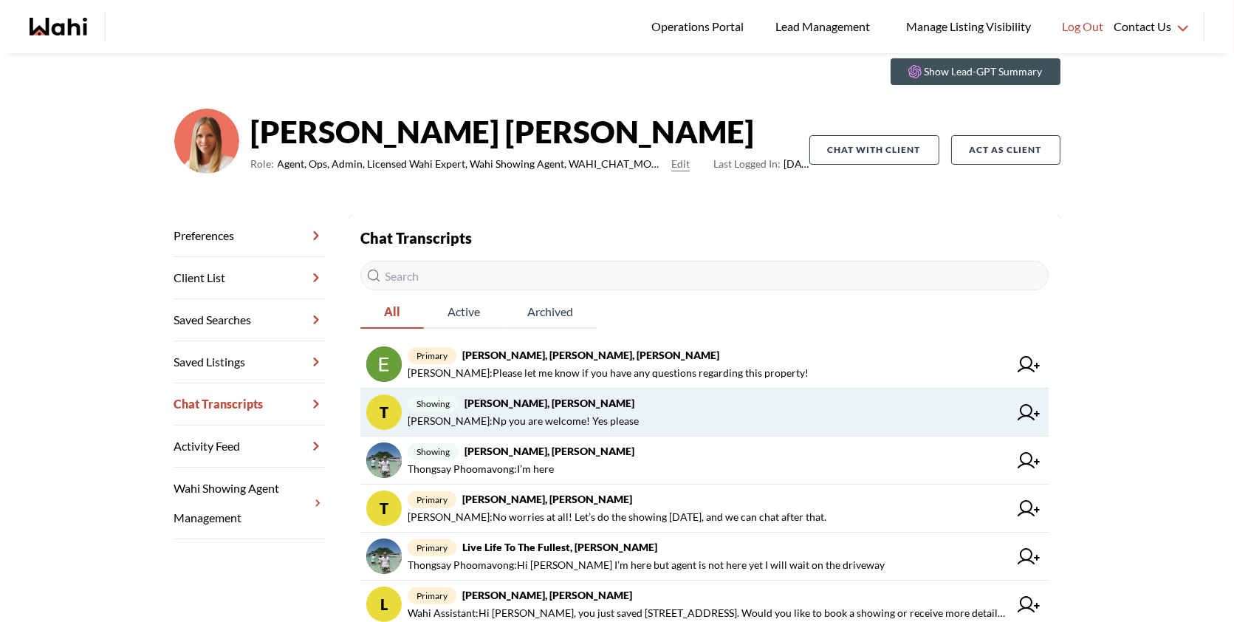
scroll to position [57, 0]
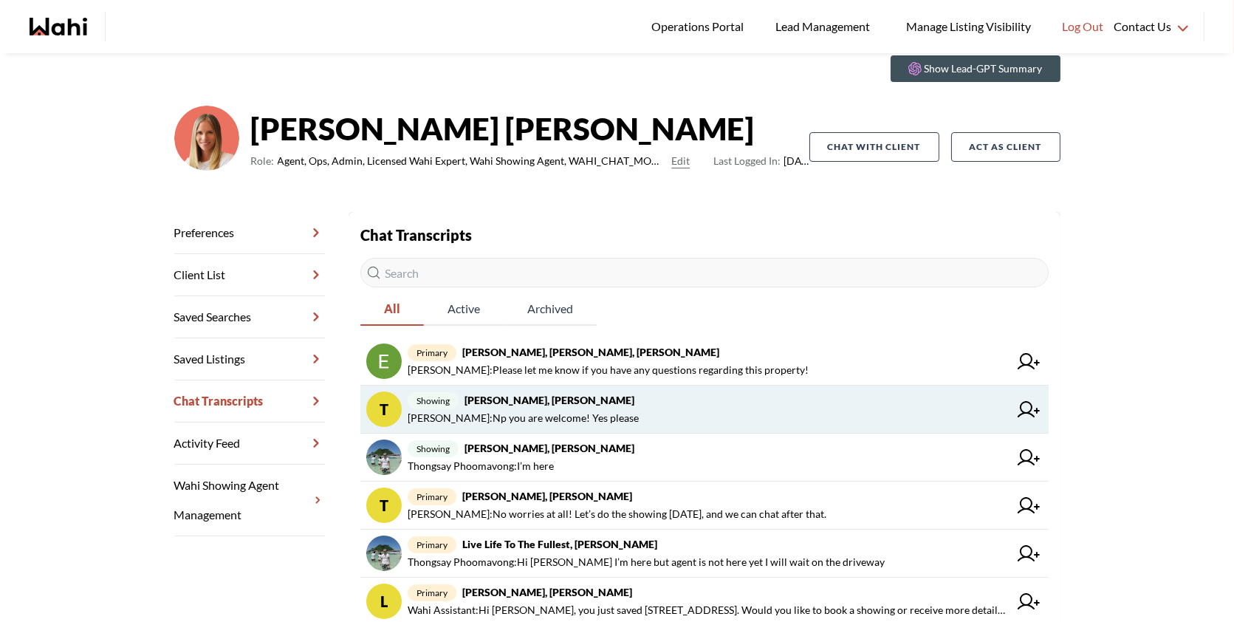
click at [562, 410] on span "[PERSON_NAME] : Np you are welcome! Yes please" at bounding box center [523, 418] width 231 height 18
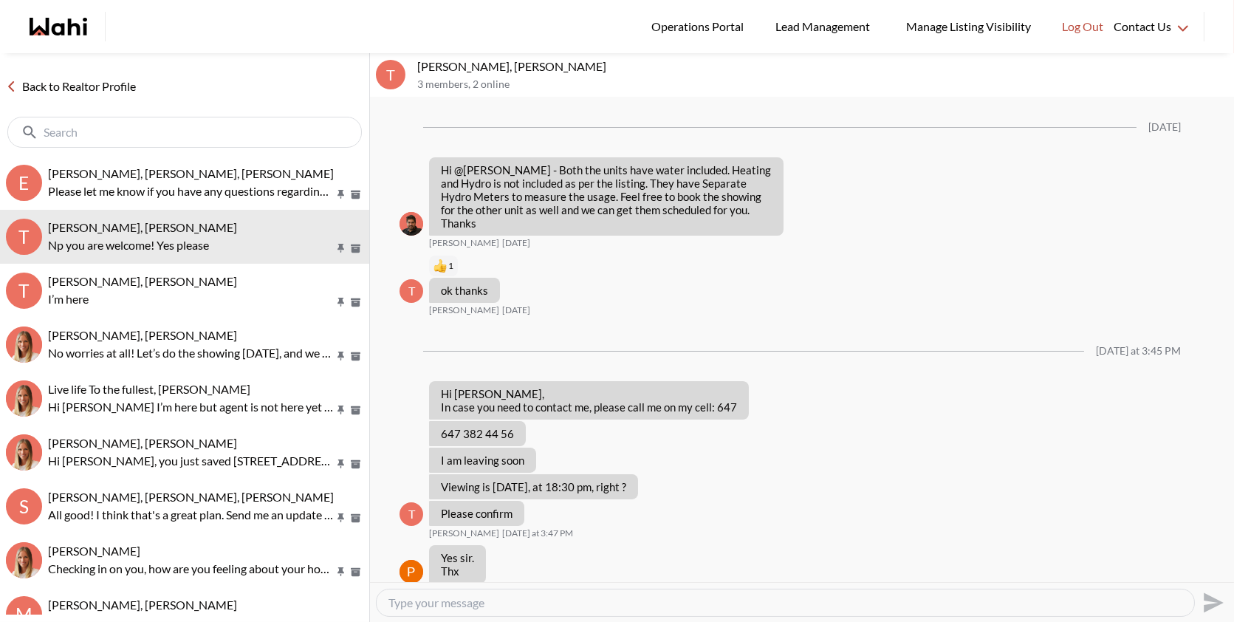
scroll to position [994, 0]
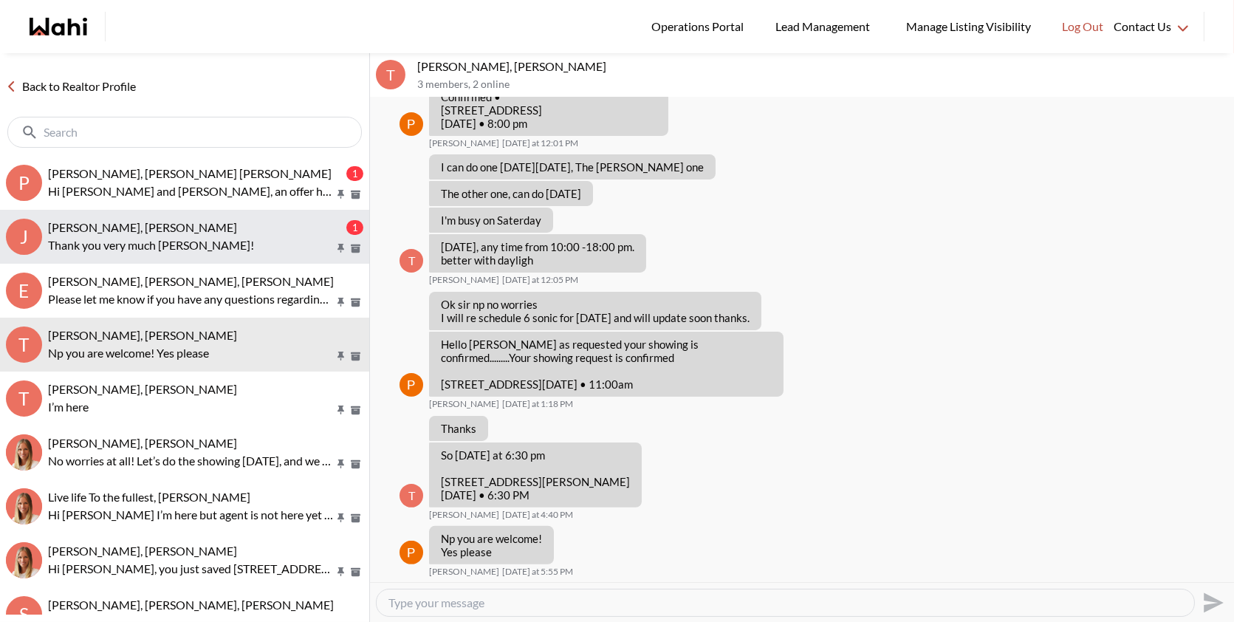
click at [234, 229] on div "[PERSON_NAME], [PERSON_NAME]" at bounding box center [195, 227] width 295 height 15
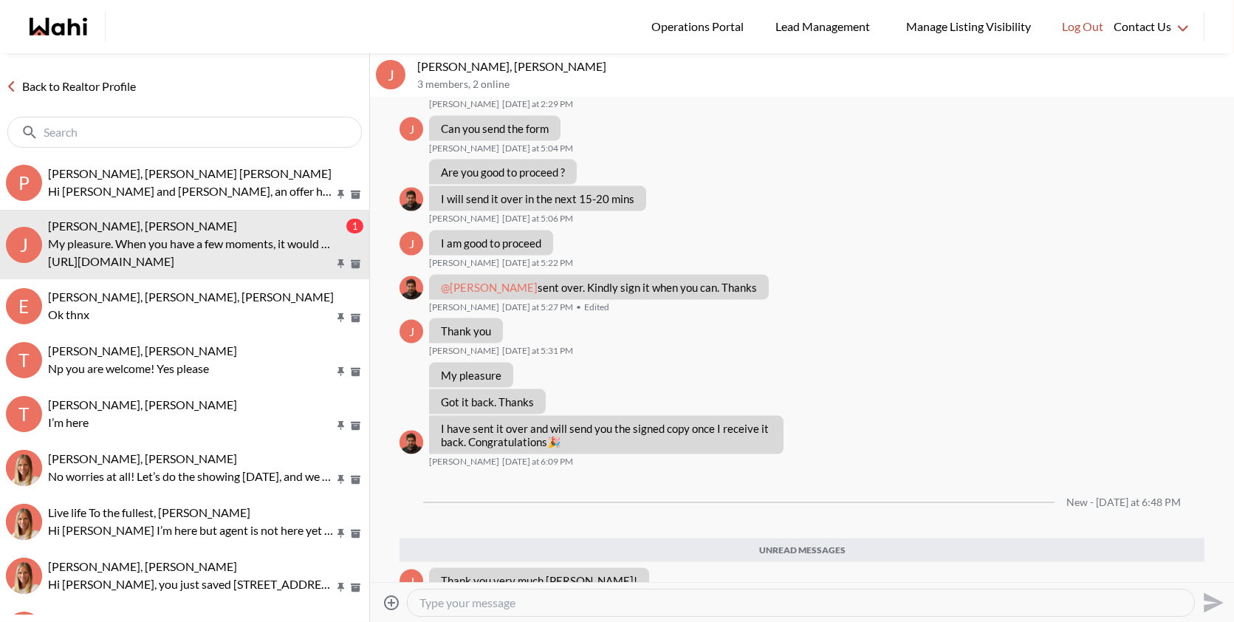
scroll to position [4915, 0]
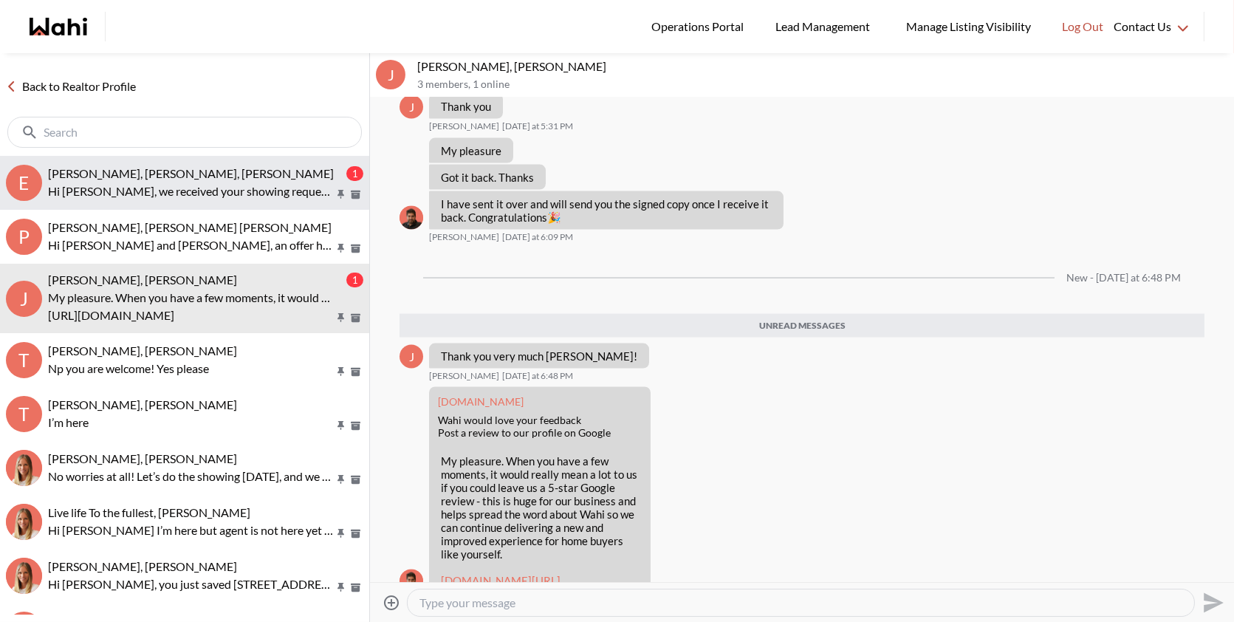
click at [186, 184] on p "Hi Erik, we received your showing requests - exciting 🎉 . We will be in touch s…" at bounding box center [191, 191] width 286 height 18
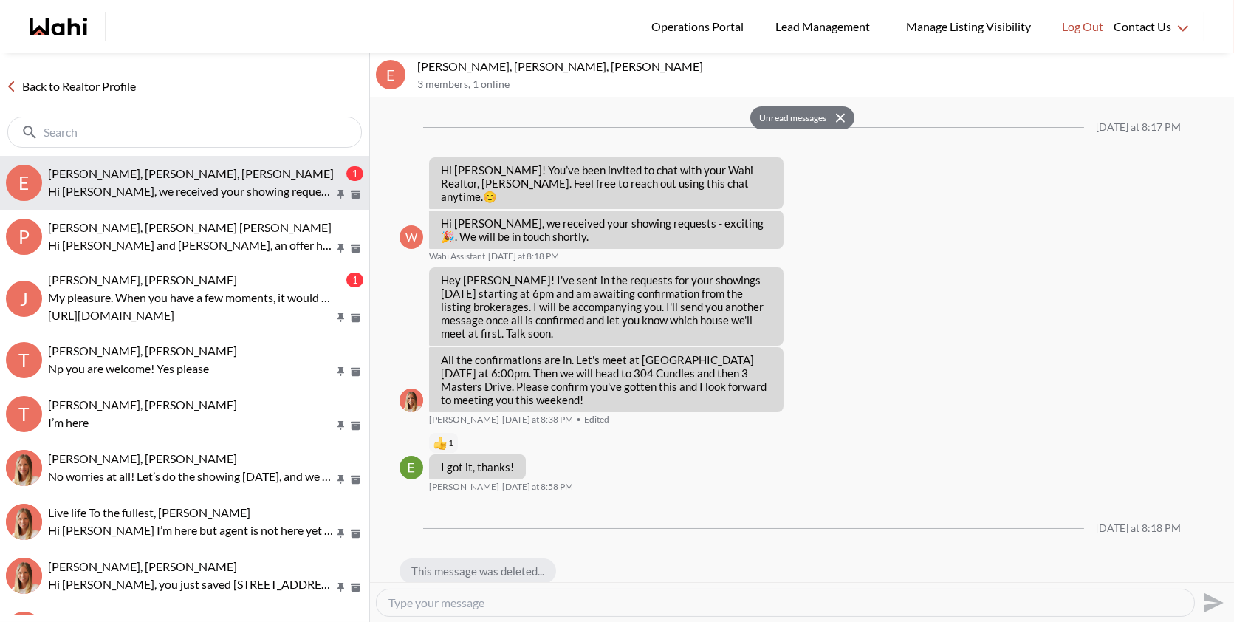
scroll to position [2103, 0]
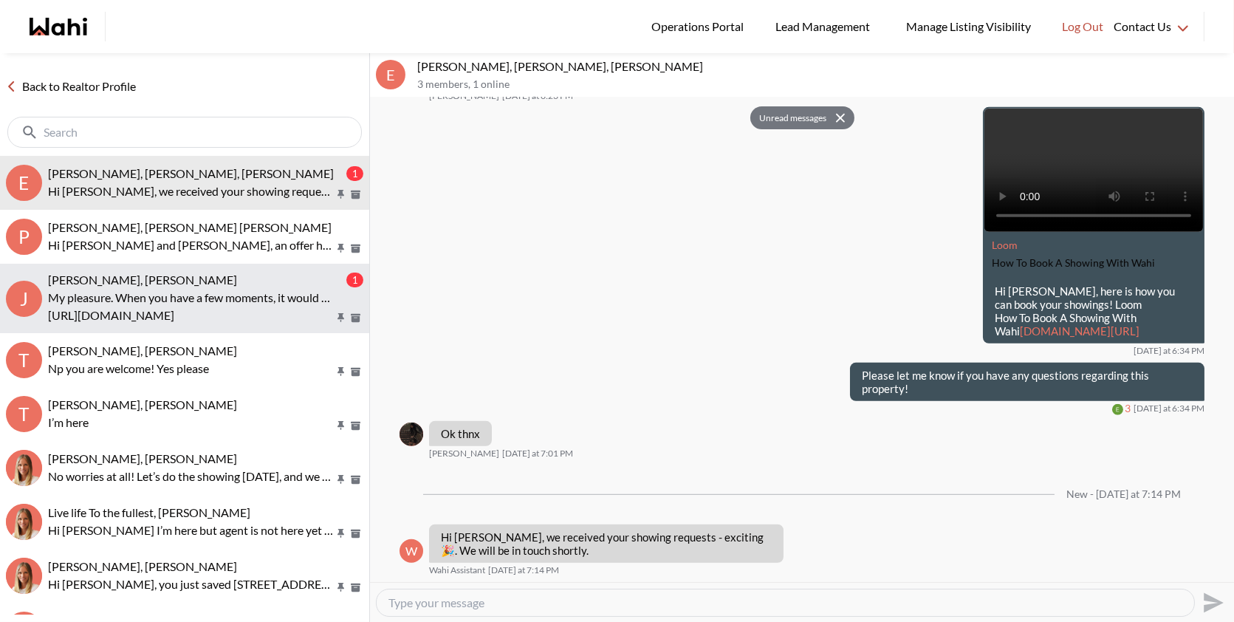
click at [217, 295] on p "My pleasure. When you have a few moments, it would really mean a lot to us if y…" at bounding box center [191, 298] width 286 height 18
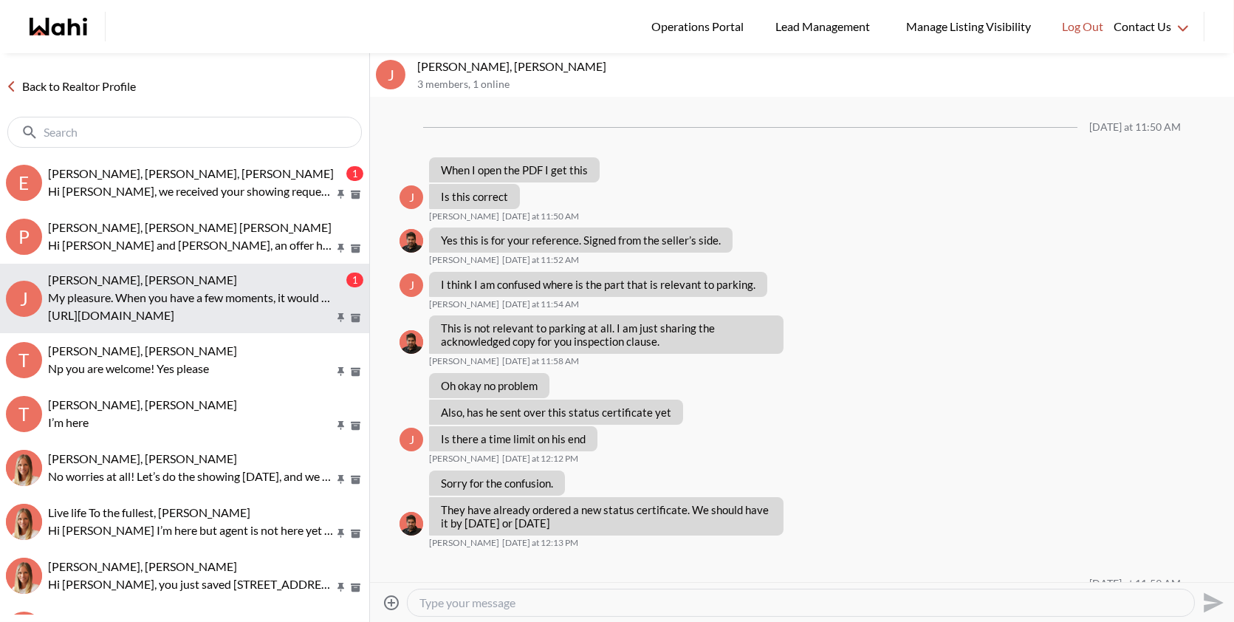
scroll to position [4915, 0]
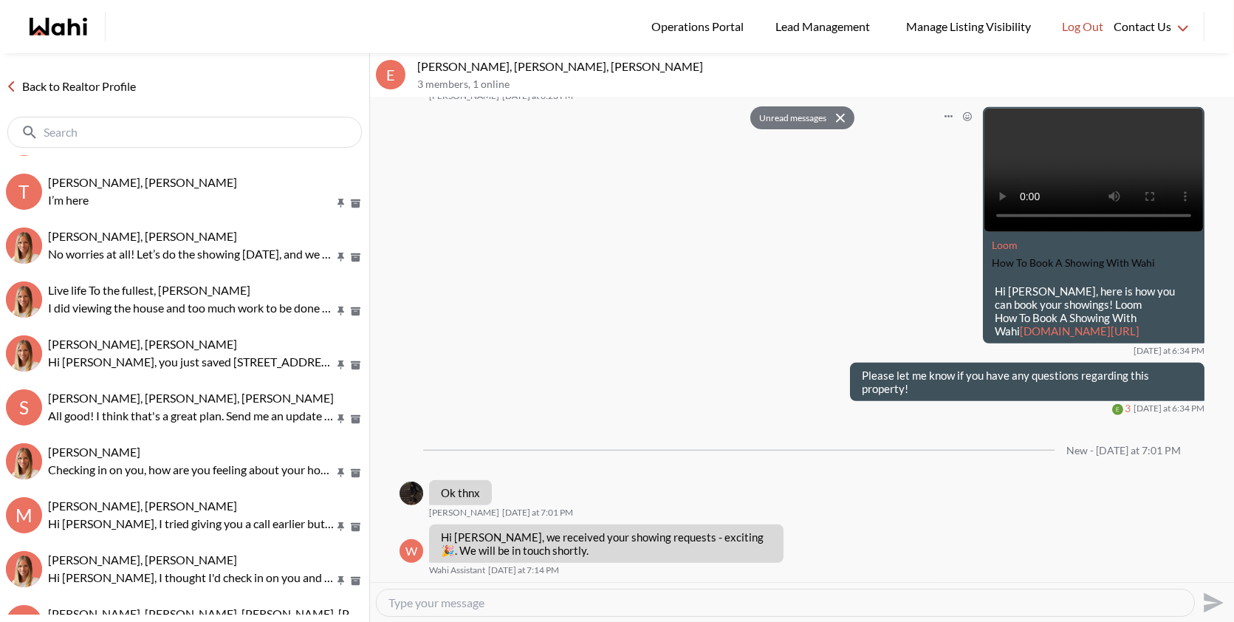
scroll to position [227, 0]
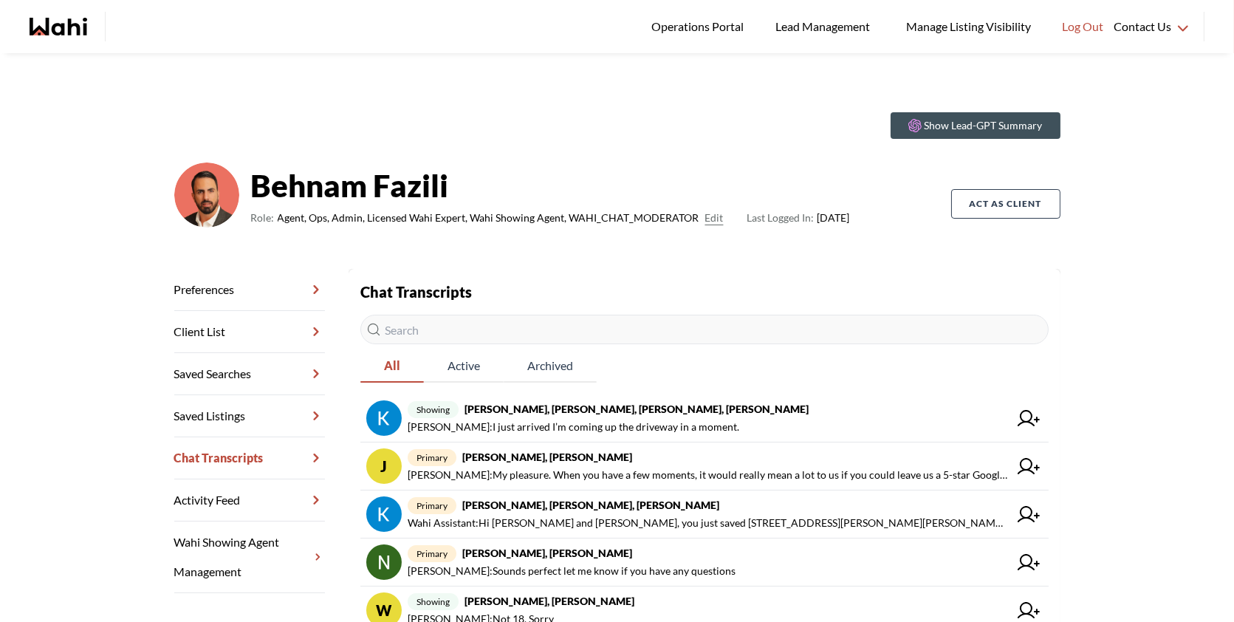
scroll to position [86, 0]
